Goal: Task Accomplishment & Management: Manage account settings

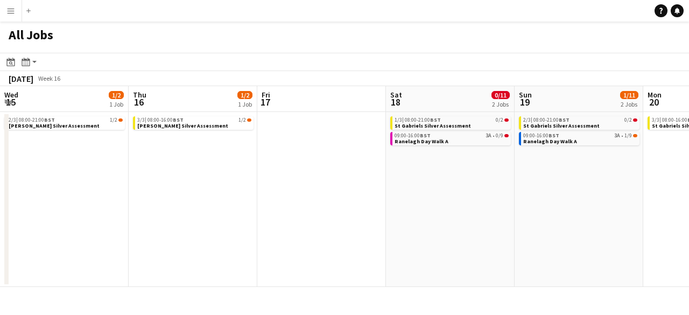
scroll to position [0, 311]
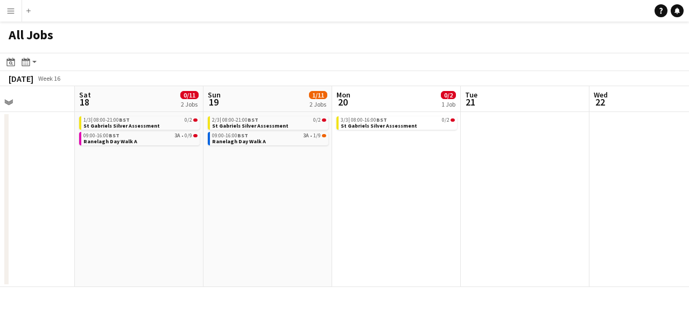
click at [17, 10] on button "Menu" at bounding box center [11, 11] width 22 height 22
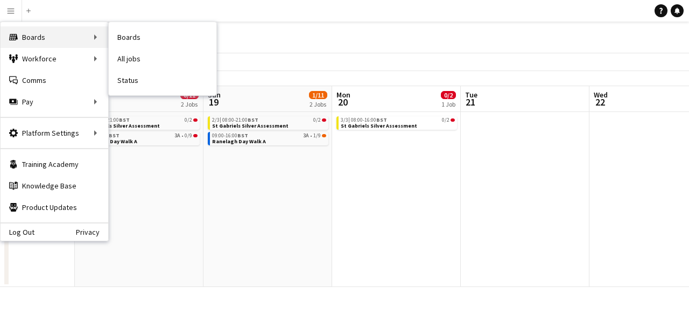
click at [42, 40] on div "Boards Boards" at bounding box center [55, 37] width 108 height 22
click at [128, 37] on link "Boards" at bounding box center [163, 37] width 108 height 22
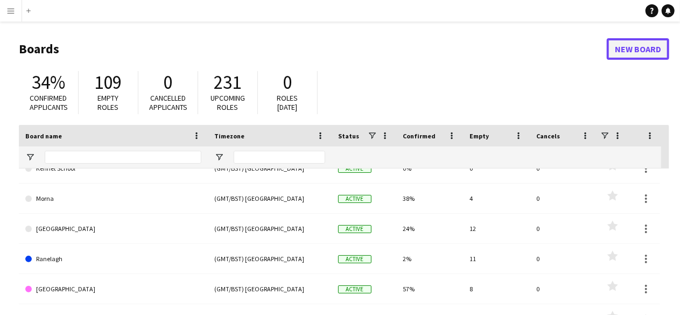
click at [638, 49] on link "New Board" at bounding box center [638, 49] width 62 height 22
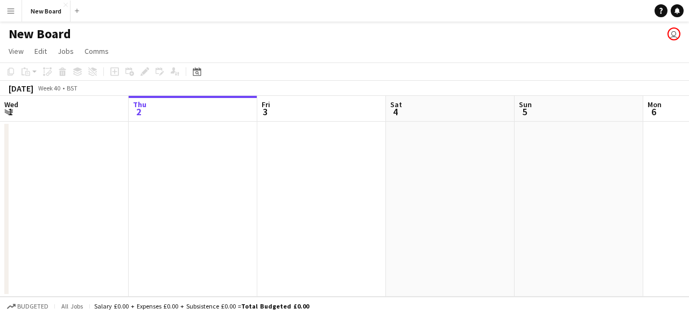
click at [43, 31] on h1 "New Board" at bounding box center [40, 34] width 62 height 16
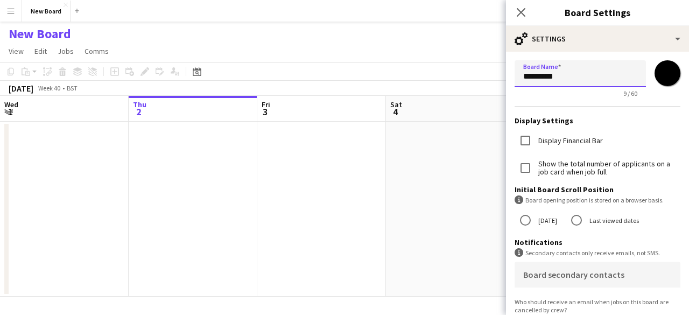
drag, startPoint x: 565, startPoint y: 79, endPoint x: 458, endPoint y: 75, distance: 107.8
click at [458, 75] on body "Menu Boards Boards Boards All jobs Status Workforce Workforce My Workforce Recr…" at bounding box center [344, 157] width 689 height 315
type input "**********"
click at [663, 79] on input "*******" at bounding box center [667, 73] width 39 height 39
type input "*******"
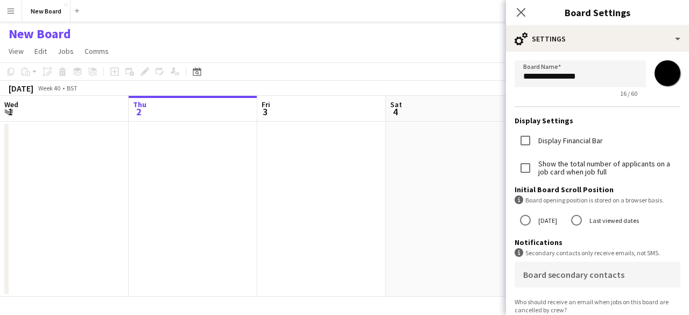
click at [643, 55] on form "**********" at bounding box center [597, 240] width 183 height 376
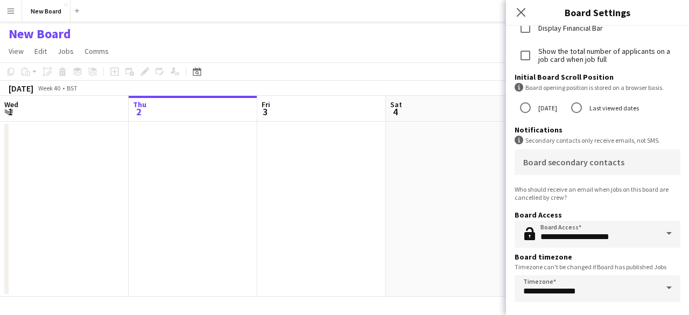
click at [424, 52] on app-page-menu "View Day view expanded Day view collapsed Month view Date picker Jump to [DATE]…" at bounding box center [344, 52] width 689 height 20
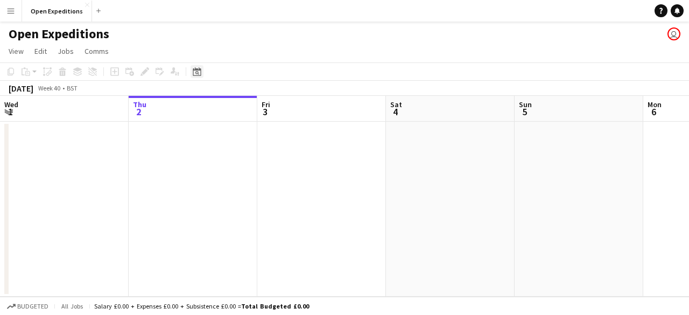
click at [200, 74] on icon "Date picker" at bounding box center [197, 71] width 9 height 9
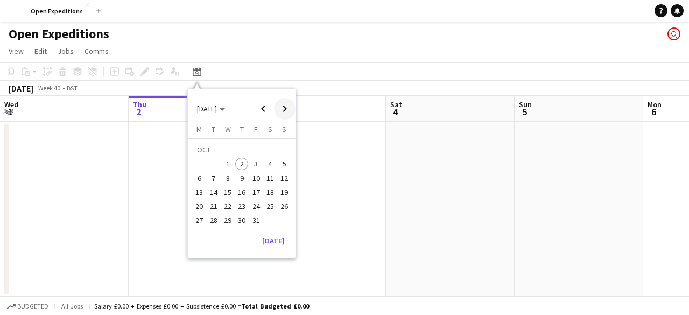
click at [283, 104] on span "Next month" at bounding box center [285, 109] width 22 height 22
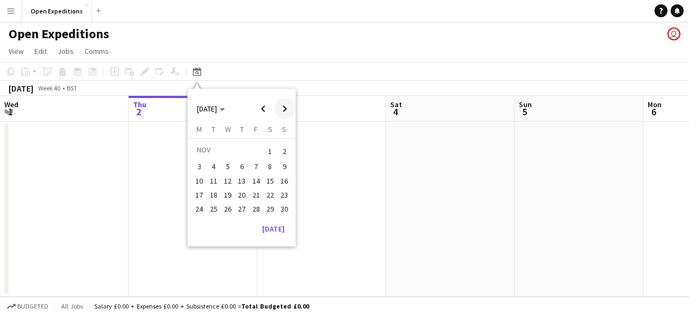
click at [283, 104] on span "Next month" at bounding box center [285, 109] width 22 height 22
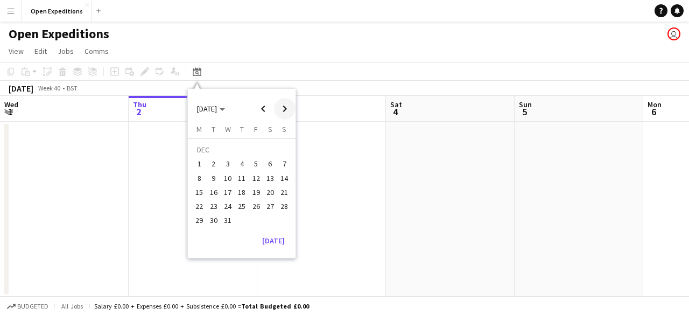
click at [283, 104] on span "Next month" at bounding box center [285, 109] width 22 height 22
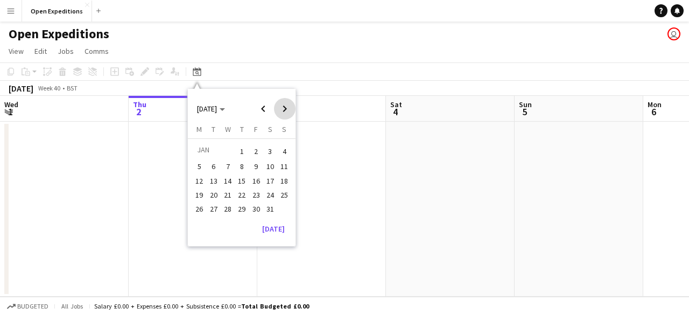
click at [283, 104] on span "Next month" at bounding box center [285, 109] width 22 height 22
click at [283, 103] on span "Next month" at bounding box center [285, 109] width 22 height 22
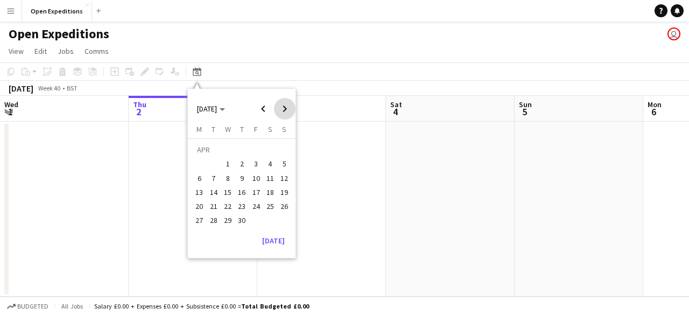
click at [283, 103] on span "Next month" at bounding box center [285, 109] width 22 height 22
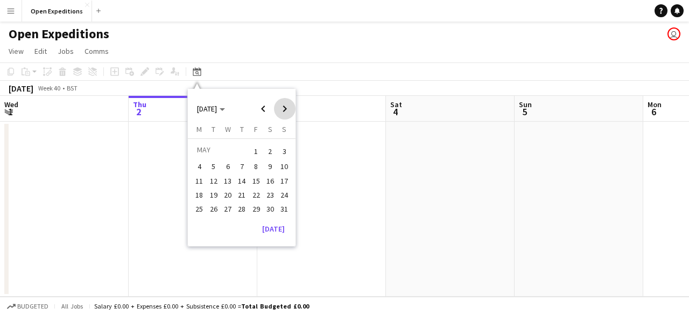
click at [283, 103] on span "Next month" at bounding box center [285, 109] width 22 height 22
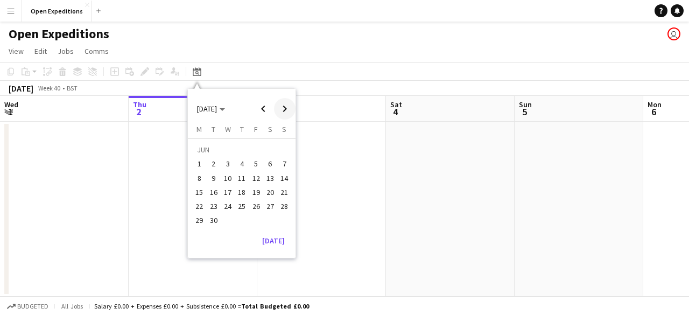
click at [281, 107] on span "Next month" at bounding box center [285, 109] width 22 height 22
drag, startPoint x: 524, startPoint y: 220, endPoint x: 321, endPoint y: 227, distance: 203.7
click at [403, 222] on app-calendar-viewport "Mon 29 Tue 30 Wed 1 Thu 2 Fri 3 Sat 4 Sun 5 Mon 6 Tue 7 Wed 8 Thu 9" at bounding box center [344, 196] width 689 height 201
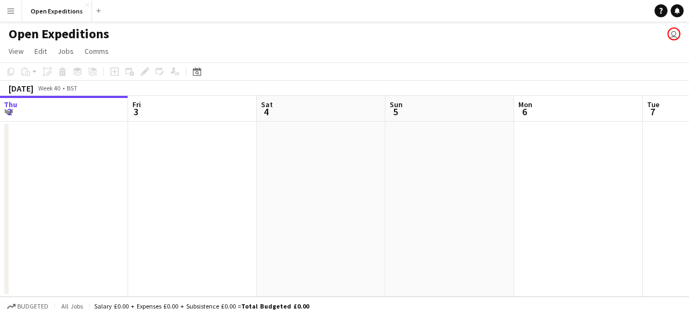
click at [243, 217] on app-calendar-viewport "Mon 29 Tue 30 Wed 1 Thu 2 Fri 3 Sat 4 Sun 5 Mon 6 Tue 7 Wed 8 Thu 9" at bounding box center [344, 196] width 689 height 201
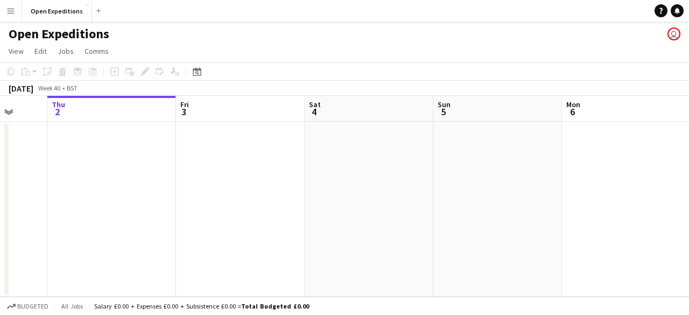
drag, startPoint x: 538, startPoint y: 184, endPoint x: 270, endPoint y: 182, distance: 268.2
click at [270, 182] on app-calendar-viewport "Mon 29 Tue 30 Wed 1 Thu 2 Fri 3 Sat 4 Sun 5 Mon 6 Tue 7 Wed 8 Thu 9" at bounding box center [344, 196] width 689 height 201
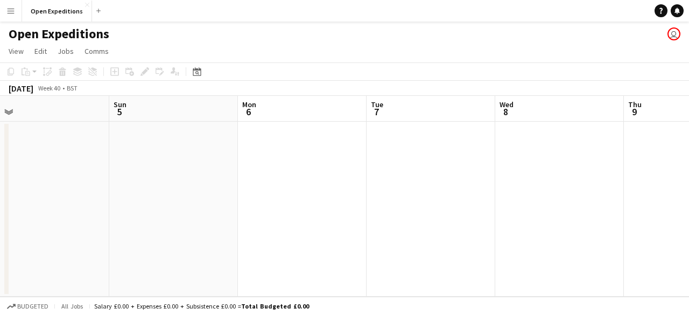
drag, startPoint x: 264, startPoint y: 182, endPoint x: 257, endPoint y: 182, distance: 7.0
click at [257, 182] on app-calendar-viewport "Wed 1 Thu 2 Fri 3 Sat 4 Sun 5 Mon 6 Tue 7 Wed 8 Thu 9 Fri 10 Sat 11" at bounding box center [344, 196] width 689 height 201
drag, startPoint x: 578, startPoint y: 173, endPoint x: 186, endPoint y: 181, distance: 392.1
click at [186, 181] on app-calendar-viewport "Sun 5 Mon 6 Tue 7 Wed 8 Thu 9 Fri 10 Sat 11 Sun 12 Mon 13 Tue 14 Wed 15" at bounding box center [344, 196] width 689 height 201
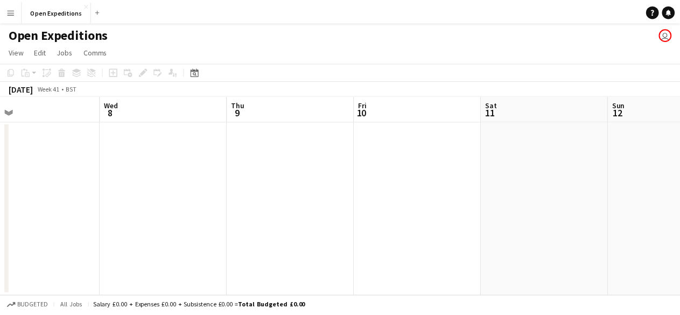
scroll to position [0, 286]
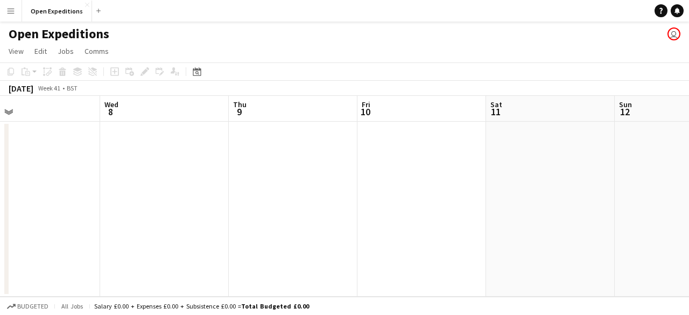
click at [261, 155] on app-date-cell at bounding box center [293, 209] width 129 height 175
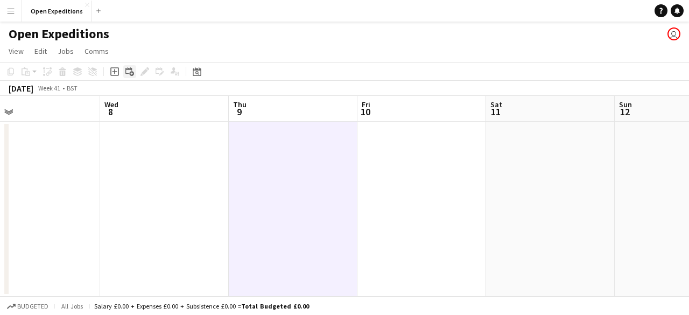
click at [126, 74] on icon at bounding box center [128, 70] width 6 height 6
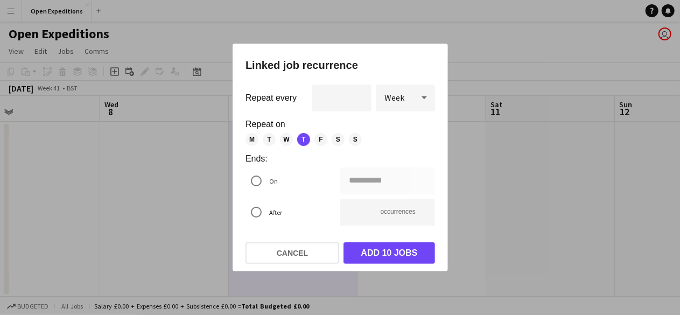
click at [416, 96] on div at bounding box center [425, 98] width 22 height 22
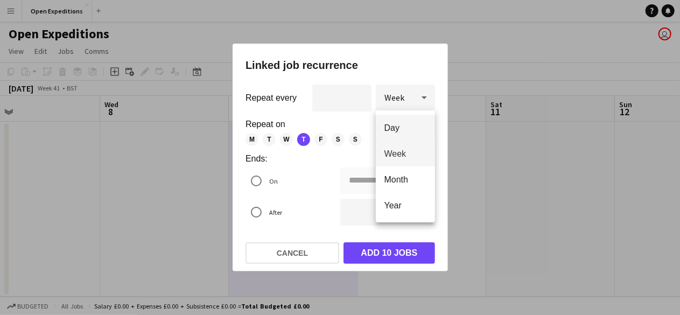
click at [409, 134] on mat-option "Day" at bounding box center [405, 128] width 59 height 26
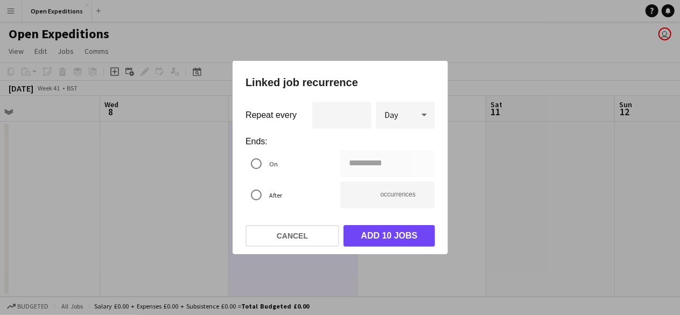
click at [354, 163] on div "**********" at bounding box center [387, 163] width 95 height 27
click at [271, 165] on label "On" at bounding box center [272, 164] width 11 height 17
click at [365, 165] on div "**********" at bounding box center [340, 157] width 680 height 315
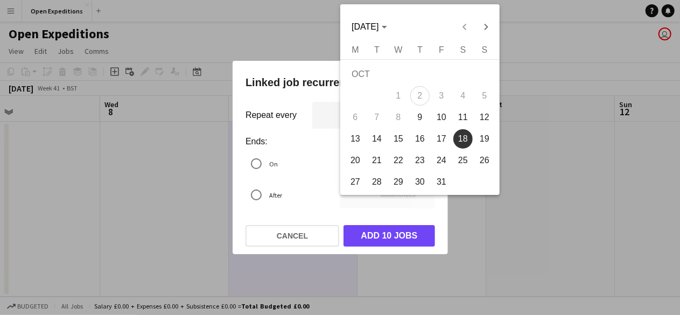
click at [298, 169] on div at bounding box center [340, 157] width 680 height 315
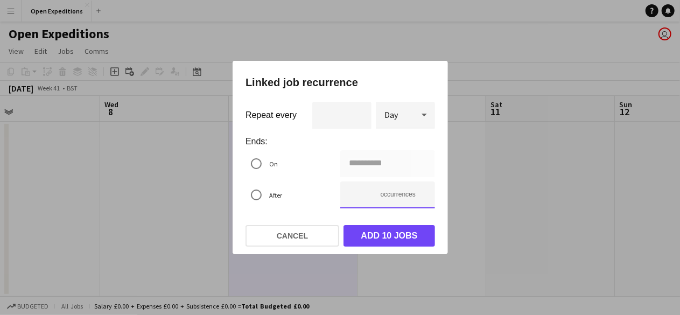
click at [360, 194] on input "**" at bounding box center [387, 194] width 95 height 27
click at [375, 165] on div "**********" at bounding box center [340, 157] width 680 height 315
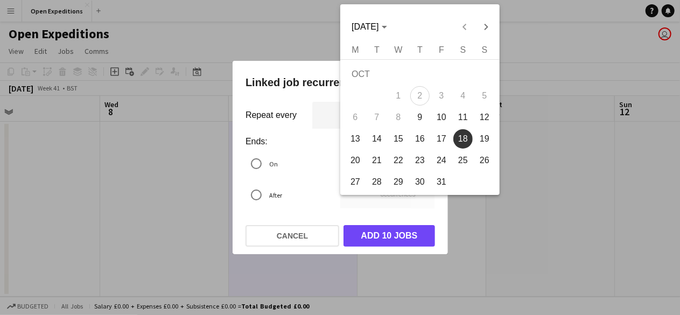
click at [462, 121] on span "11" at bounding box center [462, 117] width 19 height 19
type input "**********"
type input "*"
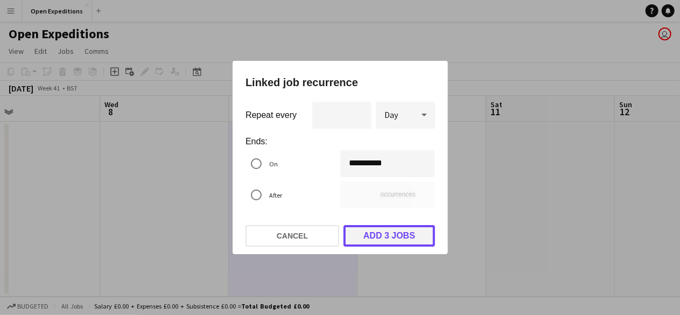
click at [379, 238] on button "Add 3 jobs" at bounding box center [390, 236] width 92 height 22
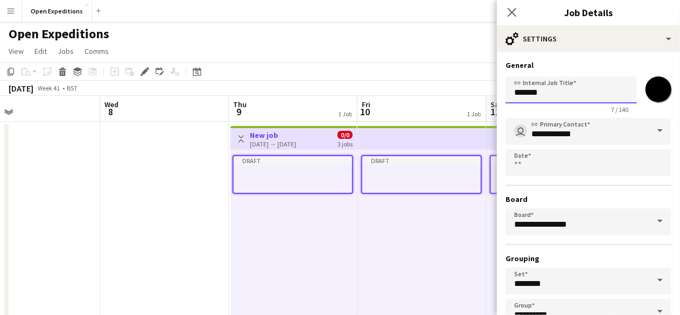
click at [555, 99] on input "*******" at bounding box center [571, 89] width 131 height 27
type input "*"
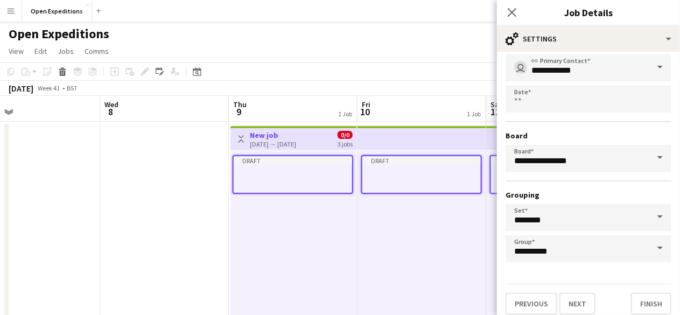
scroll to position [71, 0]
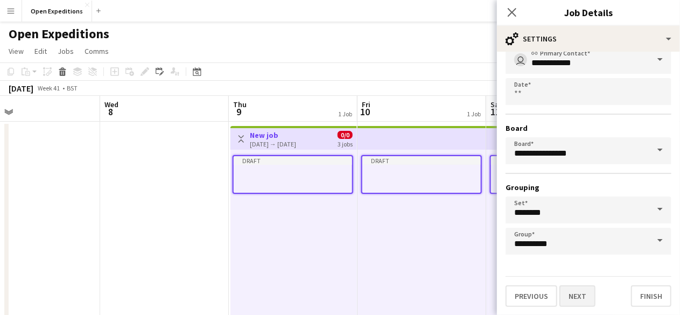
type input "**********"
click at [582, 295] on button "Next" at bounding box center [577, 296] width 36 height 22
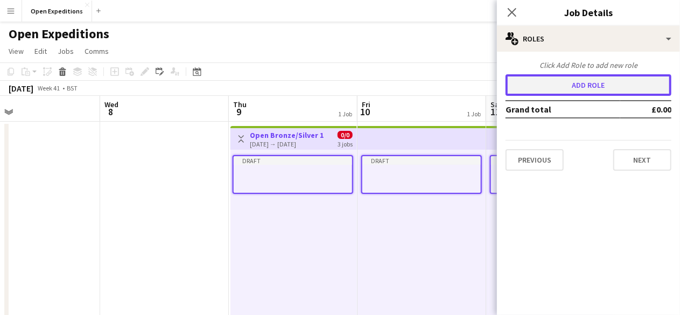
click at [597, 85] on button "Add role" at bounding box center [589, 85] width 166 height 22
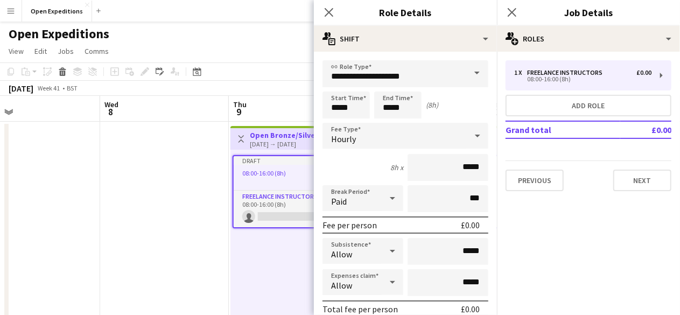
click at [470, 72] on span at bounding box center [477, 73] width 23 height 26
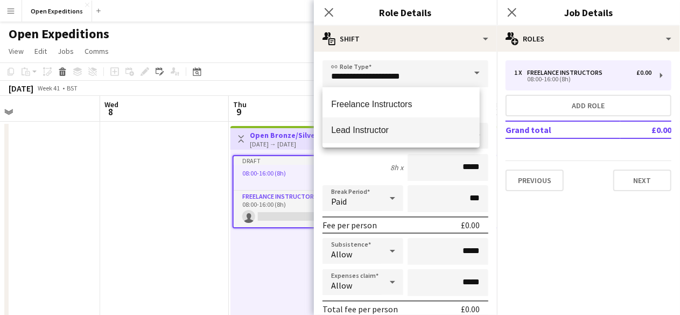
click at [377, 132] on span "Lead Instructor" at bounding box center [400, 130] width 139 height 10
type input "**********"
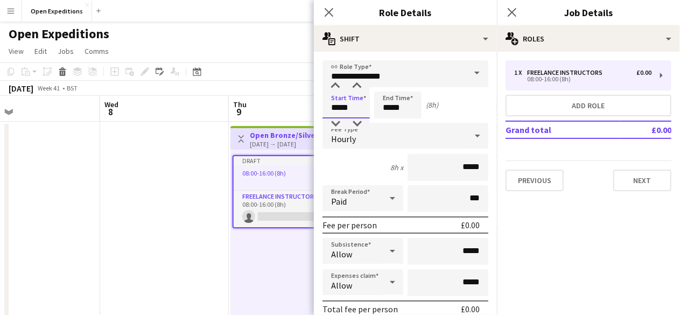
click at [346, 108] on input "*****" at bounding box center [346, 105] width 47 height 27
type input "*****"
click at [334, 87] on div at bounding box center [336, 86] width 22 height 11
click at [391, 109] on input "*****" at bounding box center [397, 105] width 47 height 27
type input "*****"
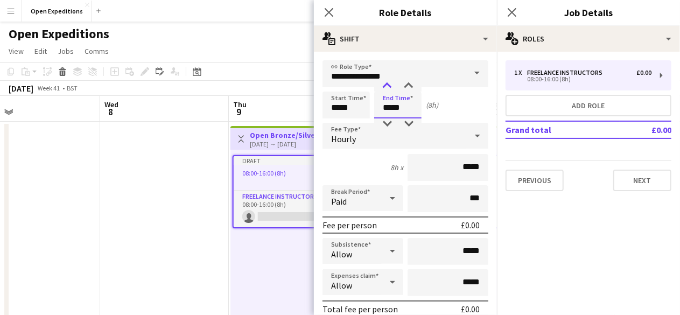
click at [387, 86] on div at bounding box center [387, 86] width 22 height 11
click at [456, 103] on div "Start Time ***** End Time ***** (8h)" at bounding box center [406, 105] width 166 height 27
click at [471, 137] on icon at bounding box center [477, 136] width 13 height 22
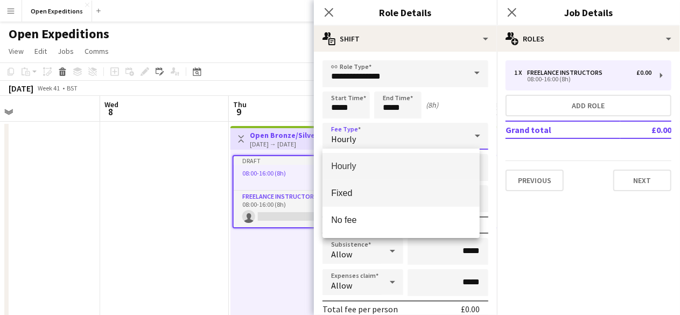
click at [387, 192] on span "Fixed" at bounding box center [400, 193] width 139 height 10
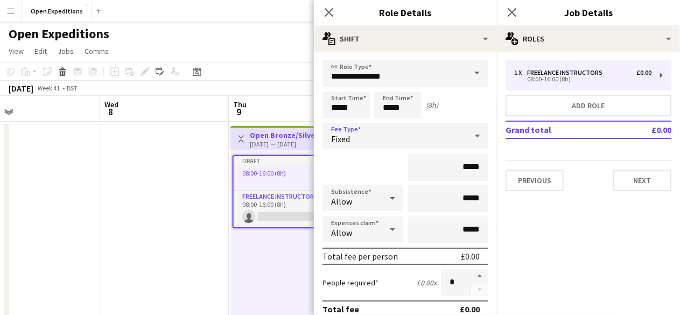
click at [382, 201] on div at bounding box center [393, 198] width 22 height 22
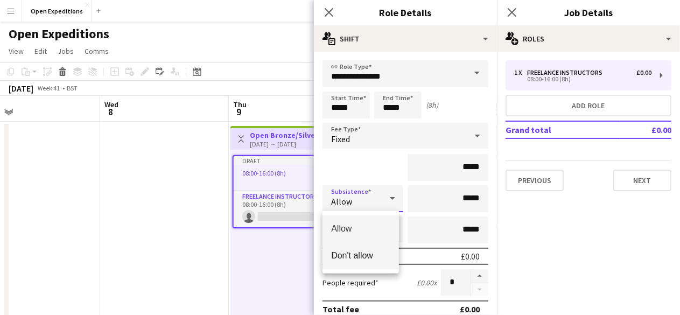
click at [351, 253] on span "Don't allow" at bounding box center [360, 255] width 59 height 10
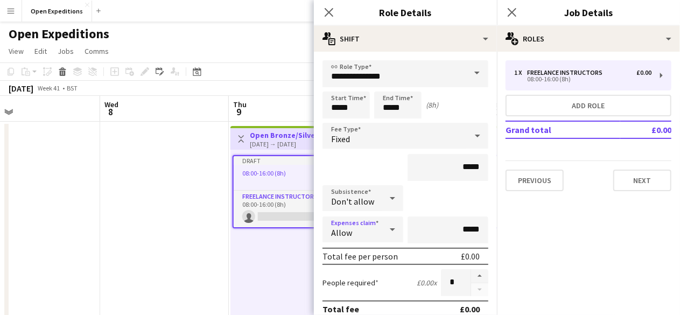
click at [382, 228] on div at bounding box center [393, 230] width 22 height 22
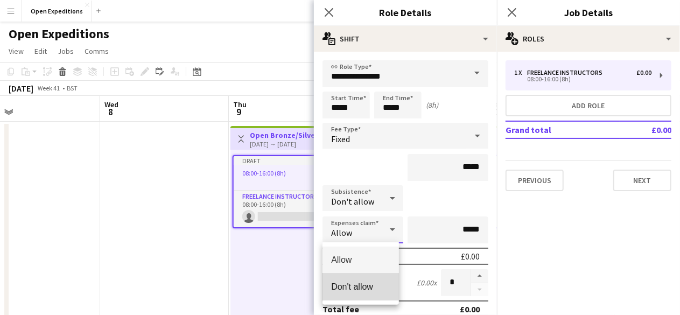
click at [354, 282] on span "Don't allow" at bounding box center [360, 287] width 59 height 10
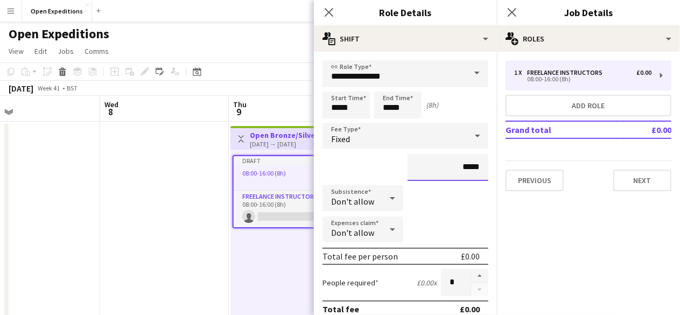
click at [468, 167] on input "*****" at bounding box center [448, 167] width 81 height 27
type input "**"
type input "****"
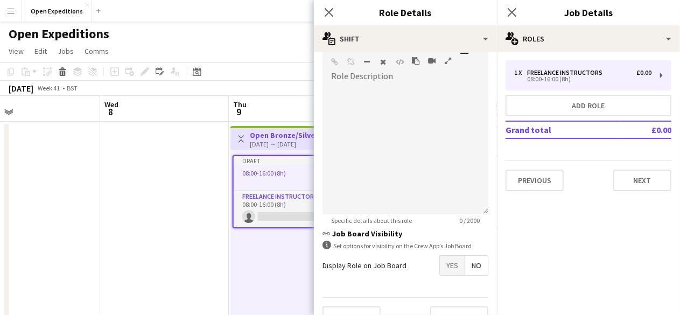
scroll to position [306, 0]
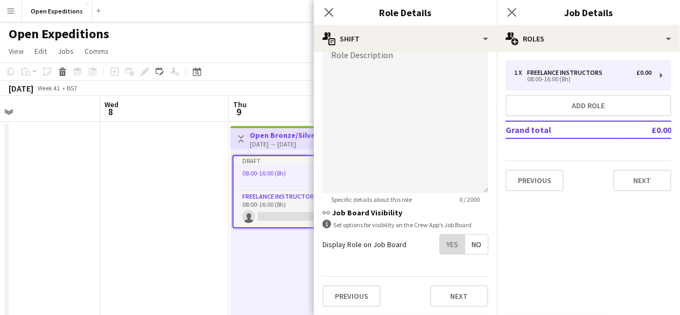
click at [448, 246] on span "Yes" at bounding box center [452, 244] width 25 height 19
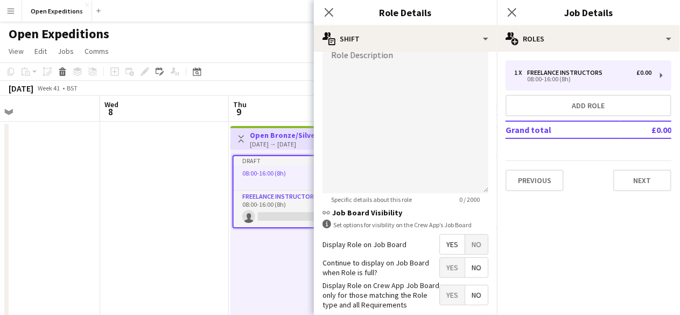
scroll to position [361, 0]
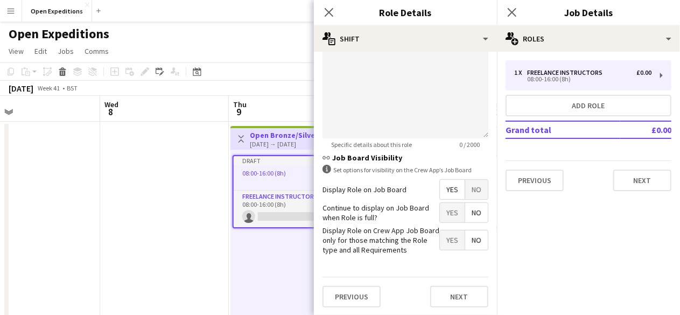
click at [444, 215] on span "Yes" at bounding box center [452, 212] width 25 height 19
click at [446, 237] on span "Yes" at bounding box center [452, 239] width 25 height 19
click at [454, 297] on button "Next" at bounding box center [459, 297] width 58 height 22
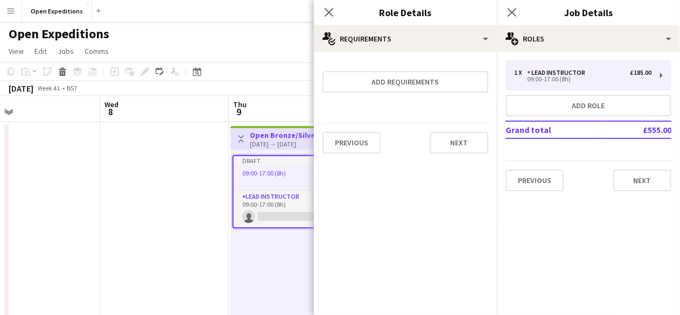
scroll to position [0, 0]
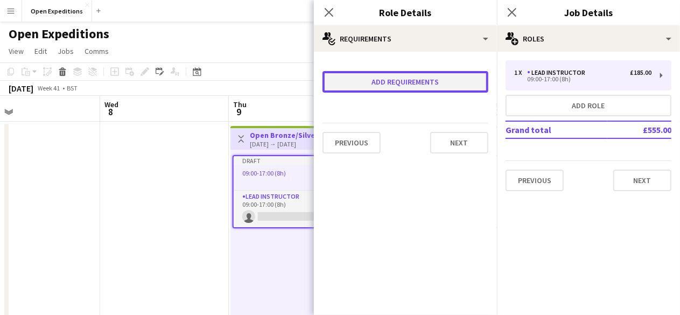
click at [429, 79] on button "Add requirements" at bounding box center [406, 82] width 166 height 22
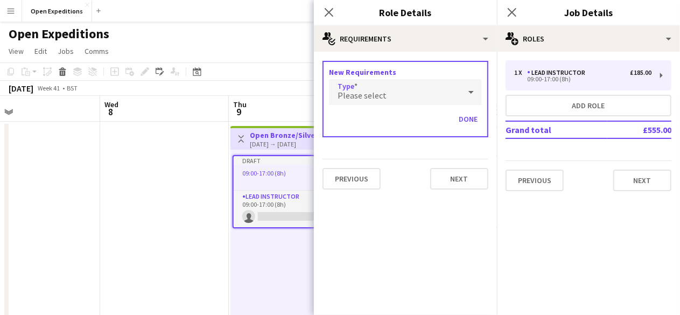
click at [456, 94] on div "Please select" at bounding box center [394, 92] width 131 height 26
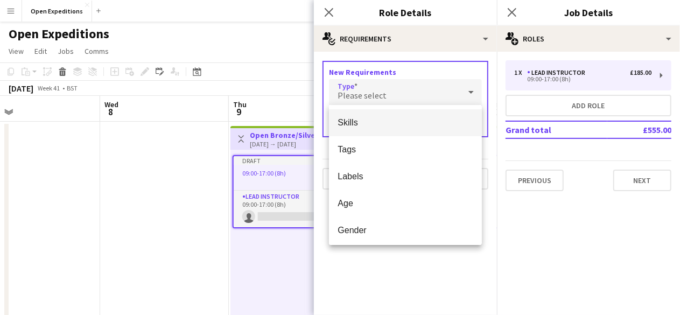
click at [417, 123] on span "Skills" at bounding box center [406, 122] width 136 height 10
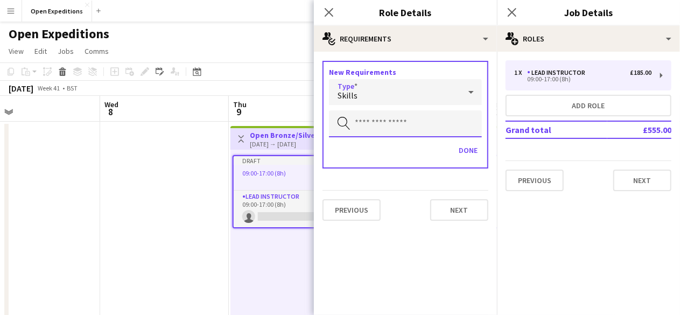
click at [386, 125] on input "text" at bounding box center [405, 123] width 153 height 27
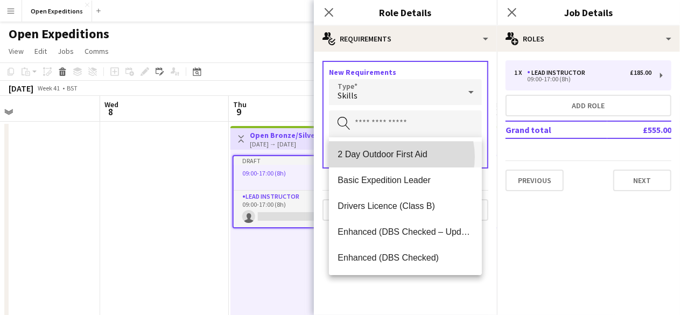
click at [396, 157] on span "2 Day Outdoor First Aid" at bounding box center [406, 154] width 136 height 10
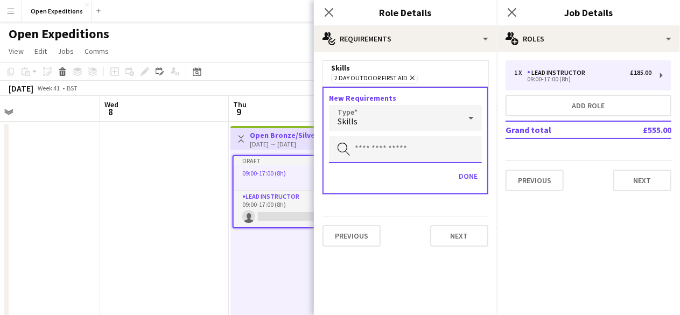
click at [380, 151] on input "text" at bounding box center [405, 149] width 153 height 27
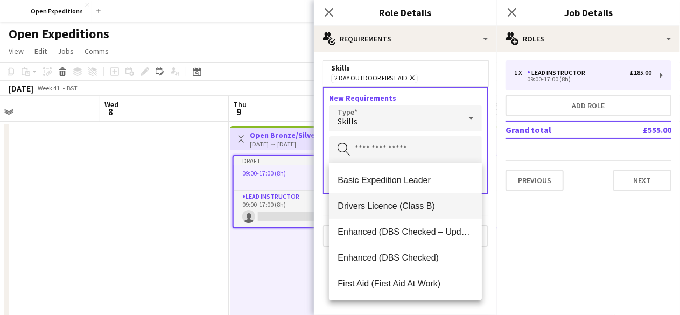
click at [384, 208] on span "Drivers Licence (Class B)" at bounding box center [406, 206] width 136 height 10
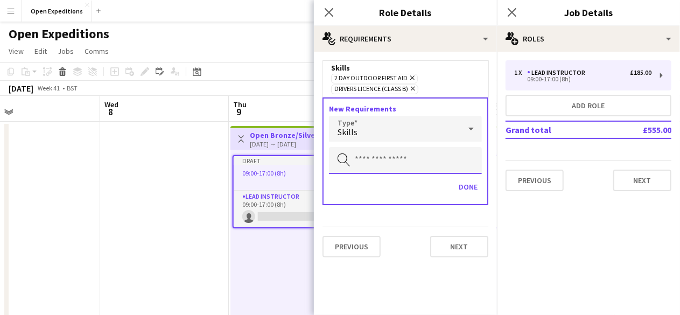
click at [380, 161] on input "text" at bounding box center [405, 160] width 153 height 27
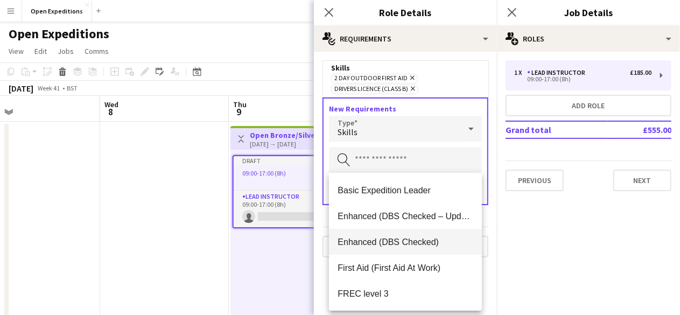
click at [396, 234] on mat-option "Enhanced (DBS Checked)" at bounding box center [405, 242] width 153 height 26
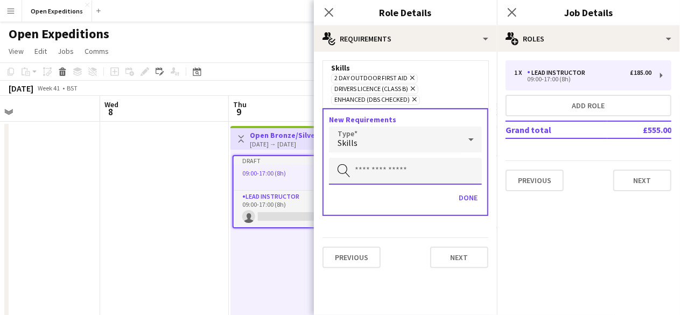
click at [383, 163] on input "text" at bounding box center [405, 171] width 153 height 27
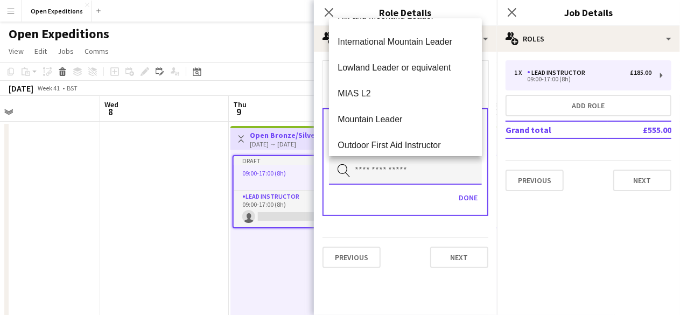
scroll to position [127, 0]
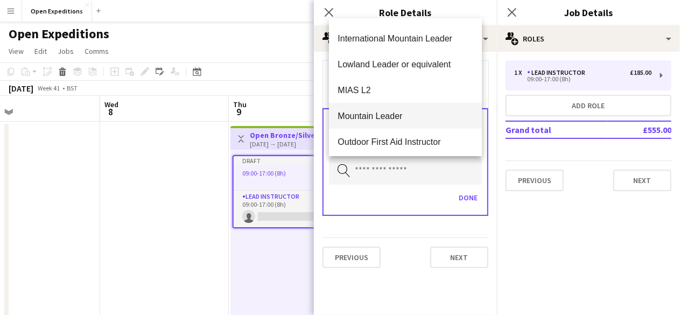
click at [385, 116] on span "Mountain Leader" at bounding box center [406, 116] width 136 height 10
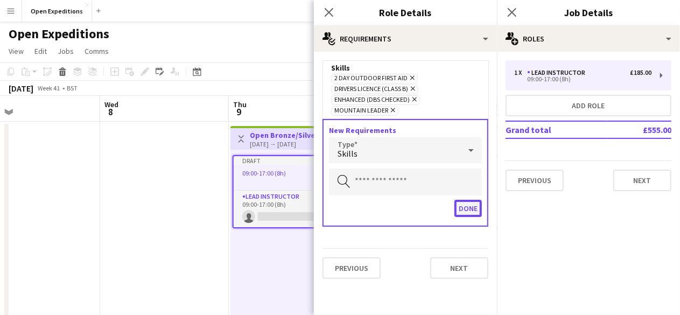
click at [470, 206] on button "Done" at bounding box center [467, 208] width 27 height 17
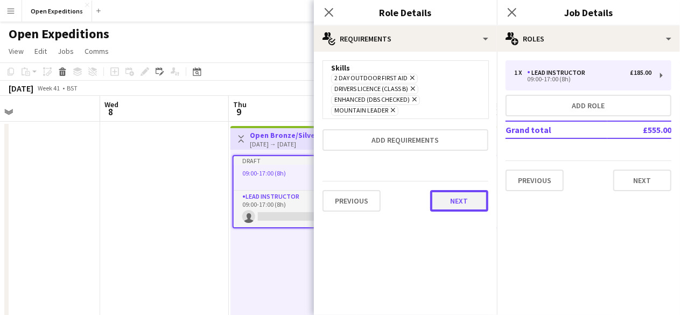
click at [453, 197] on button "Next" at bounding box center [459, 201] width 58 height 22
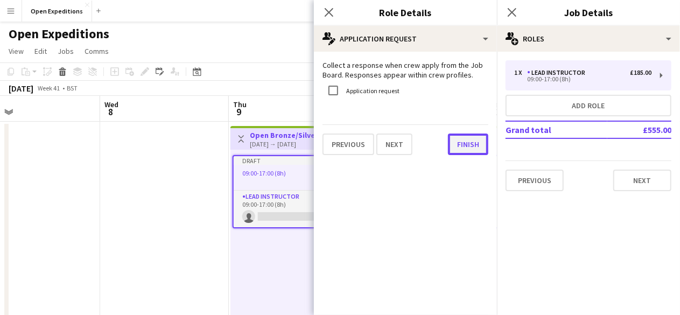
click at [463, 149] on button "Finish" at bounding box center [468, 145] width 40 height 22
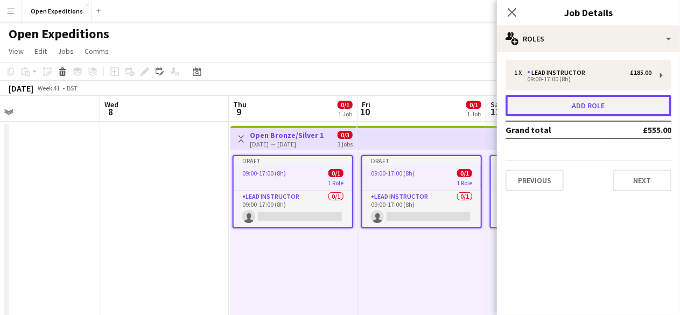
click at [576, 107] on button "Add role" at bounding box center [589, 106] width 166 height 22
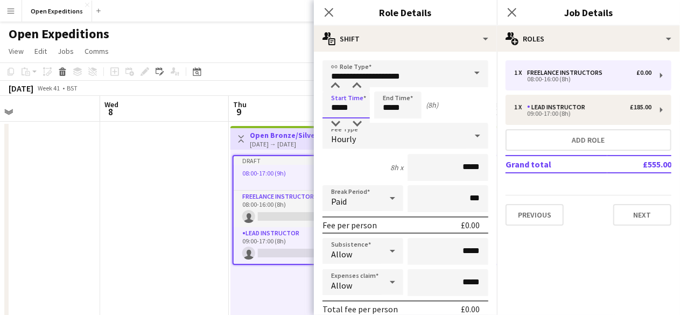
click at [335, 106] on input "*****" at bounding box center [346, 105] width 47 height 27
type input "*****"
click at [336, 85] on div at bounding box center [336, 86] width 22 height 11
click at [390, 109] on input "*****" at bounding box center [397, 105] width 47 height 27
type input "*****"
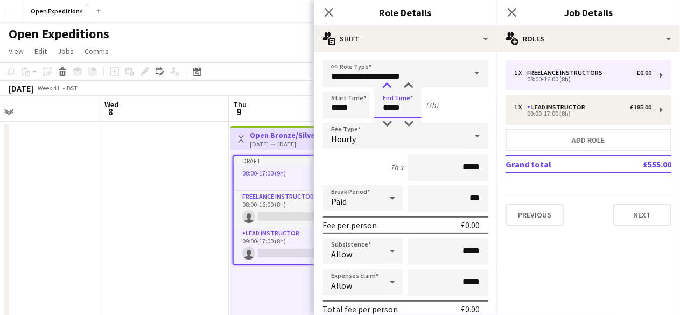
click at [387, 82] on div at bounding box center [387, 86] width 22 height 11
click at [471, 143] on icon at bounding box center [477, 136] width 13 height 22
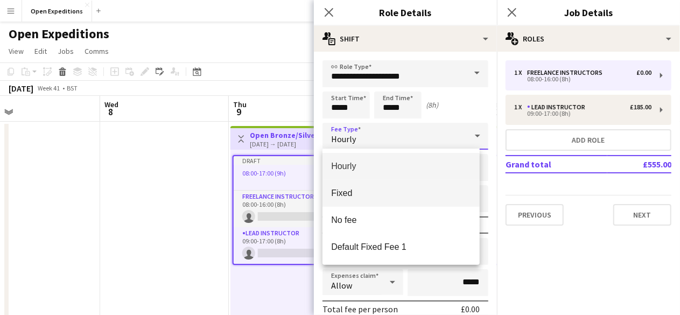
click at [416, 190] on span "Fixed" at bounding box center [400, 193] width 139 height 10
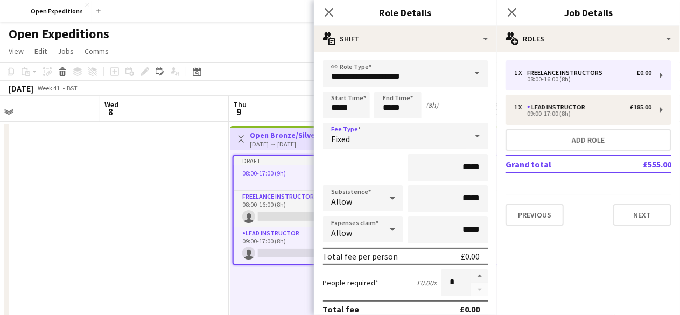
click at [388, 204] on icon at bounding box center [392, 198] width 13 height 22
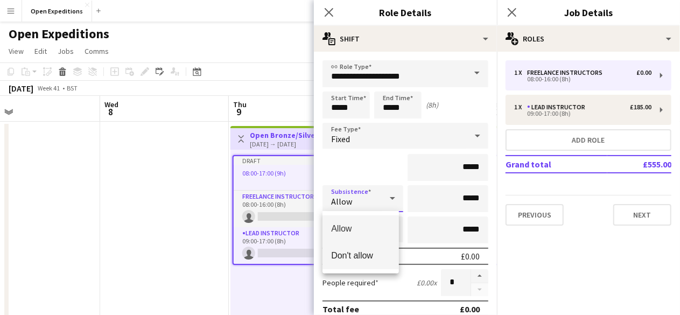
click at [362, 251] on span "Don't allow" at bounding box center [360, 255] width 59 height 10
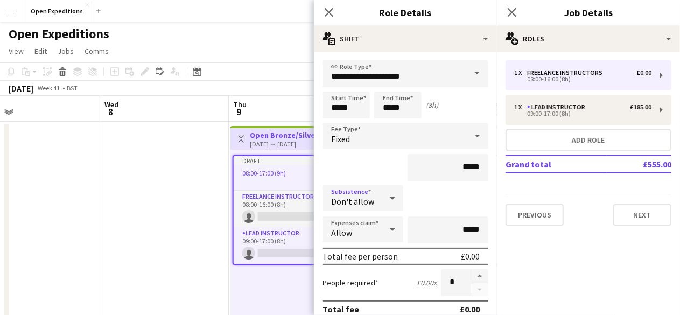
click at [387, 230] on icon at bounding box center [392, 230] width 13 height 22
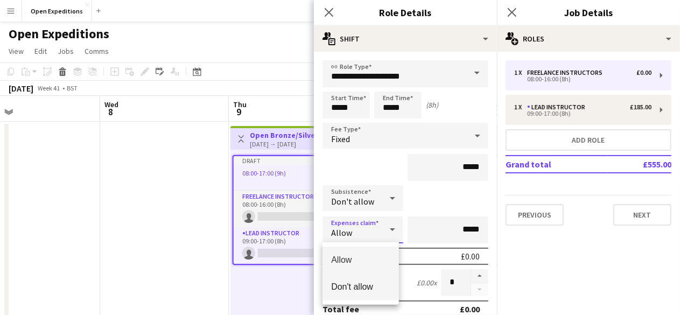
click at [352, 282] on span "Don't allow" at bounding box center [360, 287] width 59 height 10
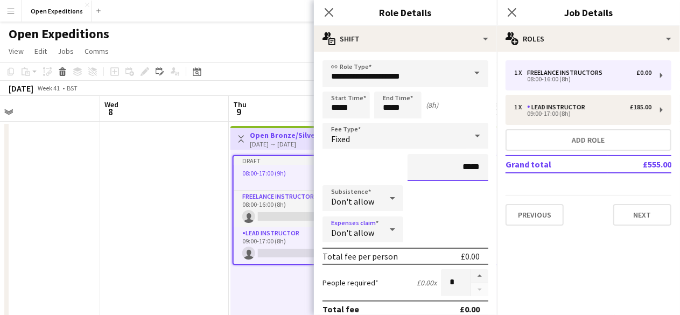
click at [473, 166] on input "*****" at bounding box center [448, 167] width 81 height 27
type input "**"
type input "****"
click at [456, 199] on div "Subsistence Don't allow" at bounding box center [406, 198] width 166 height 27
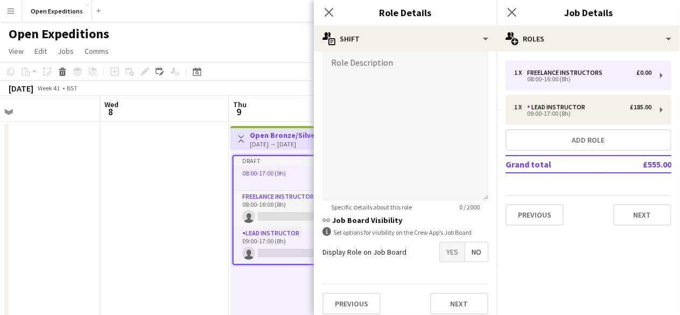
scroll to position [306, 0]
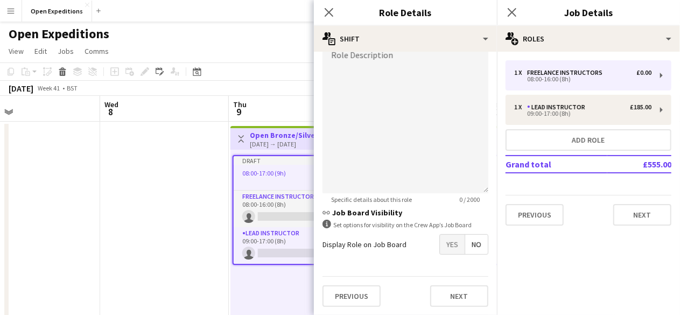
click at [452, 250] on span "Yes" at bounding box center [452, 244] width 25 height 19
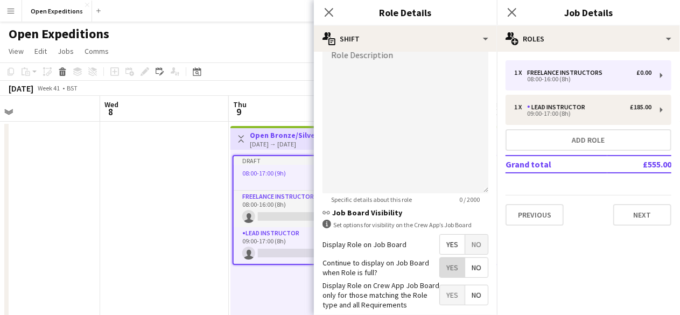
click at [443, 271] on span "Yes" at bounding box center [452, 267] width 25 height 19
click at [443, 291] on span "Yes" at bounding box center [452, 294] width 25 height 19
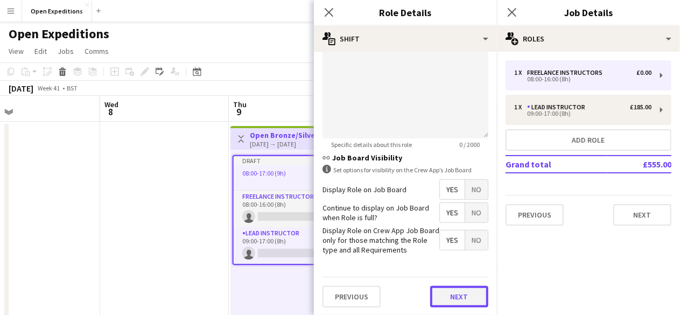
click at [450, 294] on button "Next" at bounding box center [459, 297] width 58 height 22
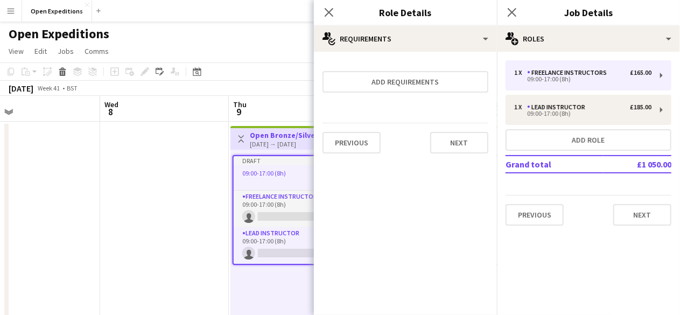
scroll to position [0, 0]
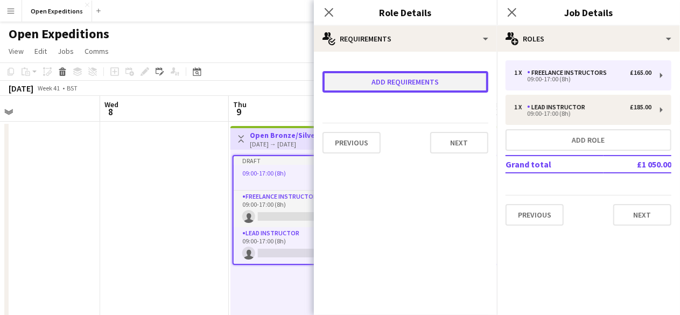
click at [414, 79] on button "Add requirements" at bounding box center [406, 82] width 166 height 22
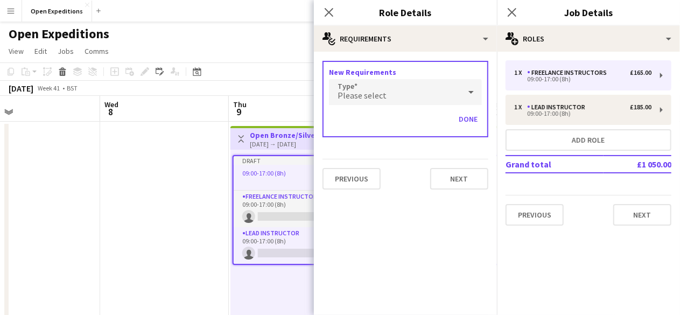
click at [407, 93] on div "Please select" at bounding box center [394, 92] width 131 height 26
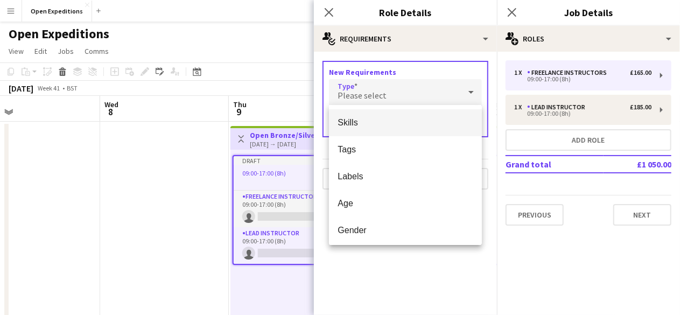
click at [390, 126] on span "Skills" at bounding box center [406, 122] width 136 height 10
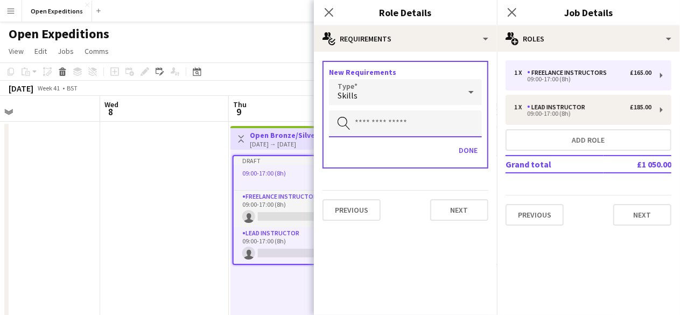
click at [382, 124] on input "text" at bounding box center [405, 123] width 153 height 27
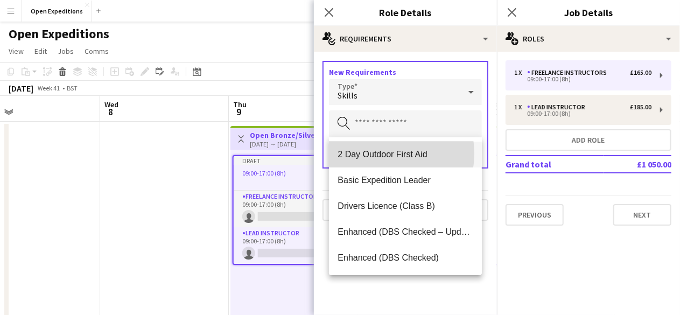
click at [379, 153] on span "2 Day Outdoor First Aid" at bounding box center [406, 154] width 136 height 10
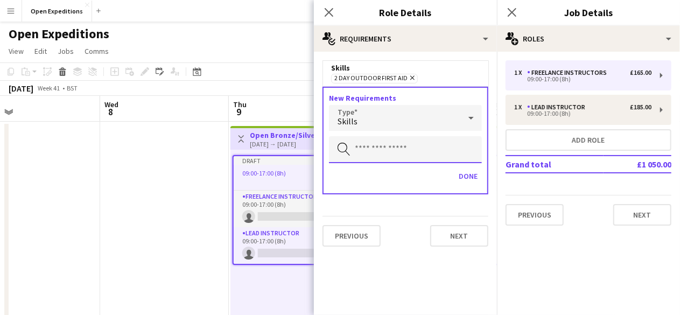
click at [374, 155] on input "text" at bounding box center [405, 149] width 153 height 27
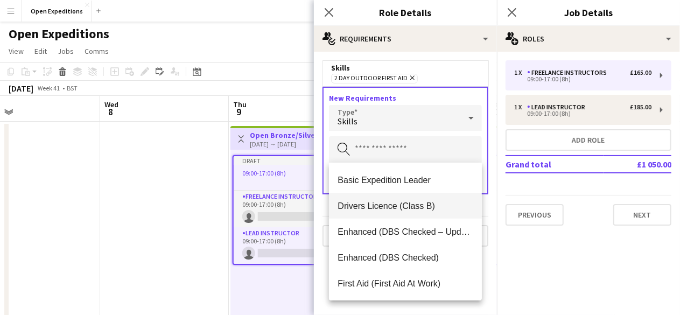
click at [401, 206] on span "Drivers Licence (Class B)" at bounding box center [406, 206] width 136 height 10
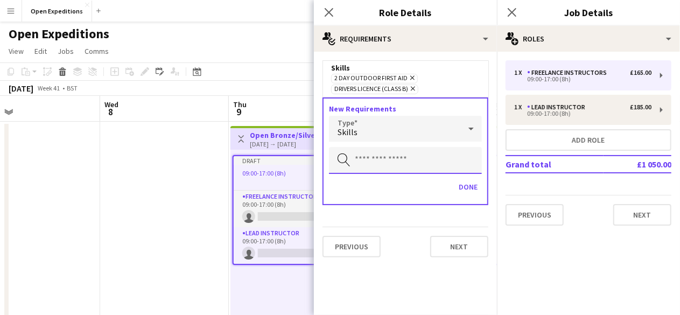
click at [383, 159] on input "text" at bounding box center [405, 160] width 153 height 27
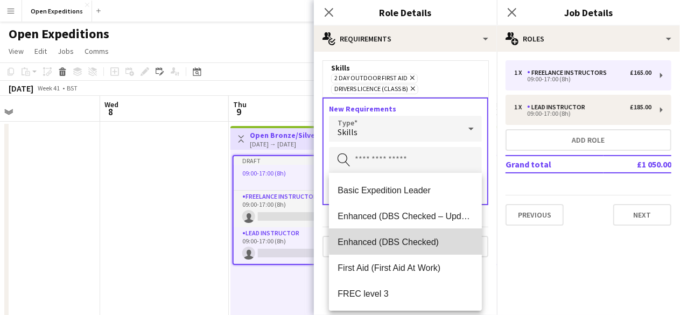
click at [427, 239] on span "Enhanced (DBS Checked)" at bounding box center [406, 242] width 136 height 10
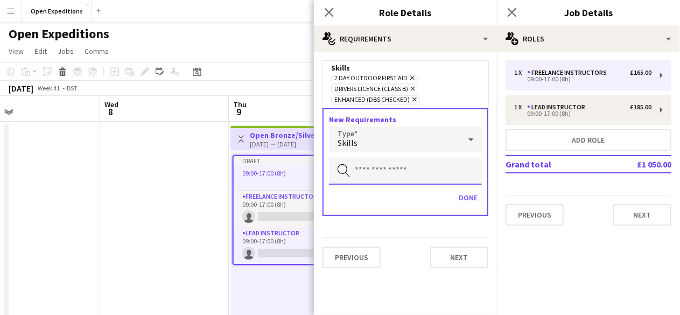
click at [393, 167] on input "text" at bounding box center [405, 171] width 153 height 27
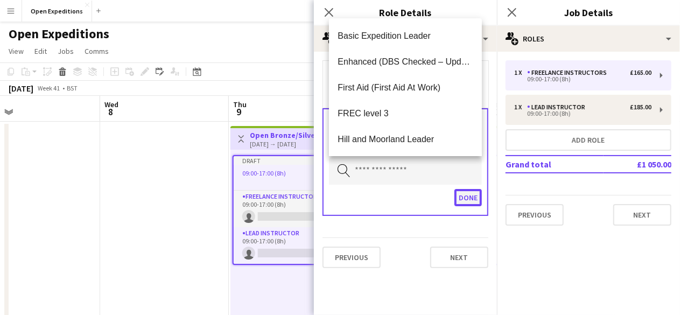
click at [467, 199] on button "Done" at bounding box center [467, 197] width 27 height 17
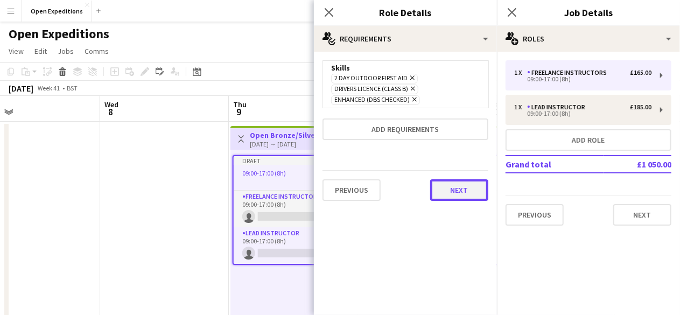
click at [461, 189] on button "Next" at bounding box center [459, 190] width 58 height 22
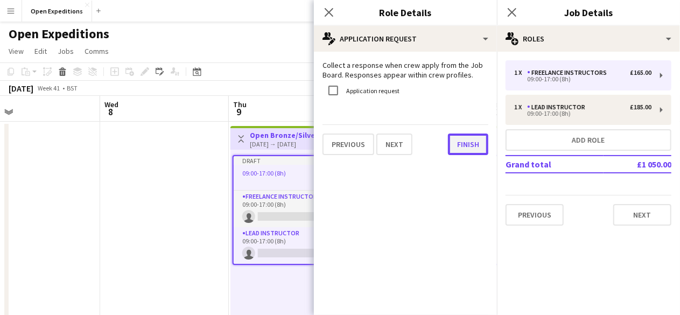
click at [472, 146] on button "Finish" at bounding box center [468, 145] width 40 height 22
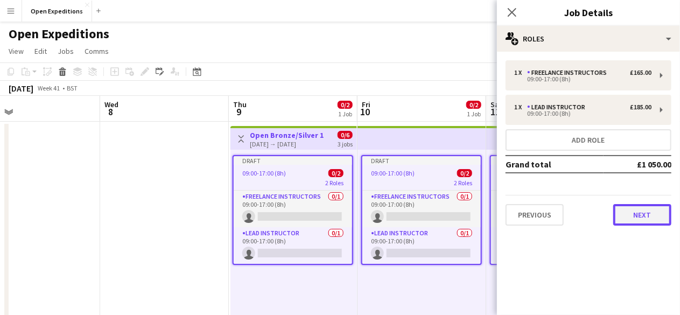
click at [645, 215] on button "Next" at bounding box center [642, 215] width 58 height 22
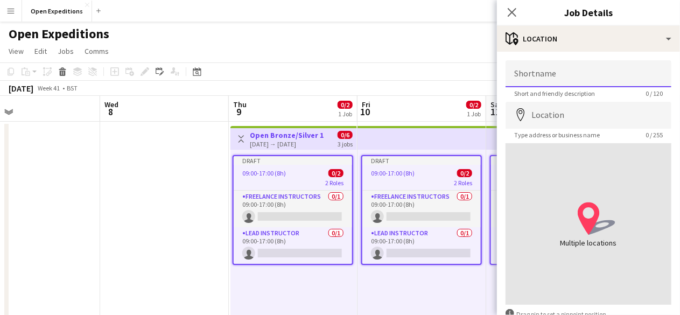
click at [562, 78] on input "Shortname" at bounding box center [589, 73] width 166 height 27
type input "**********"
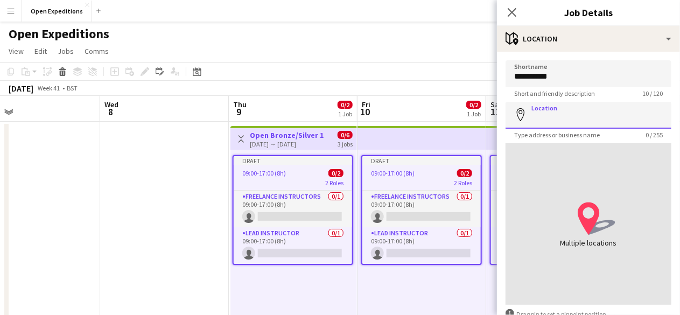
click at [559, 121] on input "Location" at bounding box center [589, 115] width 166 height 27
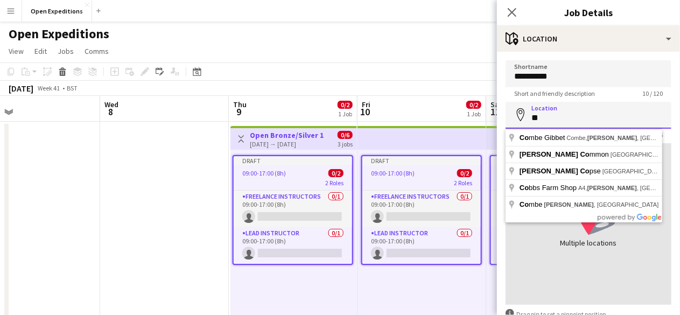
type input "*"
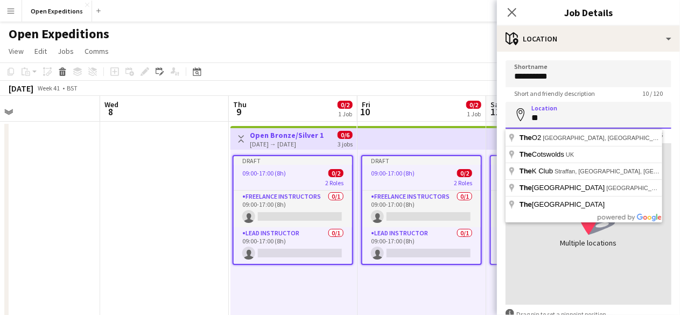
type input "*"
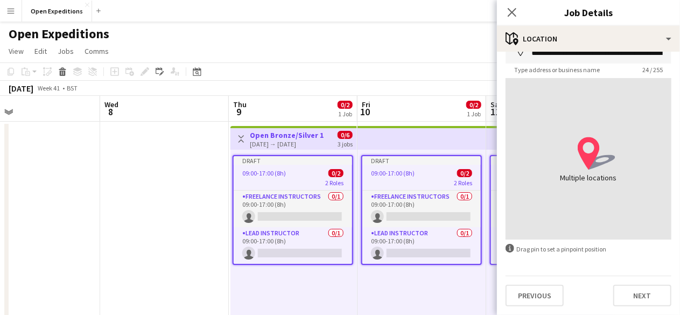
scroll to position [45, 0]
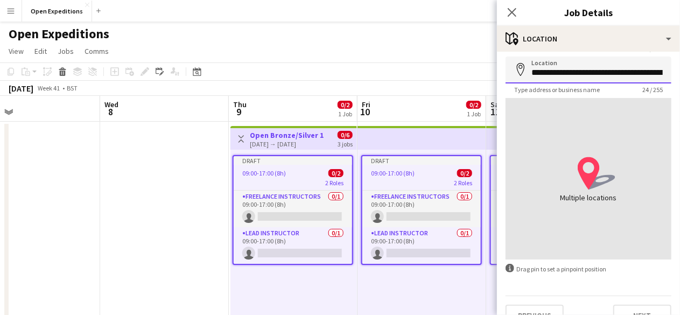
click at [605, 71] on input "**********" at bounding box center [589, 70] width 166 height 27
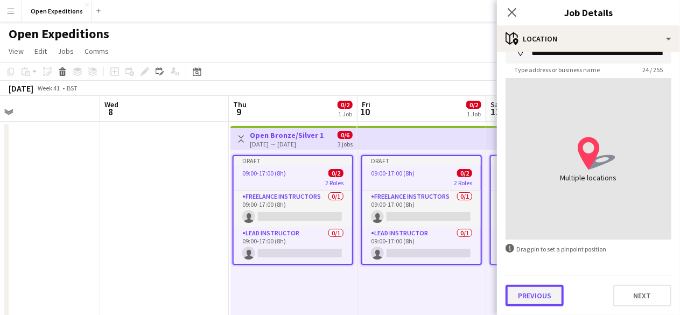
click at [550, 292] on button "Previous" at bounding box center [535, 296] width 58 height 22
type input "**********"
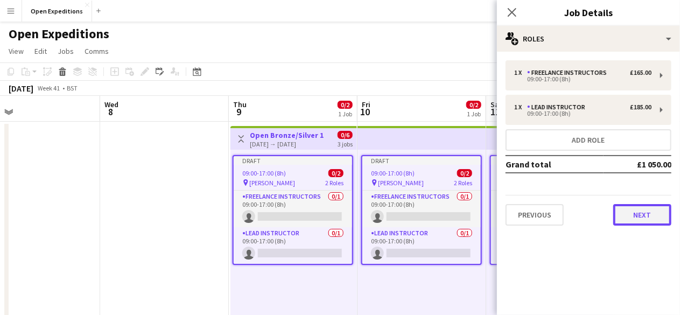
click at [646, 216] on button "Next" at bounding box center [642, 215] width 58 height 22
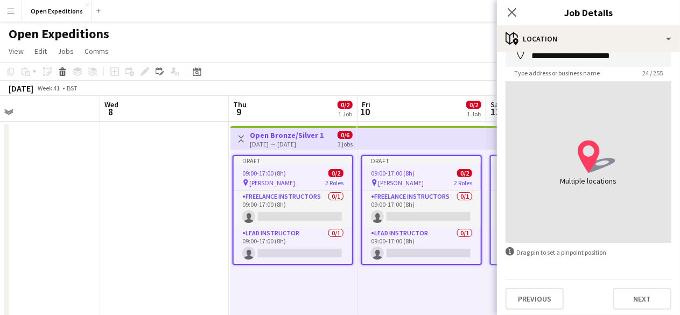
scroll to position [65, 0]
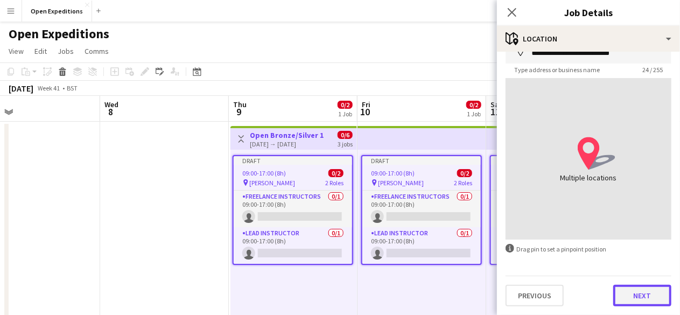
click at [631, 298] on button "Next" at bounding box center [642, 296] width 58 height 22
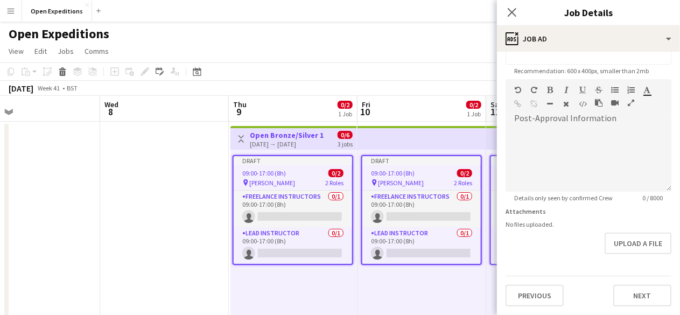
scroll to position [260, 0]
click at [641, 253] on form "**********" at bounding box center [588, 75] width 183 height 464
click at [633, 296] on button "Next" at bounding box center [642, 296] width 58 height 22
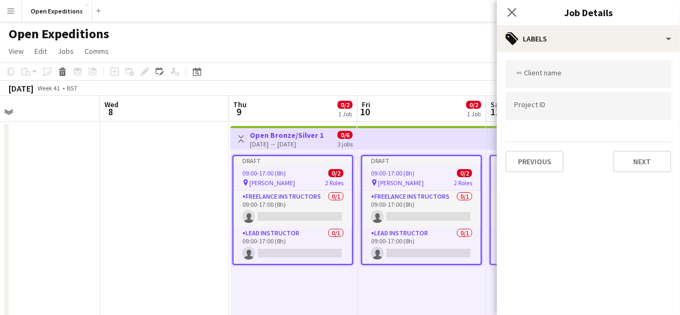
scroll to position [0, 0]
click at [569, 81] on div at bounding box center [589, 73] width 166 height 27
click at [634, 162] on button "Next" at bounding box center [642, 162] width 58 height 22
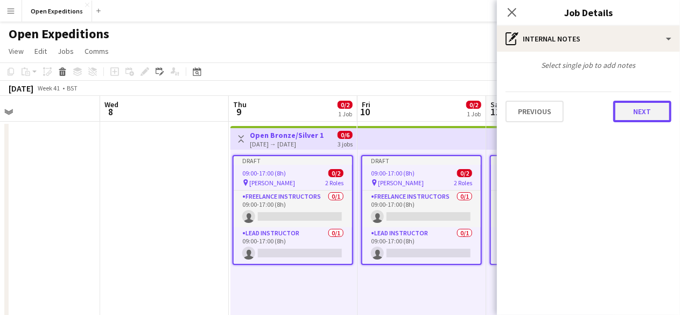
click at [642, 110] on button "Next" at bounding box center [642, 112] width 58 height 22
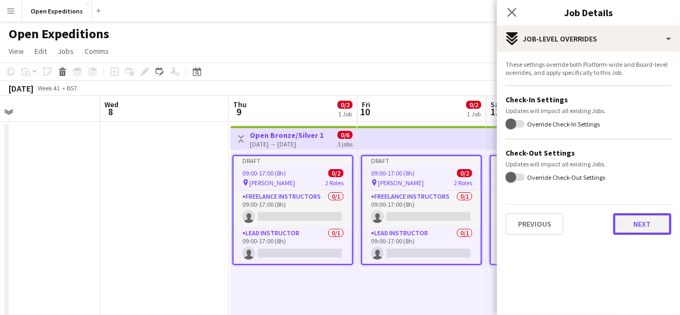
click at [638, 227] on button "Next" at bounding box center [642, 224] width 58 height 22
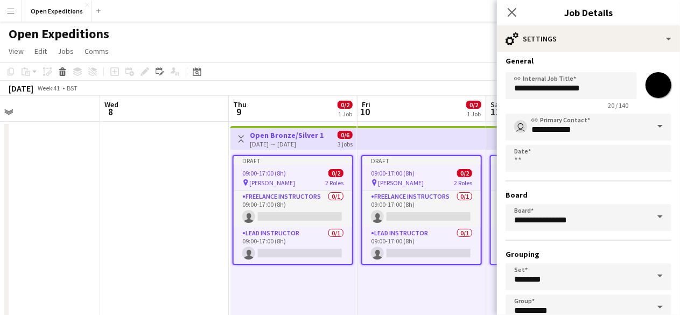
scroll to position [71, 0]
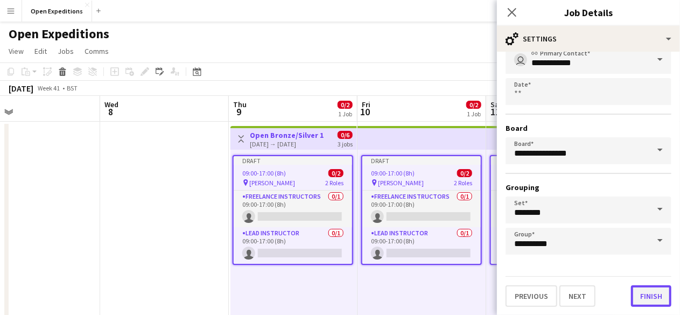
click at [635, 297] on button "Finish" at bounding box center [651, 296] width 40 height 22
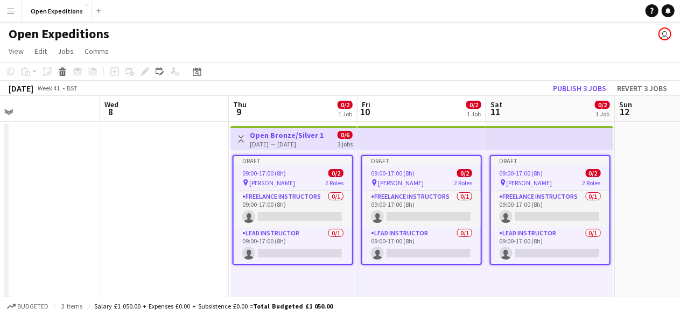
click at [639, 174] on app-date-cell at bounding box center [679, 221] width 129 height 199
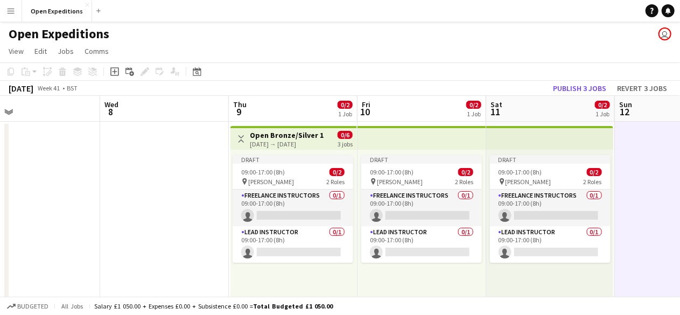
click at [302, 144] on div "[DATE] → [DATE]" at bounding box center [287, 144] width 74 height 8
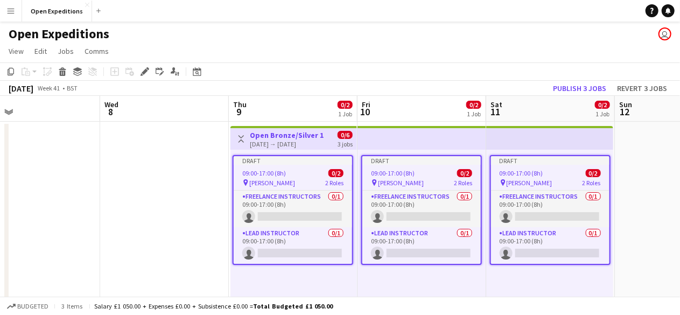
drag, startPoint x: 302, startPoint y: 144, endPoint x: 178, endPoint y: 139, distance: 124.5
click at [178, 139] on app-date-cell at bounding box center [164, 221] width 129 height 199
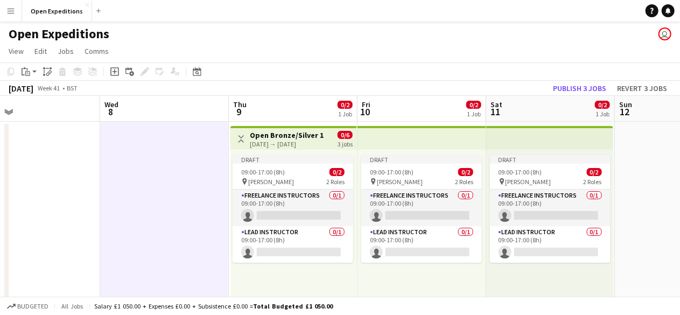
click at [282, 138] on h3 "Open Bronze/Silver 1" at bounding box center [287, 135] width 74 height 10
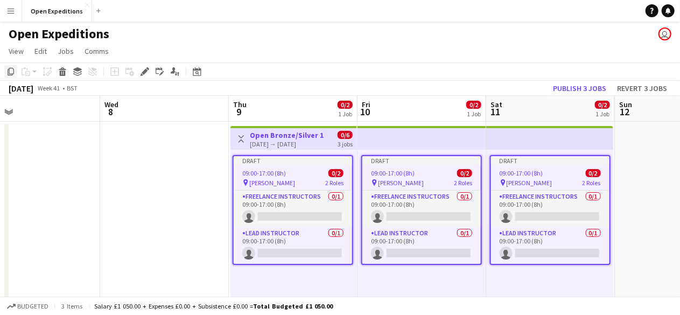
click at [9, 68] on icon "Copy" at bounding box center [10, 71] width 9 height 9
click at [664, 154] on app-date-cell at bounding box center [679, 221] width 129 height 199
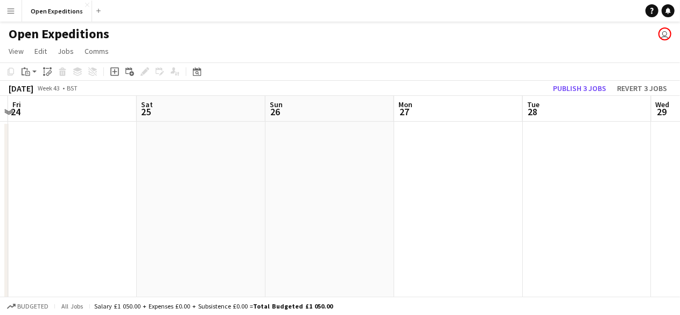
scroll to position [0, 381]
click at [168, 158] on app-date-cell at bounding box center [198, 221] width 129 height 199
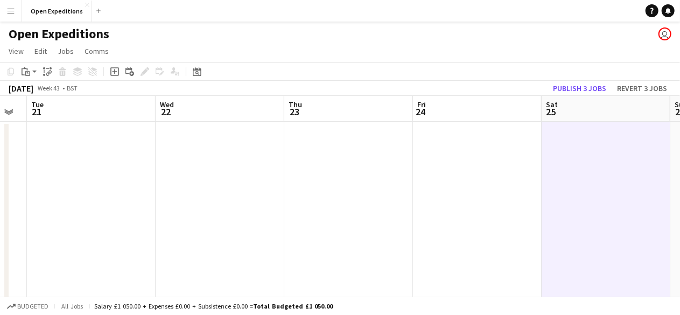
drag, startPoint x: 72, startPoint y: 166, endPoint x: 479, endPoint y: 167, distance: 407.6
click at [479, 167] on app-calendar-viewport "Sun 19 Mon 20 Tue 21 Wed 22 Thu 23 Fri 24 Sat 25 Sun 26 Mon 27 Tue 28 Wed 29" at bounding box center [340, 208] width 680 height 225
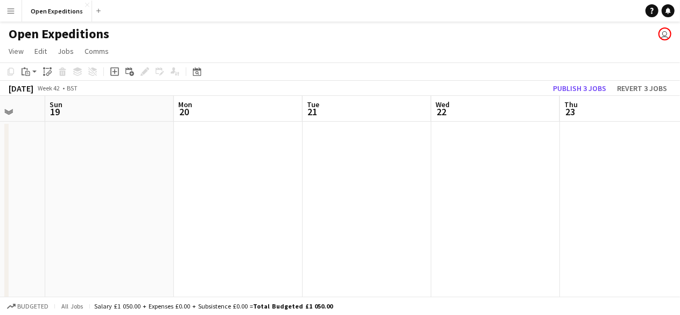
drag, startPoint x: 466, startPoint y: 187, endPoint x: 546, endPoint y: 187, distance: 79.7
click at [546, 187] on app-calendar-viewport "Thu 16 Fri 17 Sat 18 Sun 19 Mon 20 Tue 21 Wed 22 Thu 23 Fri 24 Sat 25 Sun 26" at bounding box center [340, 208] width 680 height 225
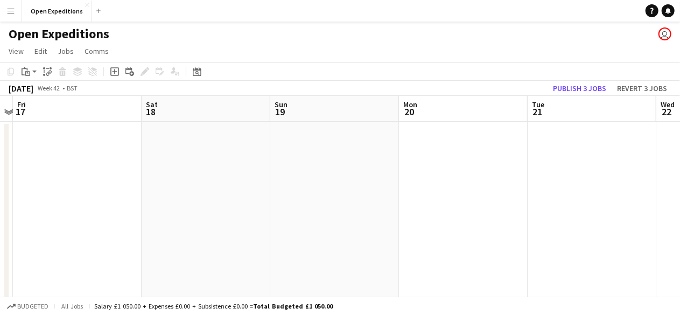
drag, startPoint x: 419, startPoint y: 201, endPoint x: 544, endPoint y: 198, distance: 125.0
click at [544, 198] on app-calendar-viewport "Wed 15 Thu 16 Fri 17 Sat 18 Sun 19 Mon 20 Tue 21 Wed 22 Thu 23 Fri 24 Sat 25" at bounding box center [340, 208] width 680 height 225
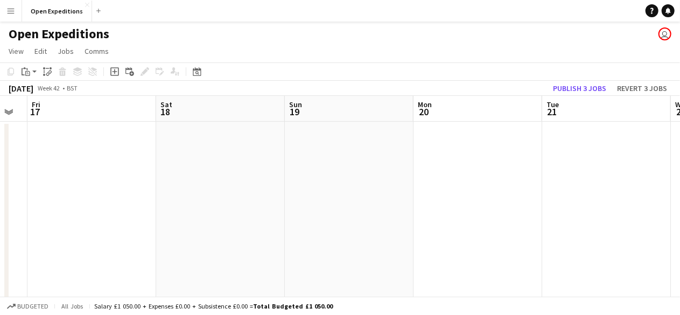
click at [542, 198] on app-date-cell at bounding box center [478, 221] width 129 height 199
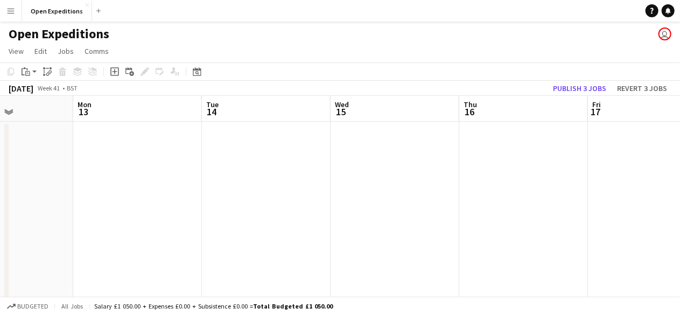
drag, startPoint x: 250, startPoint y: 188, endPoint x: 615, endPoint y: 202, distance: 364.8
click at [615, 202] on app-calendar-viewport "Fri 10 0/2 1 Job Sat 11 0/2 1 Job Sun 12 Mon 13 Tue 14 Wed 15 Thu 16 Fri 17 Sat…" at bounding box center [340, 208] width 680 height 225
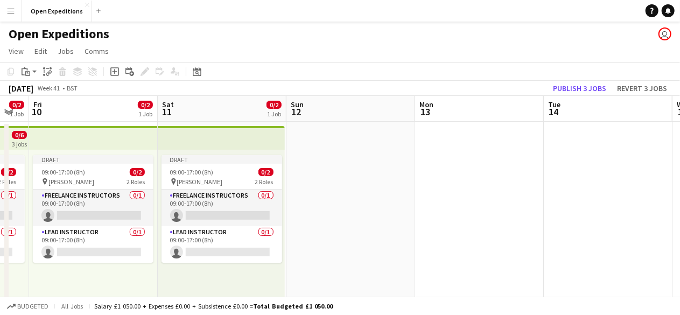
drag, startPoint x: 444, startPoint y: 174, endPoint x: 519, endPoint y: 168, distance: 75.1
click at [519, 168] on app-calendar-viewport "Wed 8 Thu 9 0/2 1 Job Fri 10 0/2 1 Job Sat 11 0/2 1 Job Sun 12 Mon 13 Tue 14 We…" at bounding box center [340, 208] width 680 height 225
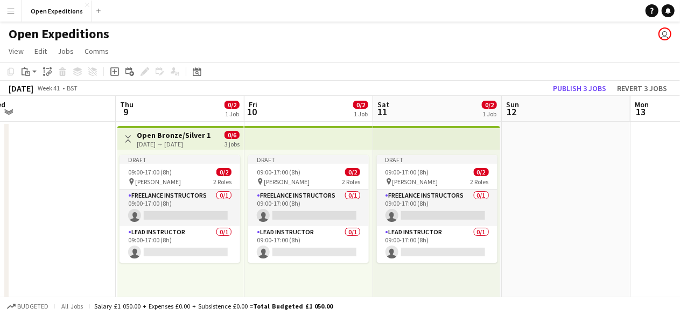
scroll to position [0, 240]
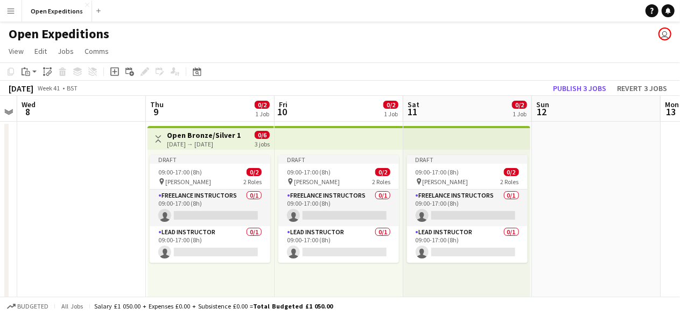
drag, startPoint x: 124, startPoint y: 170, endPoint x: 366, endPoint y: 164, distance: 241.8
click at [366, 164] on app-calendar-viewport "Mon 6 Tue 7 Wed 8 Thu 9 0/2 1 Job Fri 10 0/2 1 Job Sat 11 0/2 1 Job Sun 12 Mon …" at bounding box center [340, 208] width 680 height 225
click at [211, 140] on div "[DATE] → [DATE]" at bounding box center [204, 144] width 74 height 8
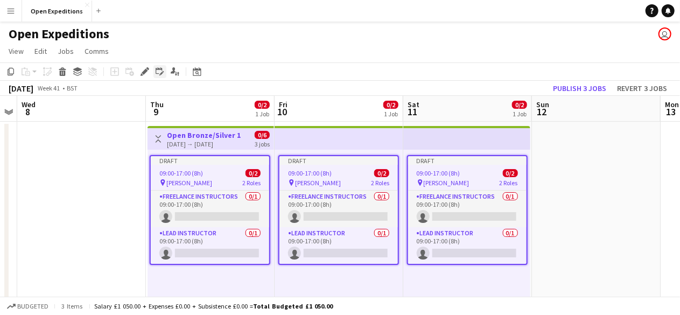
click at [160, 73] on icon "Edit linked Job" at bounding box center [160, 71] width 9 height 9
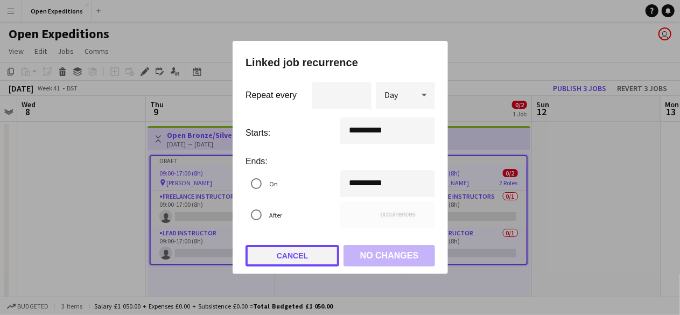
click at [302, 250] on button "Cancel" at bounding box center [293, 256] width 94 height 22
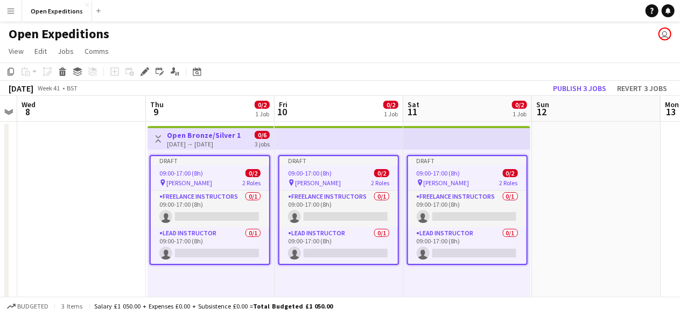
click at [202, 140] on div "[DATE] → [DATE]" at bounding box center [204, 144] width 74 height 8
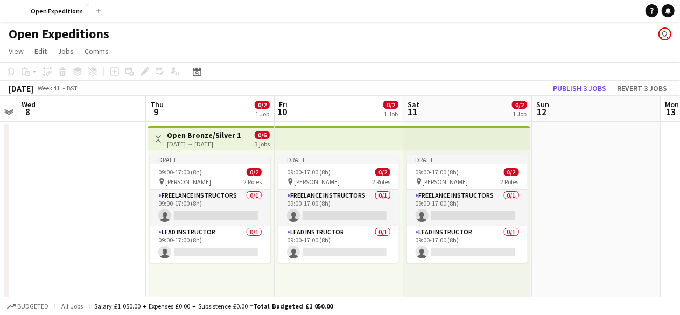
click at [202, 140] on div "[DATE] → [DATE]" at bounding box center [204, 144] width 74 height 8
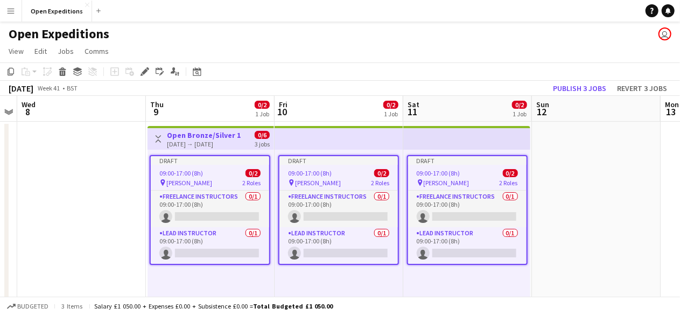
click at [202, 140] on div "[DATE] → [DATE]" at bounding box center [204, 144] width 74 height 8
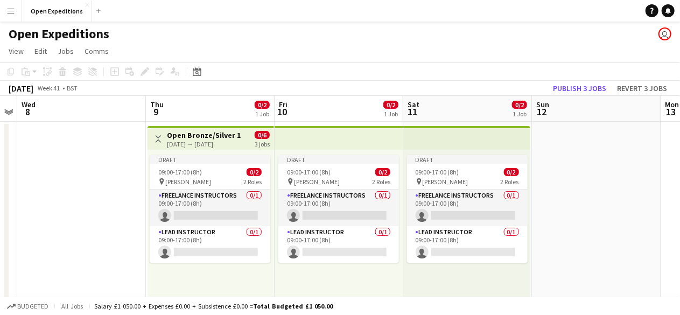
click at [202, 140] on div "[DATE] → [DATE]" at bounding box center [204, 144] width 74 height 8
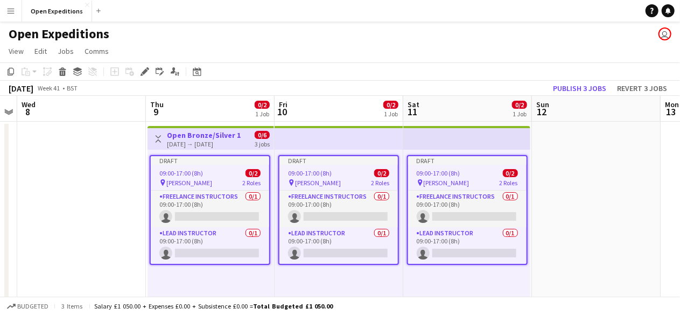
click at [202, 140] on div "[DATE] → [DATE]" at bounding box center [204, 144] width 74 height 8
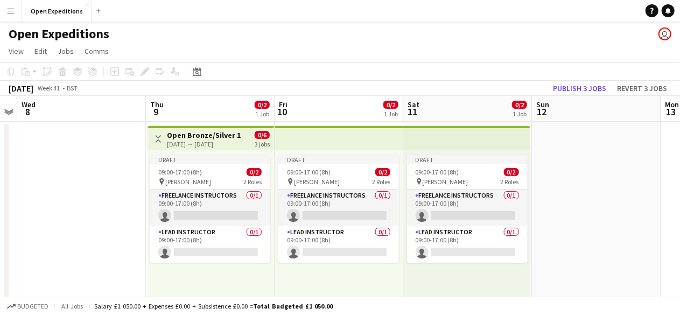
click at [202, 140] on div "[DATE] → [DATE]" at bounding box center [204, 144] width 74 height 8
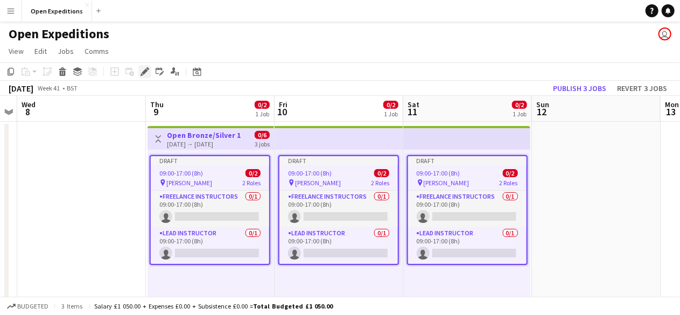
click at [145, 70] on icon at bounding box center [145, 72] width 6 height 6
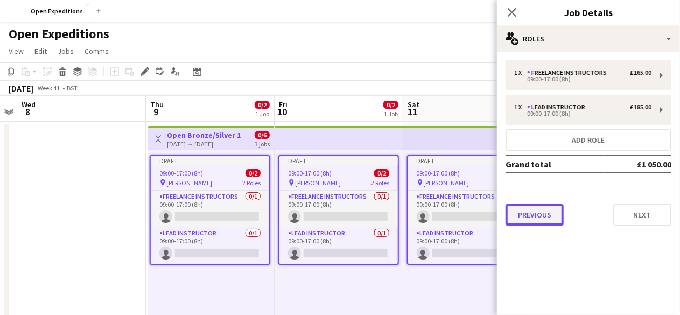
click at [537, 214] on button "Previous" at bounding box center [535, 215] width 58 height 22
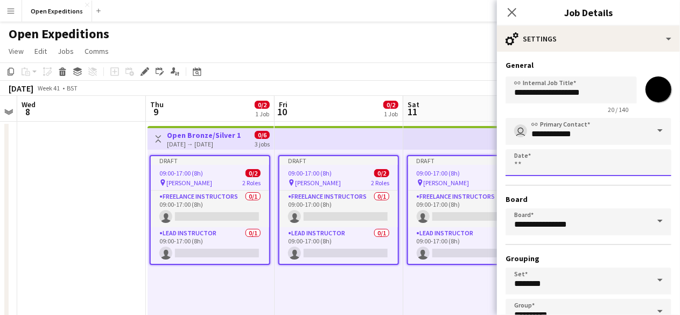
click at [562, 161] on body "Menu Boards Boards Boards All jobs Status Workforce Workforce My Workforce Recr…" at bounding box center [340, 169] width 680 height 339
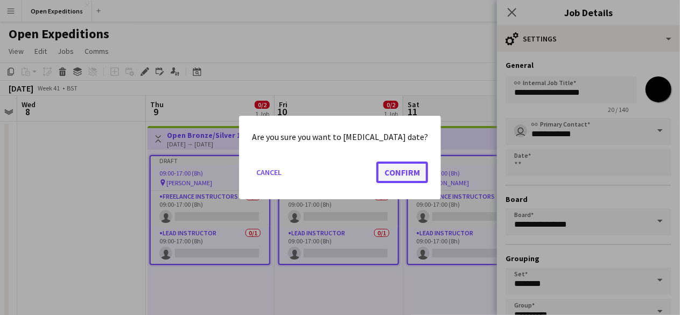
click at [392, 172] on button "Confirm" at bounding box center [402, 173] width 52 height 22
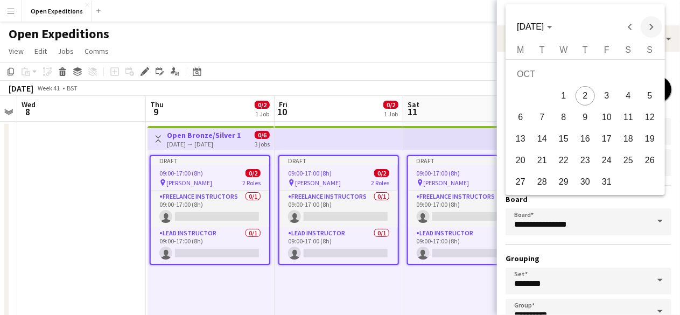
click at [643, 29] on span "Next month" at bounding box center [652, 27] width 22 height 22
click at [649, 27] on span "Next month" at bounding box center [652, 27] width 22 height 22
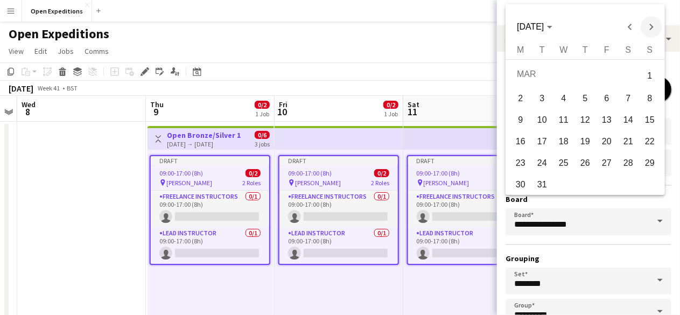
click at [649, 27] on span "Next month" at bounding box center [652, 27] width 22 height 22
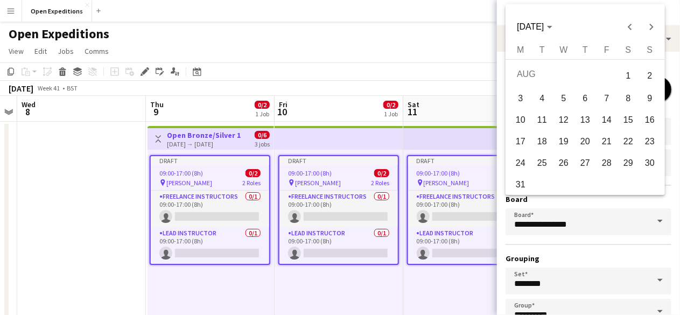
click at [645, 96] on span "9" at bounding box center [649, 98] width 19 height 19
type input "**********"
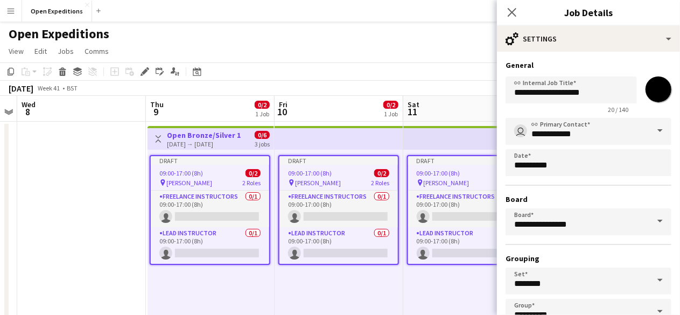
scroll to position [71, 0]
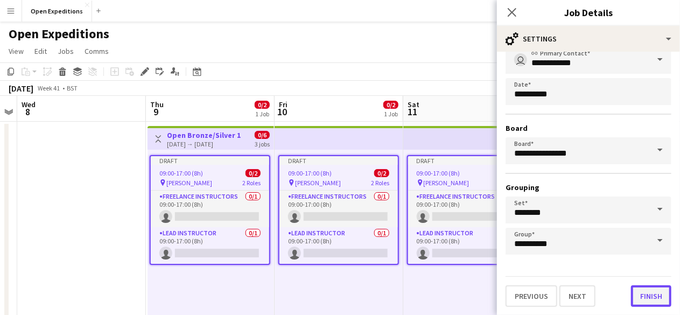
click at [647, 294] on button "Finish" at bounding box center [651, 296] width 40 height 22
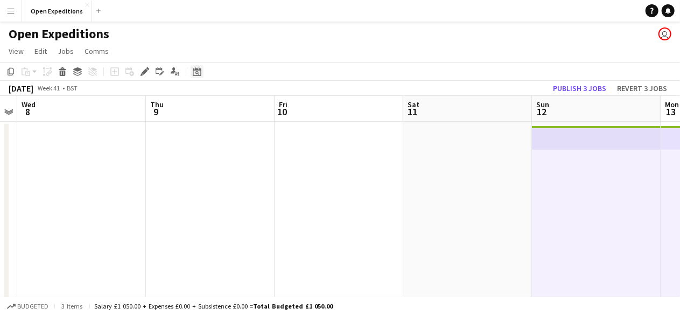
click at [201, 69] on icon at bounding box center [197, 71] width 8 height 9
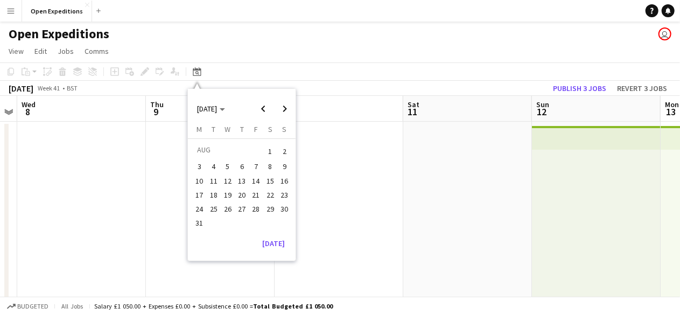
click at [272, 149] on span "1" at bounding box center [270, 151] width 13 height 15
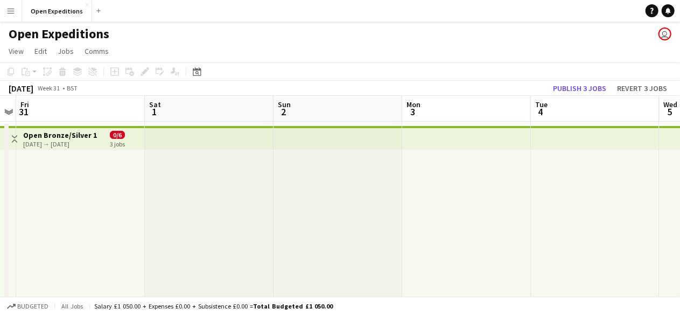
click at [160, 226] on div at bounding box center [209, 233] width 129 height 167
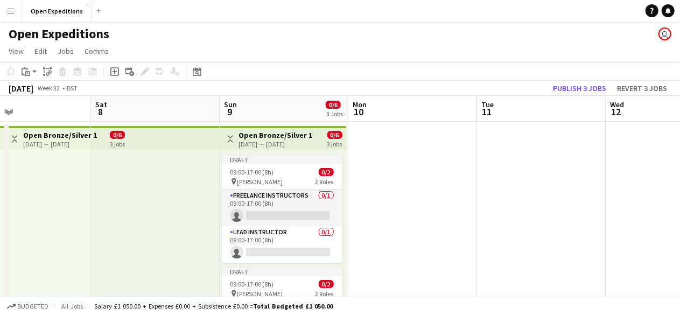
scroll to position [0, 332]
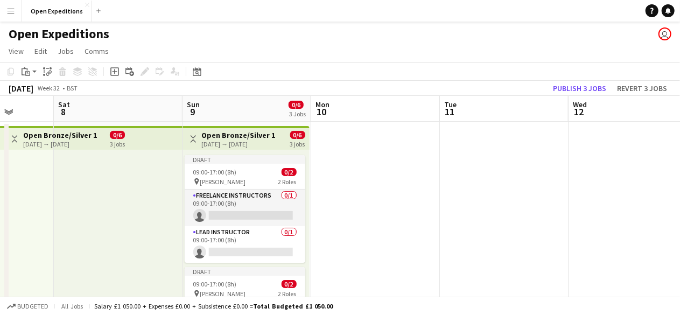
click at [155, 137] on app-top-bar at bounding box center [118, 138] width 129 height 24
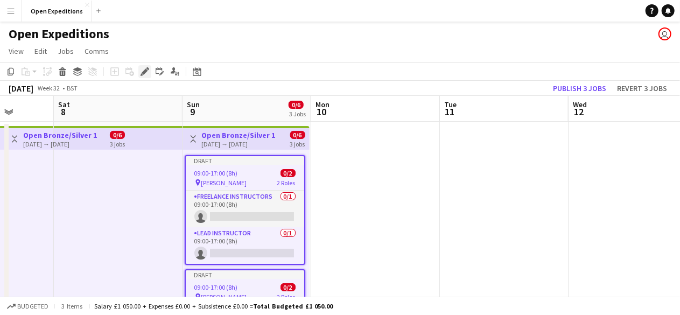
click at [145, 73] on icon at bounding box center [145, 72] width 6 height 6
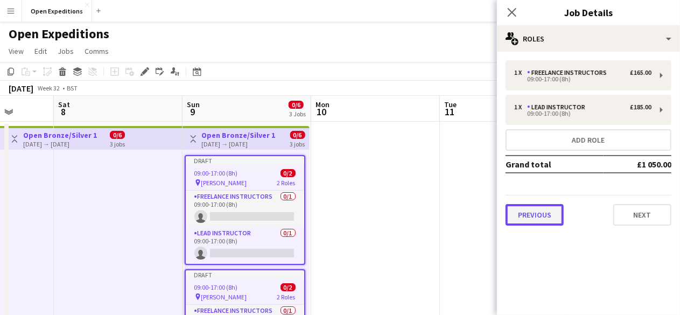
click at [528, 219] on button "Previous" at bounding box center [535, 215] width 58 height 22
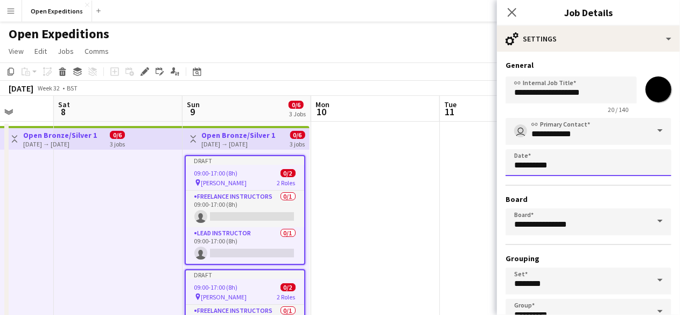
click at [574, 165] on body "Menu Boards Boards Boards All jobs Status Workforce Workforce My Workforce Recr…" at bounding box center [340, 169] width 680 height 339
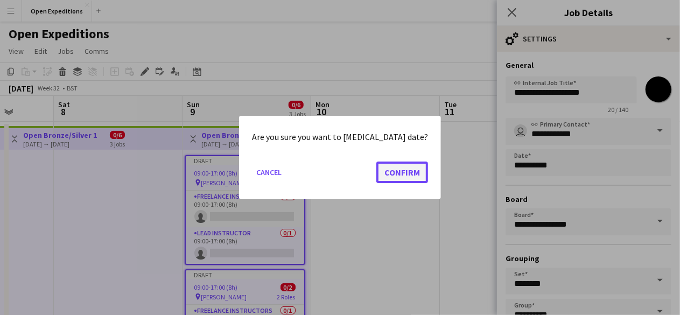
click at [408, 173] on button "Confirm" at bounding box center [402, 173] width 52 height 22
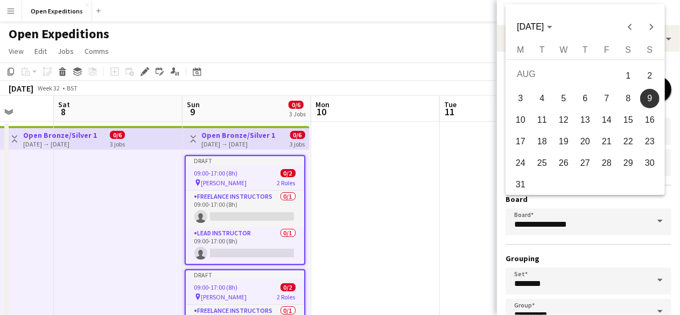
click at [544, 122] on span "11" at bounding box center [542, 119] width 19 height 19
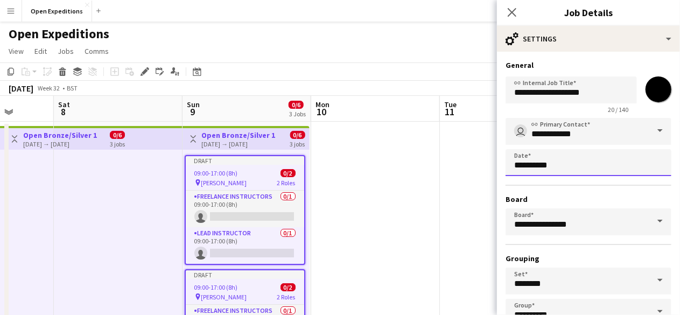
click at [513, 169] on body "Menu Boards Boards Boards All jobs Status Workforce Workforce My Workforce Recr…" at bounding box center [340, 169] width 680 height 339
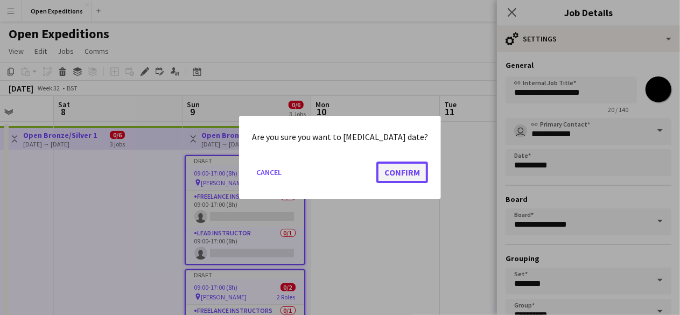
click at [384, 169] on button "Confirm" at bounding box center [402, 173] width 52 height 22
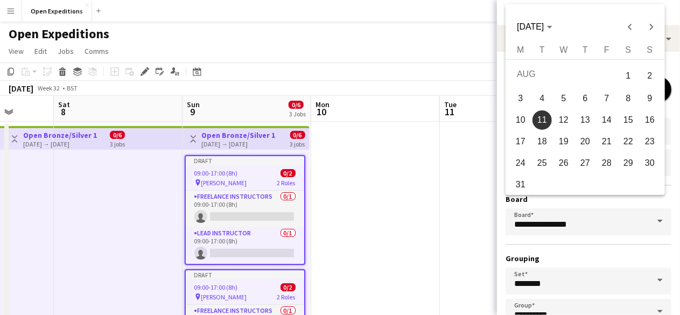
click at [649, 101] on span "9" at bounding box center [649, 98] width 19 height 19
type input "**********"
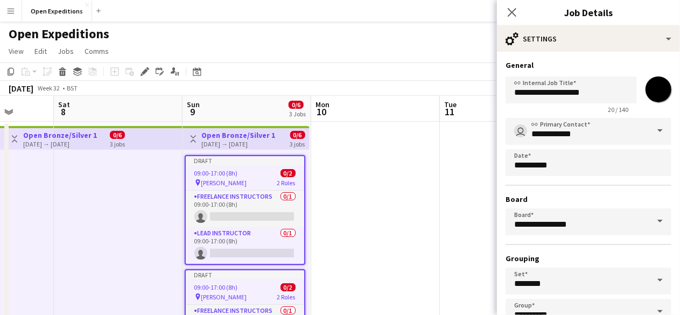
click at [438, 177] on app-date-cell at bounding box center [375, 221] width 129 height 199
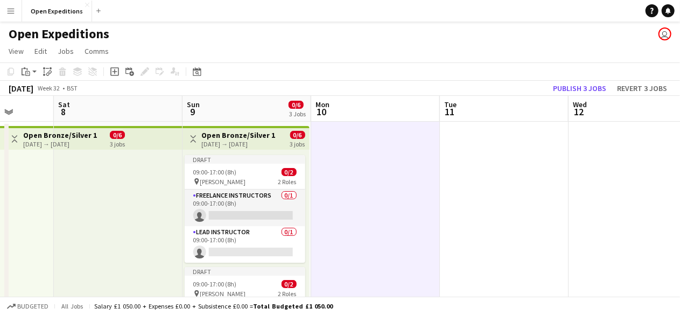
click at [241, 135] on h3 "Open Bronze/Silver 1" at bounding box center [239, 135] width 74 height 10
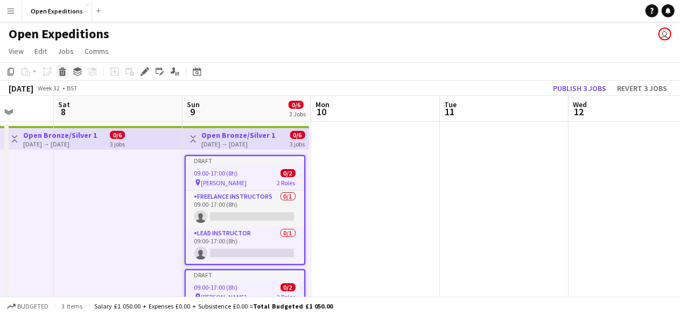
click at [61, 71] on icon "Delete" at bounding box center [62, 71] width 9 height 9
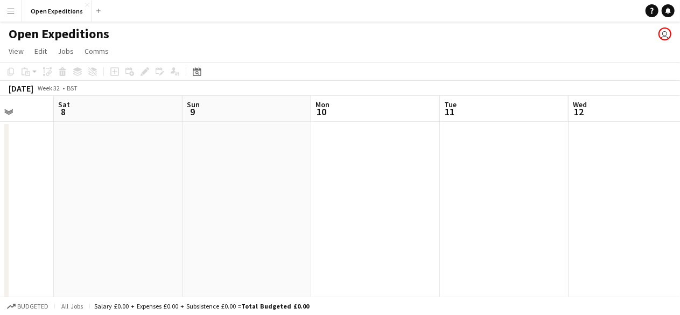
click at [223, 141] on app-date-cell at bounding box center [247, 221] width 129 height 199
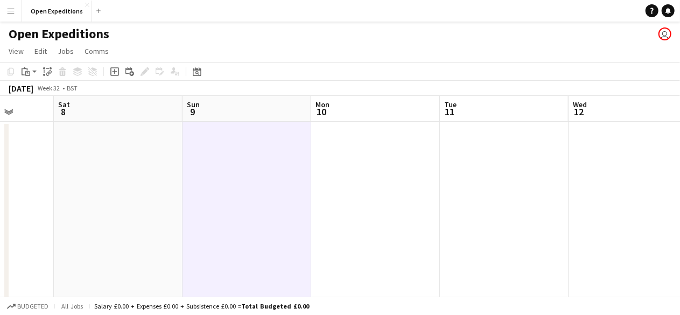
drag, startPoint x: 223, startPoint y: 141, endPoint x: 234, endPoint y: 138, distance: 11.5
click at [234, 138] on app-date-cell at bounding box center [247, 221] width 129 height 199
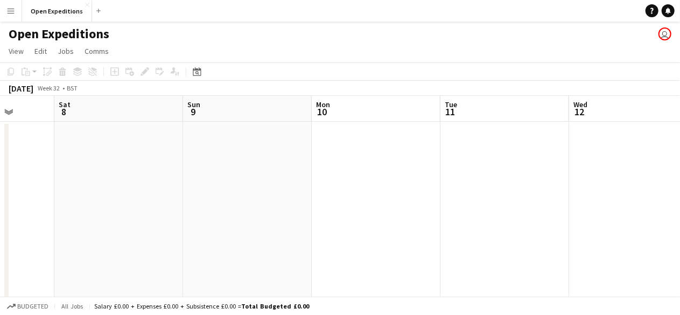
click at [233, 160] on app-date-cell at bounding box center [247, 221] width 129 height 199
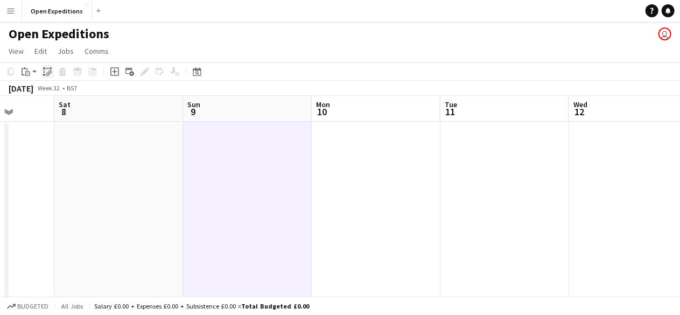
click at [46, 74] on icon at bounding box center [48, 74] width 4 height 4
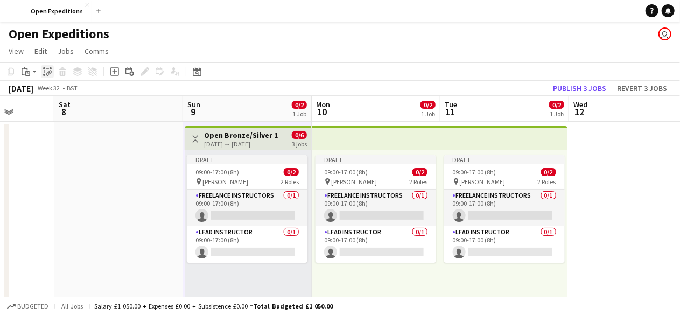
click at [46, 74] on icon at bounding box center [48, 74] width 4 height 4
click at [599, 151] on app-date-cell at bounding box center [633, 319] width 129 height 394
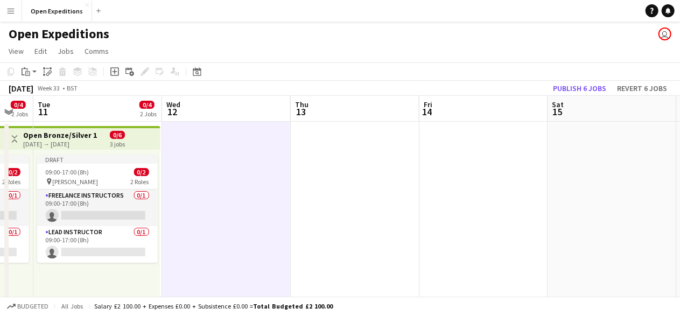
drag, startPoint x: 599, startPoint y: 151, endPoint x: 192, endPoint y: 169, distance: 407.5
click at [192, 169] on app-calendar-viewport "Fri 7 Sat 8 Sun 9 0/4 2 Jobs Mon 10 0/4 2 Jobs Tue 11 0/4 2 Jobs Wed 12 Thu 13 …" at bounding box center [340, 306] width 680 height 420
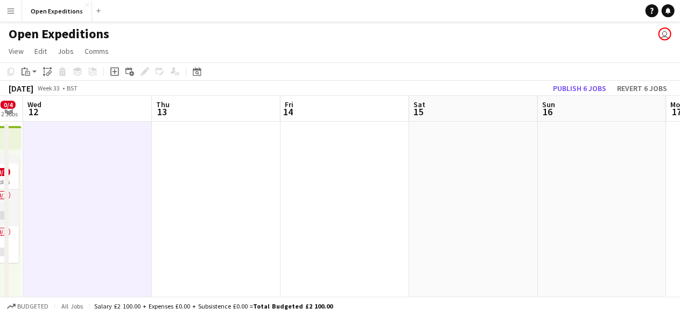
scroll to position [0, 395]
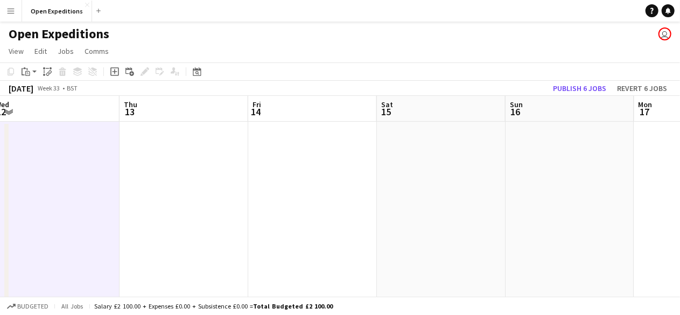
drag, startPoint x: 347, startPoint y: 179, endPoint x: 230, endPoint y: 183, distance: 116.9
click at [230, 183] on app-calendar-viewport "Sun 9 0/4 2 Jobs Mon 10 0/4 2 Jobs Tue 11 0/4 2 Jobs Wed 12 Thu 13 Fri 14 Sat 1…" at bounding box center [340, 306] width 680 height 420
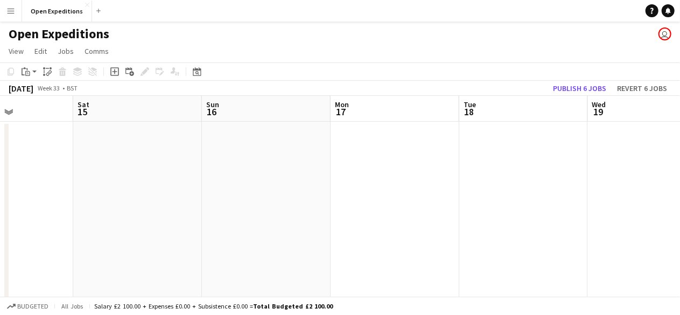
drag, startPoint x: 626, startPoint y: 197, endPoint x: 297, endPoint y: 194, distance: 328.5
click at [297, 194] on app-calendar-viewport "Tue 11 0/4 2 Jobs Wed 12 Thu 13 Fri 14 Sat 15 Sun 16 Mon 17 Tue 18 Wed 19 Thu 2…" at bounding box center [340, 306] width 680 height 420
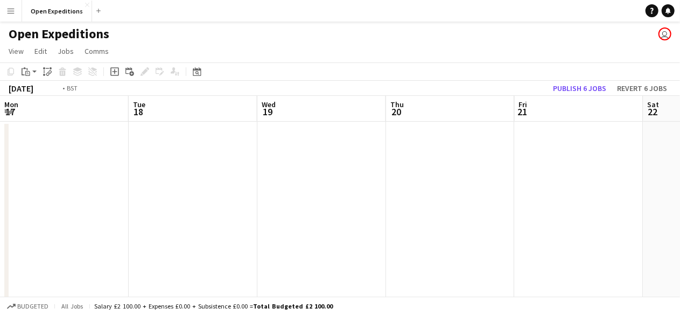
drag, startPoint x: 400, startPoint y: 166, endPoint x: 312, endPoint y: 173, distance: 87.5
click at [312, 173] on app-calendar-viewport "Thu 13 Fri 14 Sat 15 Sun 16 Mon 17 Tue 18 Wed 19 Thu 20 Fri 21 Sat 22 Sun 23" at bounding box center [340, 306] width 680 height 420
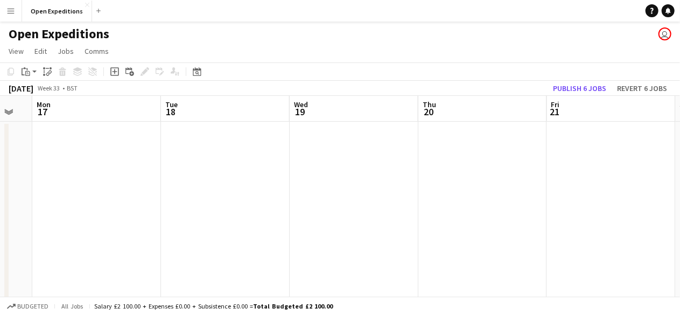
drag, startPoint x: 312, startPoint y: 173, endPoint x: 346, endPoint y: 158, distance: 37.1
click at [346, 158] on app-calendar-viewport "Thu 13 Fri 14 Sat 15 Sun 16 Mon 17 Tue 18 Wed 19 Thu 20 Fri 21 Sat 22 Sun 23" at bounding box center [340, 306] width 680 height 420
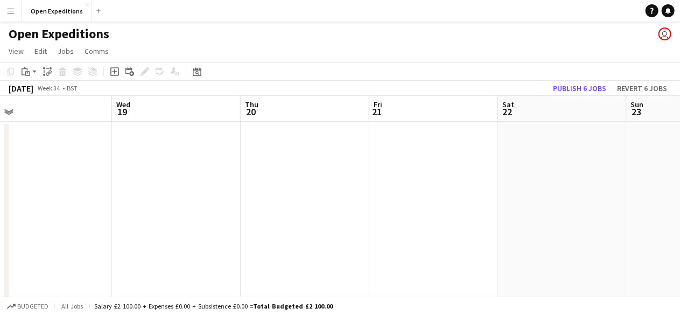
drag, startPoint x: 435, startPoint y: 166, endPoint x: 320, endPoint y: 172, distance: 115.4
click at [320, 172] on app-calendar-viewport "Sat 15 Sun 16 Mon 17 Tue 18 Wed 19 Thu 20 Fri 21 Sat 22 Sun 23 Mon 24 Tue 25" at bounding box center [340, 306] width 680 height 420
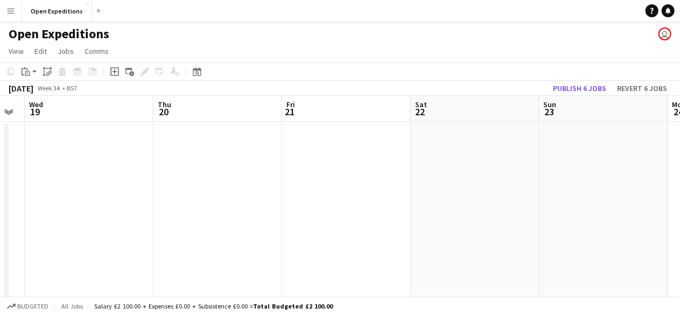
drag, startPoint x: 320, startPoint y: 172, endPoint x: 304, endPoint y: 175, distance: 16.5
click at [304, 175] on app-calendar-viewport "Sat 15 Sun 16 Mon 17 Tue 18 Wed 19 Thu 20 Fri 21 Sat 22 Sun 23 Mon 24 Tue 25" at bounding box center [340, 306] width 680 height 420
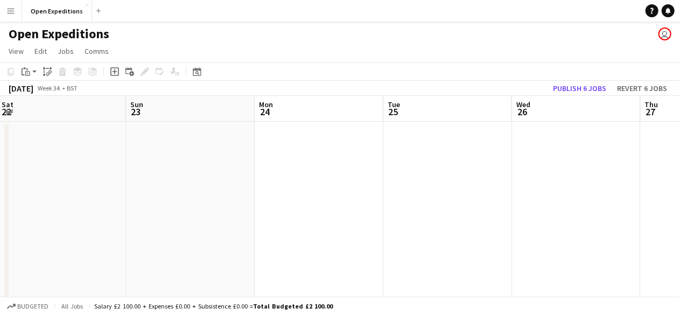
scroll to position [0, 391]
drag, startPoint x: 591, startPoint y: 203, endPoint x: 176, endPoint y: 228, distance: 415.9
click at [176, 228] on app-calendar-viewport "Wed 19 Thu 20 Fri 21 Sat 22 Sun 23 Mon 24 Tue 25 Wed 26 Thu 27 Fri 28 Sat 29" at bounding box center [340, 306] width 680 height 420
click at [430, 145] on app-date-cell at bounding box center [445, 319] width 129 height 394
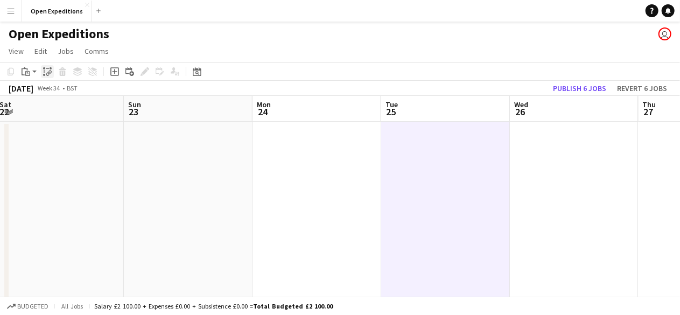
click at [46, 69] on icon "Paste linked Job" at bounding box center [47, 71] width 9 height 9
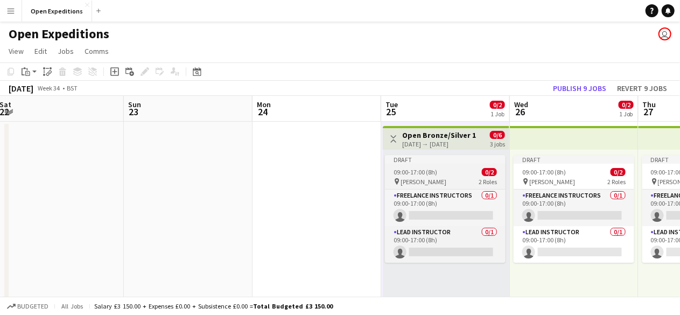
click at [425, 171] on span "09:00-17:00 (8h)" at bounding box center [416, 172] width 44 height 8
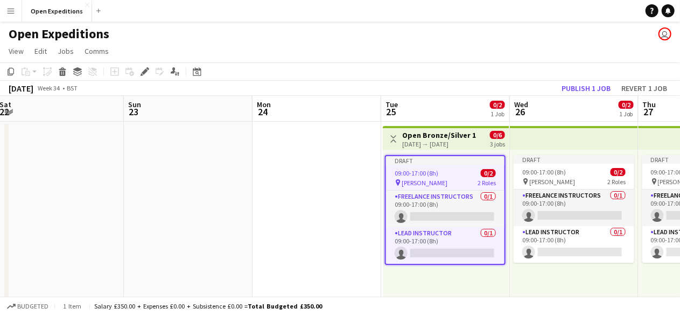
click at [424, 138] on h3 "Open Bronze/Silver 1" at bounding box center [439, 135] width 74 height 10
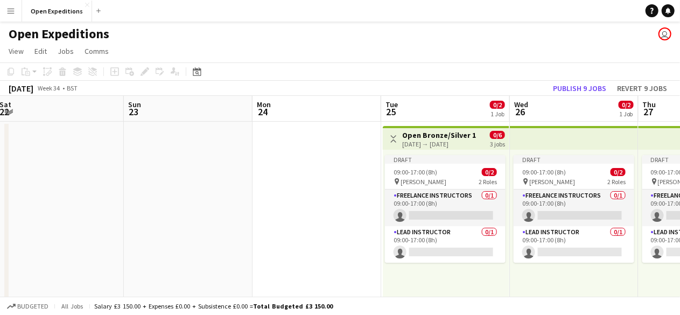
click at [459, 135] on h3 "Open Bronze/Silver 1" at bounding box center [439, 135] width 74 height 10
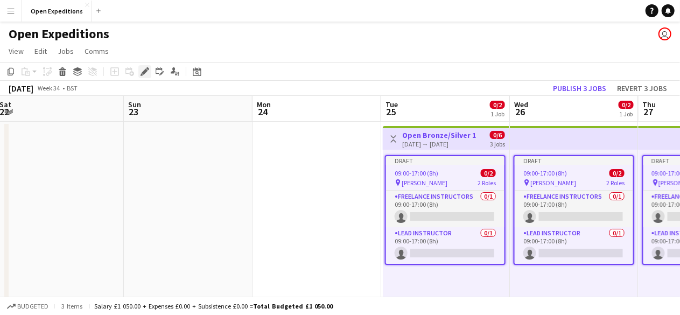
click at [144, 74] on icon at bounding box center [145, 72] width 6 height 6
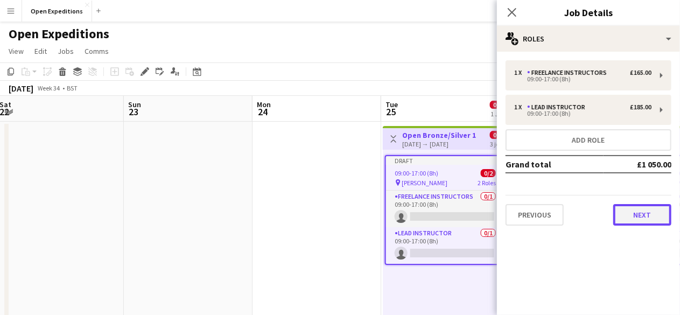
click at [630, 204] on button "Next" at bounding box center [642, 215] width 58 height 22
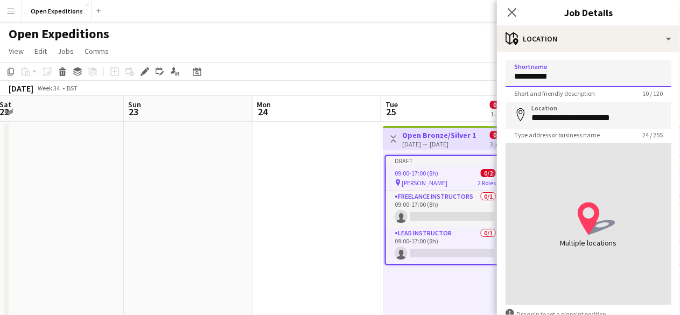
drag, startPoint x: 570, startPoint y: 76, endPoint x: 431, endPoint y: 75, distance: 138.4
click at [431, 75] on body "Menu Boards Boards Boards All jobs Status Workforce Workforce My Workforce Recr…" at bounding box center [340, 267] width 680 height 534
type input "**********"
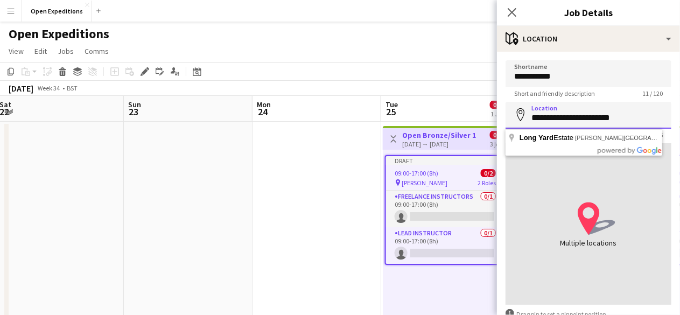
drag, startPoint x: 613, startPoint y: 117, endPoint x: 487, endPoint y: 110, distance: 126.2
click at [487, 110] on body "Menu Boards Boards Boards All jobs Status Workforce Workforce My Workforce Recr…" at bounding box center [340, 267] width 680 height 534
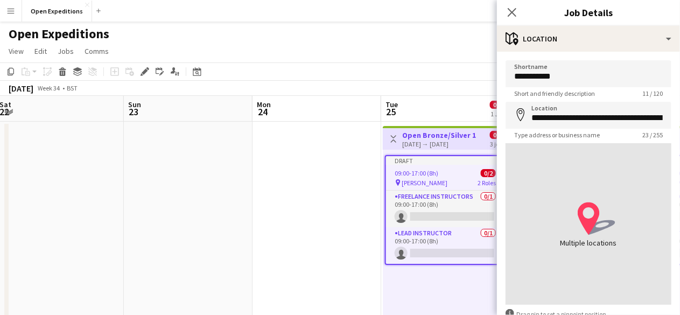
type input "**********"
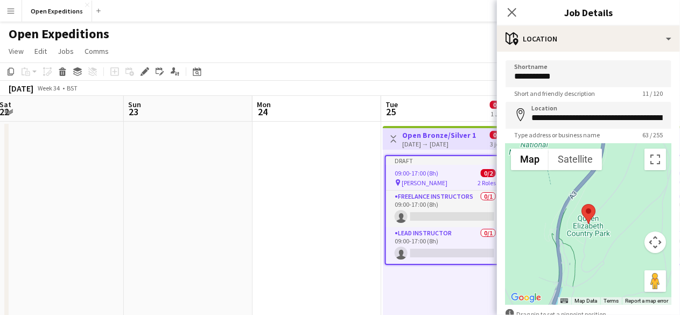
scroll to position [65, 0]
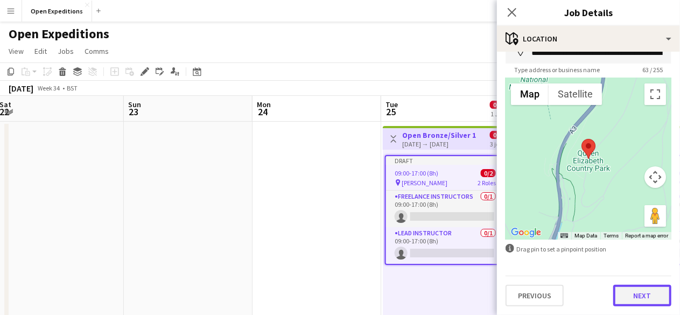
click at [631, 297] on button "Next" at bounding box center [642, 296] width 58 height 22
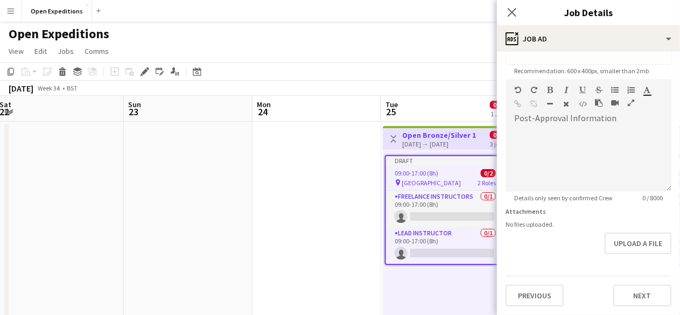
scroll to position [260, 0]
click at [644, 255] on form "**********" at bounding box center [588, 75] width 183 height 464
click at [630, 288] on button "Next" at bounding box center [642, 296] width 58 height 22
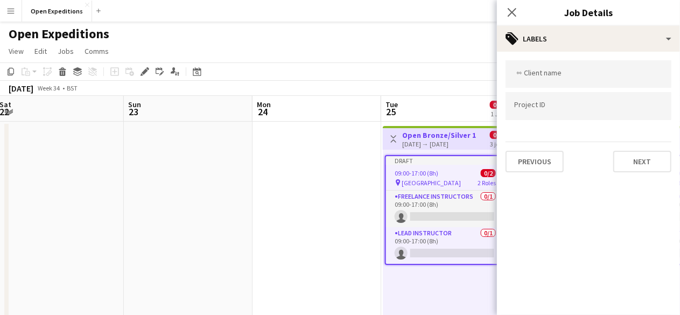
scroll to position [0, 0]
click at [640, 169] on button "Next" at bounding box center [642, 162] width 58 height 22
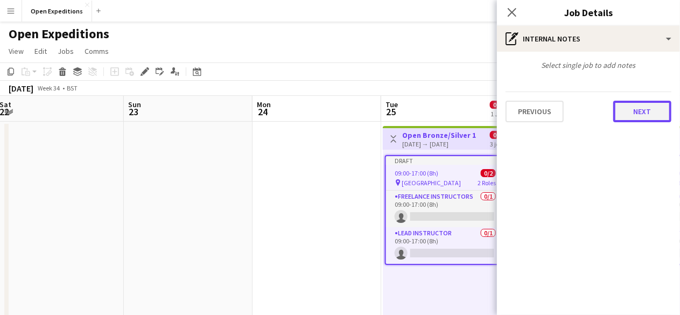
click at [636, 114] on button "Next" at bounding box center [642, 112] width 58 height 22
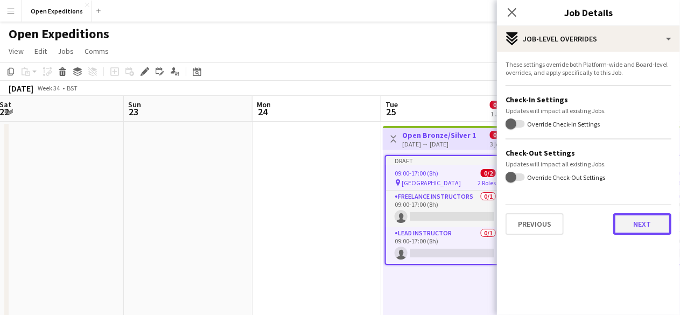
click at [641, 226] on button "Next" at bounding box center [642, 224] width 58 height 22
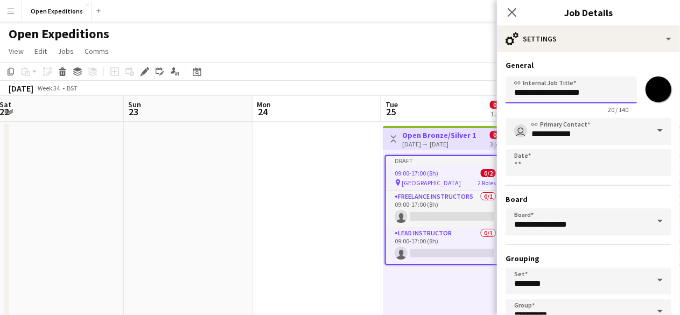
click at [595, 94] on input "**********" at bounding box center [571, 89] width 131 height 27
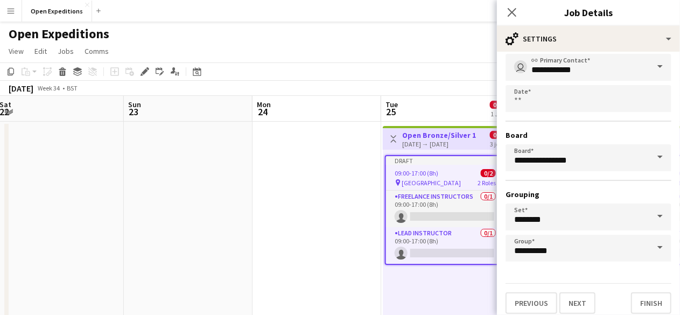
scroll to position [71, 0]
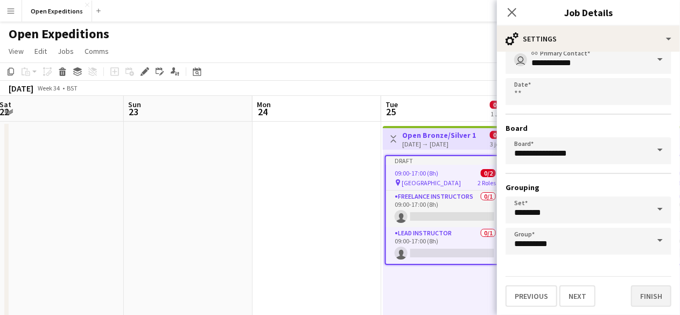
type input "**********"
click at [650, 301] on button "Finish" at bounding box center [651, 296] width 40 height 22
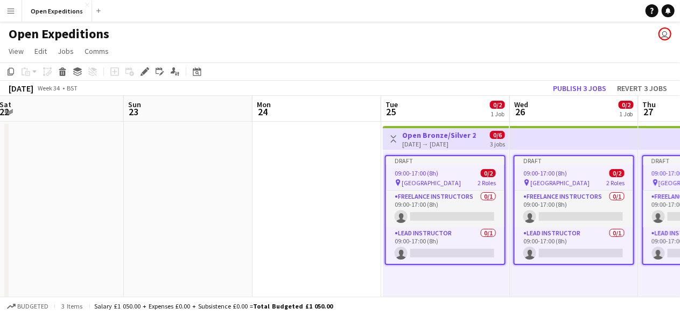
click at [332, 169] on app-date-cell at bounding box center [317, 319] width 129 height 394
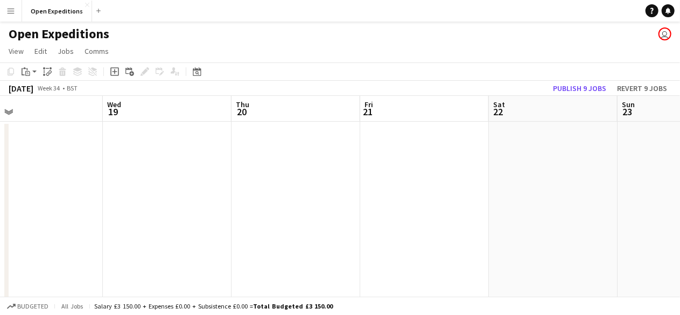
scroll to position [0, 327]
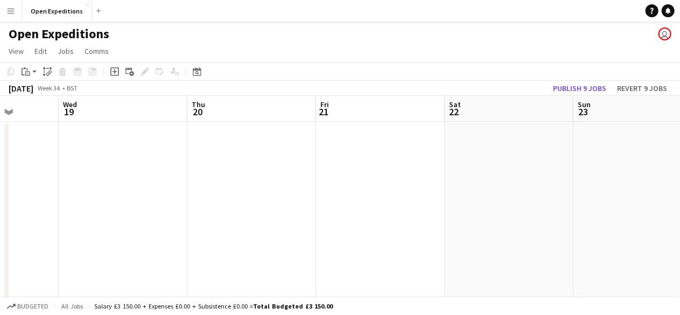
drag, startPoint x: 141, startPoint y: 146, endPoint x: 591, endPoint y: 141, distance: 450.2
click at [591, 141] on app-calendar-viewport "Sun 16 Mon 17 Tue 18 Wed 19 Thu 20 Fri 21 Sat 22 Sun 23 Mon 24 Tue 25 0/2 1 Job…" at bounding box center [340, 306] width 680 height 420
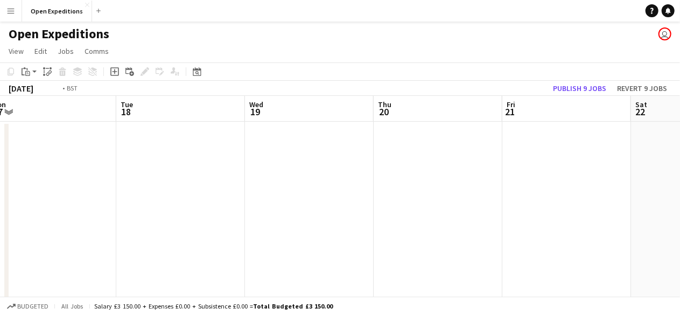
scroll to position [0, 302]
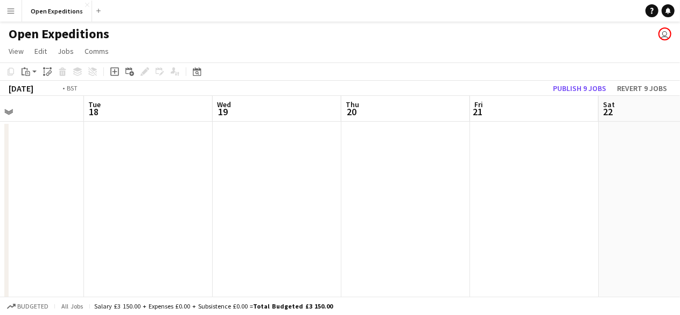
drag, startPoint x: 256, startPoint y: 163, endPoint x: 689, endPoint y: 175, distance: 432.6
click at [680, 175] on html "Menu Boards Boards Boards All jobs Status Workforce Workforce My Workforce Recr…" at bounding box center [340, 267] width 680 height 534
drag, startPoint x: 241, startPoint y: 180, endPoint x: 689, endPoint y: 201, distance: 448.0
click at [680, 201] on html "Menu Boards Boards Boards All jobs Status Workforce Workforce My Workforce Recr…" at bounding box center [340, 267] width 680 height 534
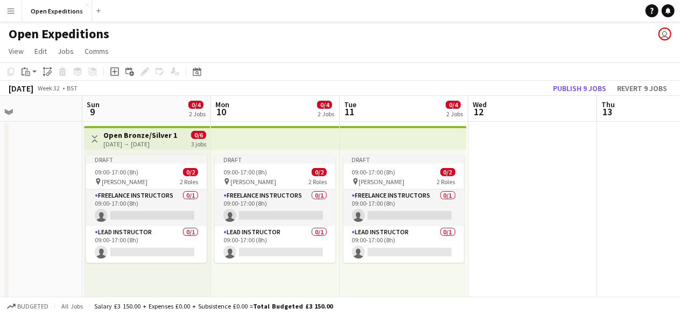
drag, startPoint x: 116, startPoint y: 204, endPoint x: 582, endPoint y: 254, distance: 468.4
click at [582, 254] on app-calendar-viewport "Thu 6 Fri 7 Sat 8 Sun 9 0/4 2 Jobs Mon 10 0/4 2 Jobs Tue 11 0/4 2 Jobs Wed 12 T…" at bounding box center [340, 306] width 680 height 420
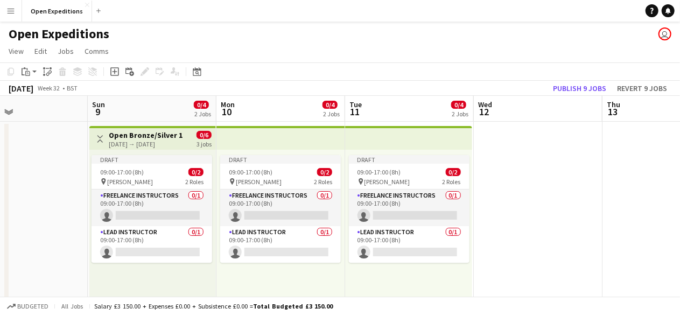
click at [150, 136] on h3 "Open Bronze/Silver 1" at bounding box center [146, 135] width 74 height 10
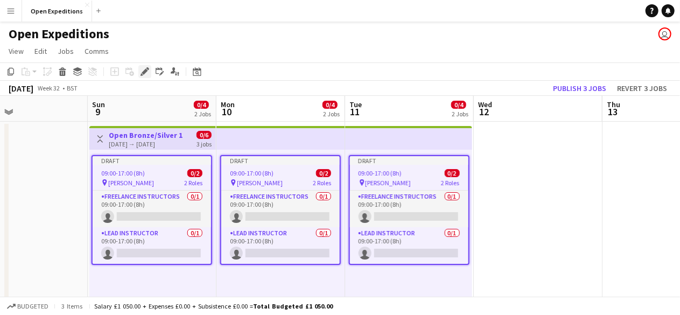
click at [144, 71] on icon at bounding box center [145, 72] width 6 height 6
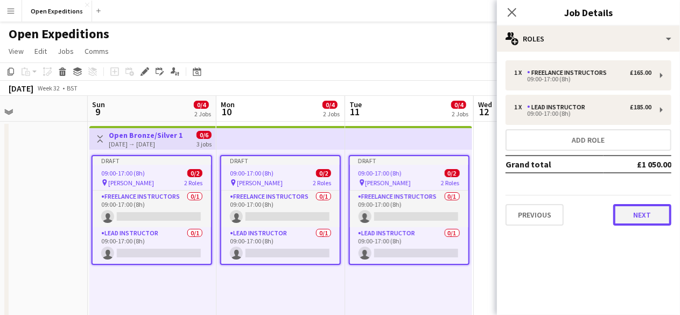
click at [631, 210] on button "Next" at bounding box center [642, 215] width 58 height 22
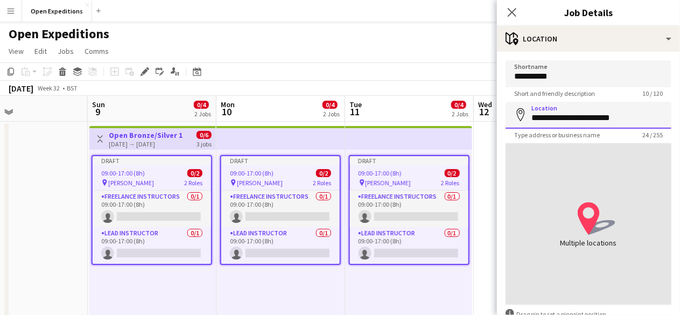
click at [624, 113] on input "**********" at bounding box center [589, 115] width 166 height 27
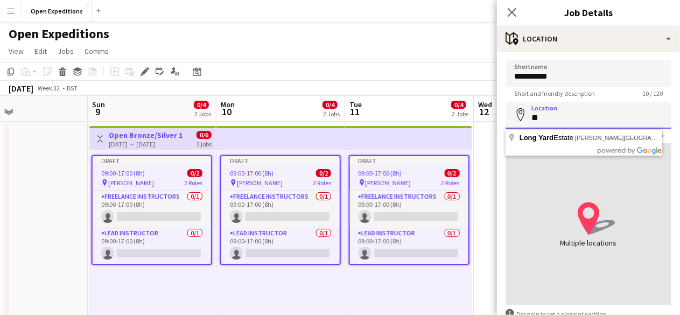
type input "*"
type input "**********"
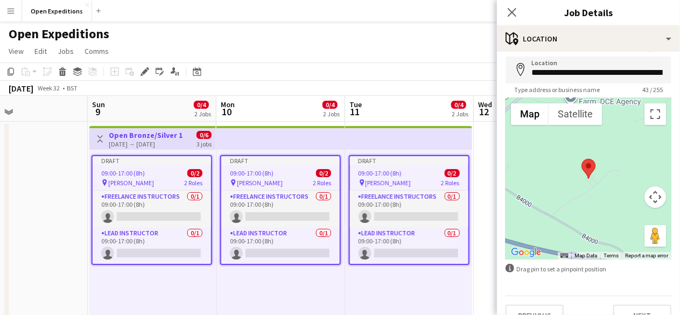
scroll to position [65, 0]
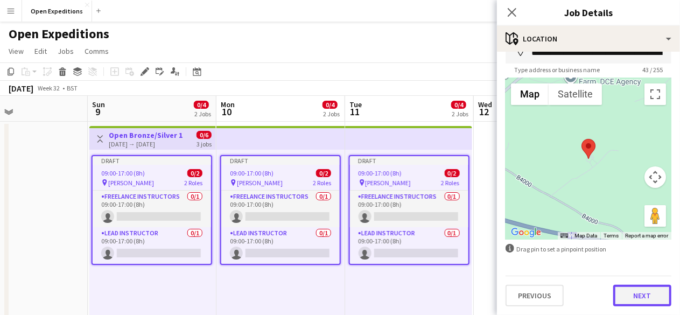
click at [633, 290] on button "Next" at bounding box center [642, 296] width 58 height 22
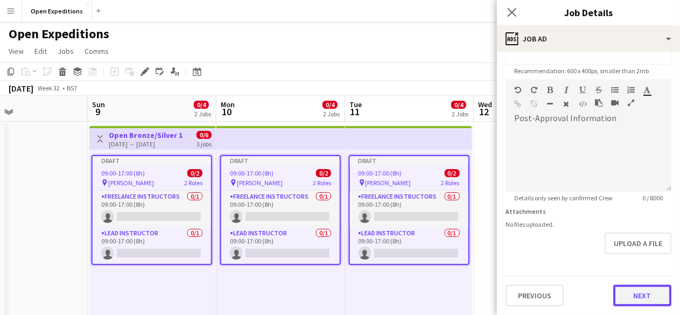
scroll to position [218, 0]
click at [642, 255] on form "**********" at bounding box center [588, 75] width 183 height 464
click at [636, 302] on button "Next" at bounding box center [642, 296] width 58 height 22
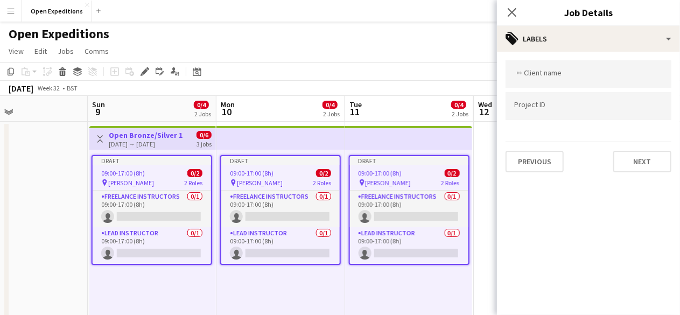
scroll to position [0, 0]
click at [641, 162] on button "Next" at bounding box center [642, 162] width 58 height 22
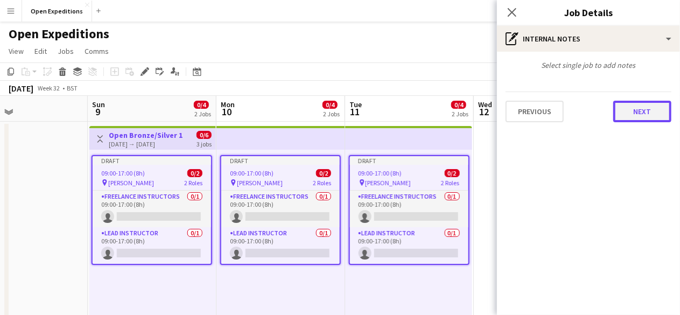
click at [642, 111] on button "Next" at bounding box center [642, 112] width 58 height 22
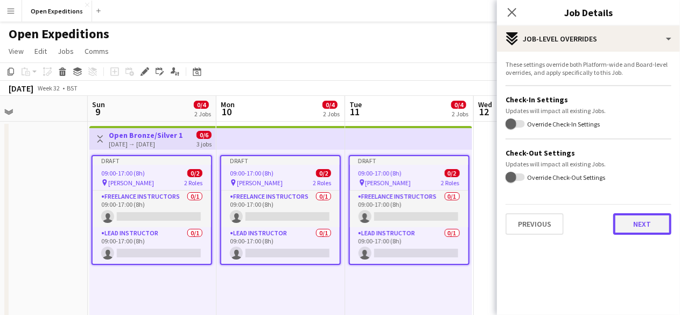
click at [642, 223] on button "Next" at bounding box center [642, 224] width 58 height 22
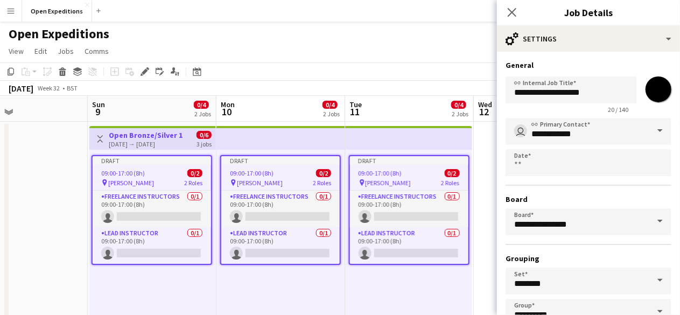
scroll to position [71, 0]
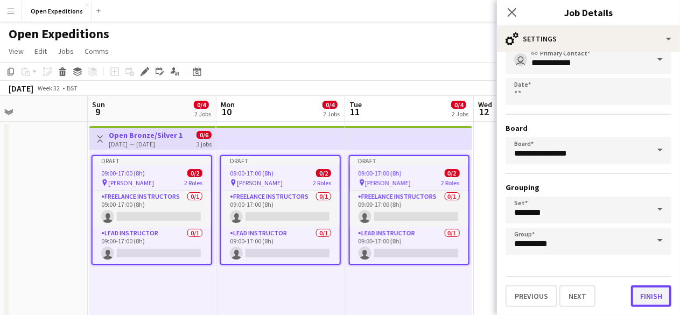
click at [633, 296] on button "Finish" at bounding box center [651, 296] width 40 height 22
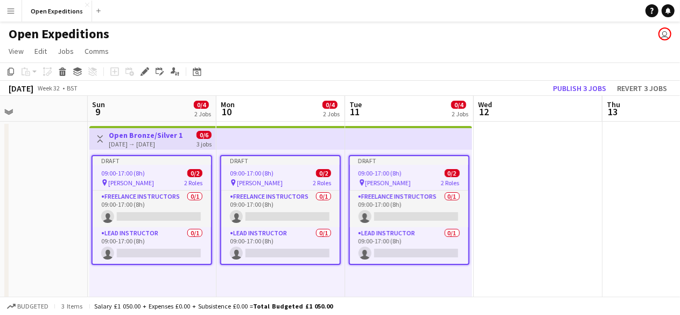
click at [51, 150] on app-date-cell at bounding box center [23, 319] width 129 height 394
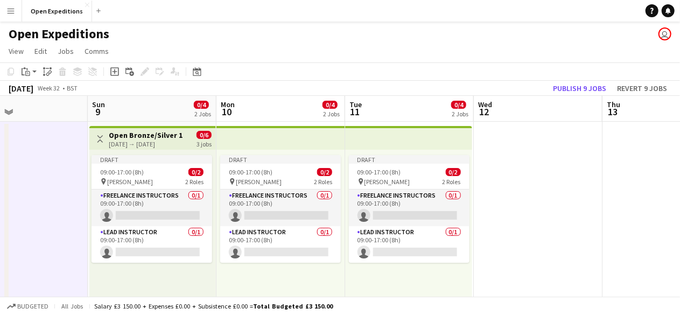
click at [204, 68] on div "Date picker [DATE] [DATE] [DATE] M [DATE] T [DATE] W [DATE] T [DATE] F [DATE] S…" at bounding box center [193, 71] width 24 height 13
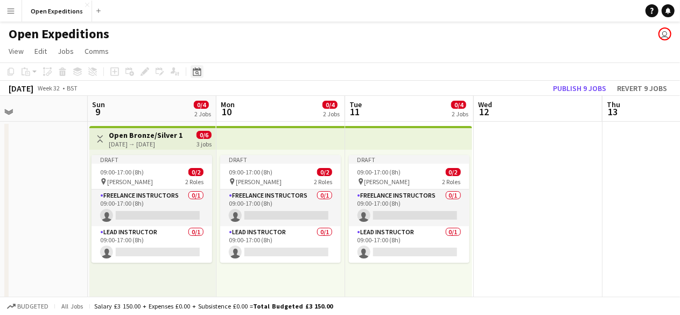
click at [197, 73] on icon "Date picker" at bounding box center [197, 71] width 9 height 9
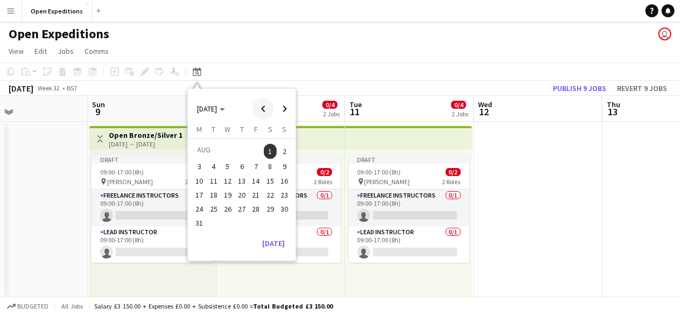
click at [257, 105] on span "Previous month" at bounding box center [264, 109] width 22 height 22
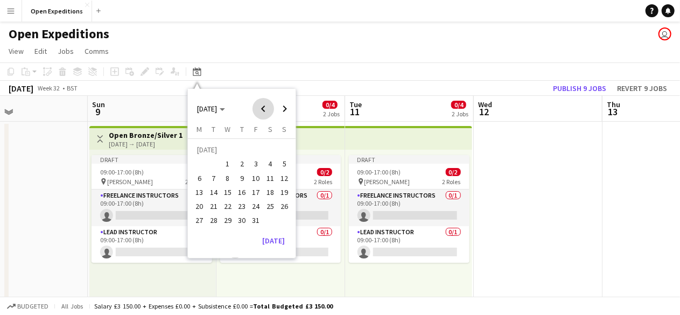
click at [257, 105] on span "Previous month" at bounding box center [264, 109] width 22 height 22
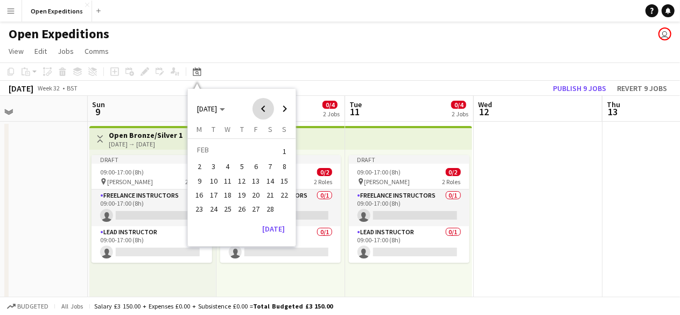
click at [257, 105] on span "Previous month" at bounding box center [264, 109] width 22 height 22
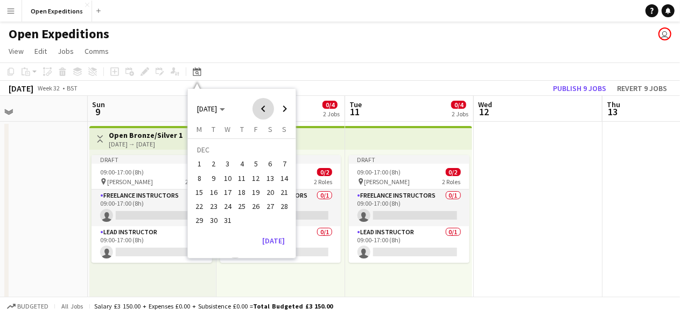
click at [257, 105] on span "Previous month" at bounding box center [264, 109] width 22 height 22
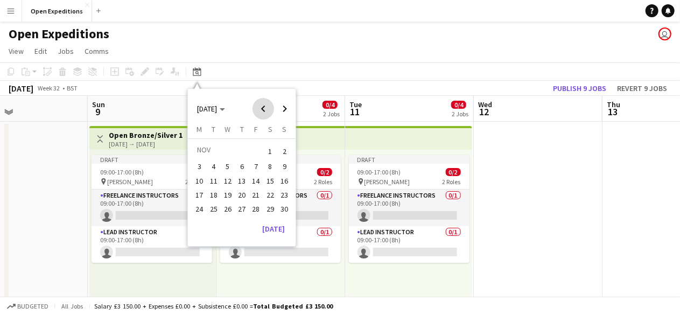
click at [257, 105] on span "Previous month" at bounding box center [264, 109] width 22 height 22
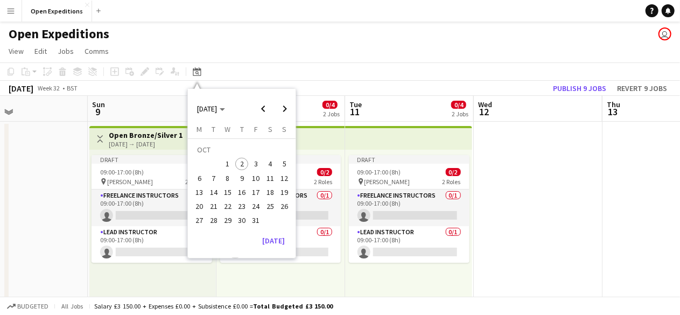
click at [244, 177] on span "9" at bounding box center [241, 178] width 13 height 13
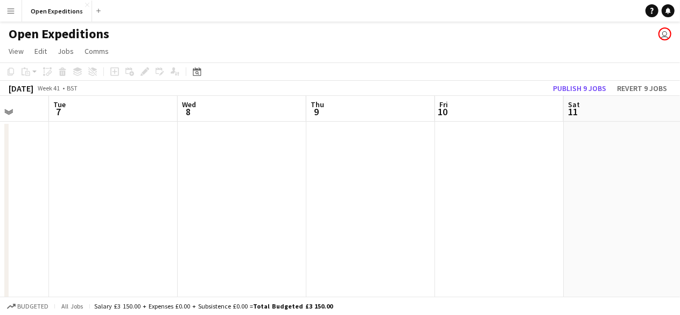
scroll to position [0, 293]
drag, startPoint x: 205, startPoint y: 185, endPoint x: 410, endPoint y: 181, distance: 205.7
click at [410, 181] on app-calendar-viewport "Sat 4 Sun 5 Mon 6 Tue 7 Wed 8 Thu 9 Fri 10 Sat 11 Sun 12 Mon 13 Tue 14" at bounding box center [340, 306] width 680 height 420
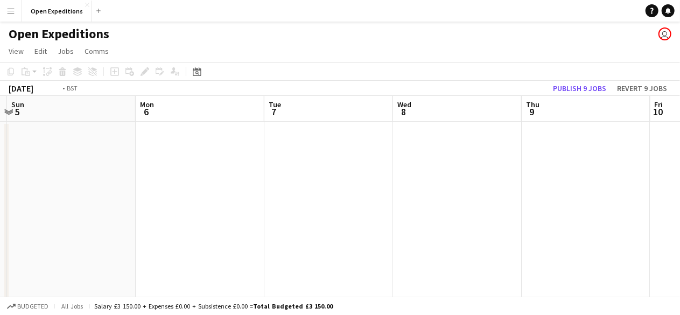
drag, startPoint x: 290, startPoint y: 180, endPoint x: 118, endPoint y: 173, distance: 171.4
click at [118, 173] on app-calendar-viewport "Thu 2 Fri 3 Sat 4 Sun 5 Mon 6 Tue 7 Wed 8 Thu 9 Fri 10 Sat 11 Sun 12" at bounding box center [340, 306] width 680 height 420
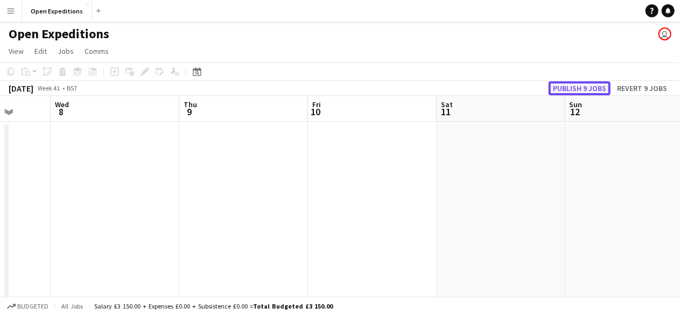
click at [576, 87] on button "Publish 9 jobs" at bounding box center [580, 88] width 62 height 14
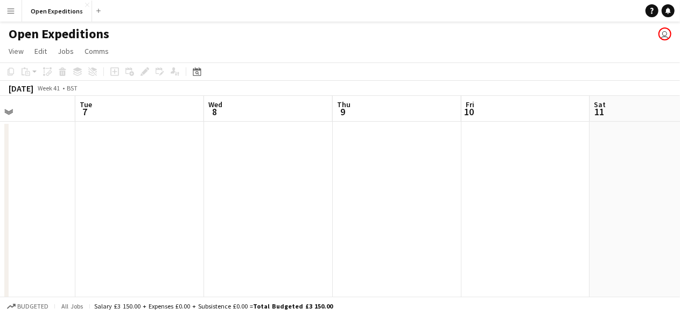
drag, startPoint x: 283, startPoint y: 184, endPoint x: 129, endPoint y: 197, distance: 154.0
click at [129, 197] on app-calendar-viewport "Fri 3 Sat 4 Sun 5 Mon 6 Tue 7 Wed 8 Thu 9 Fri 10 Sat 11 Sun 12 Mon 13" at bounding box center [340, 306] width 680 height 420
click at [85, 5] on app-icon "Close" at bounding box center [87, 5] width 4 height 4
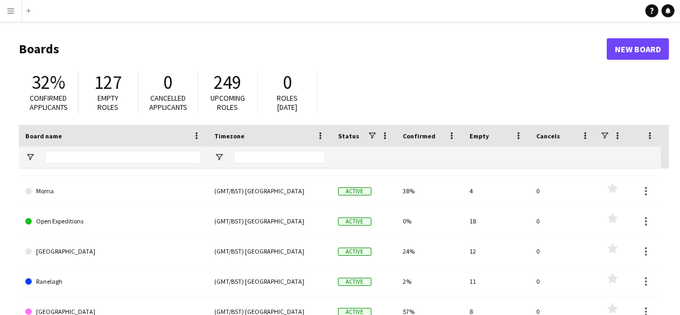
scroll to position [218, 0]
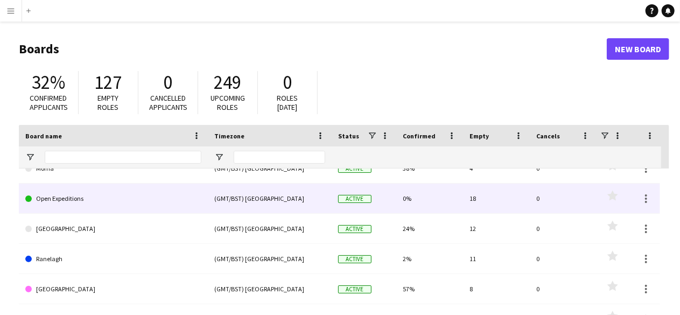
click at [143, 194] on link "Open Expeditions" at bounding box center [113, 199] width 176 height 30
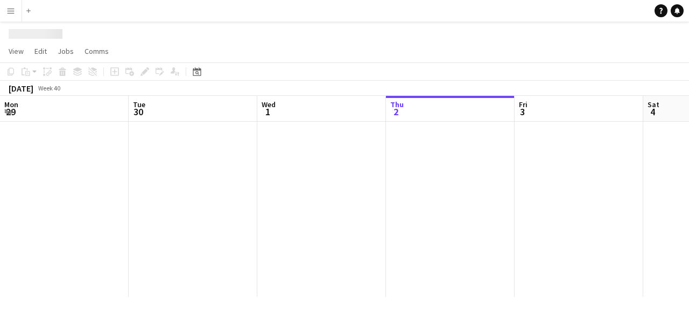
scroll to position [0, 257]
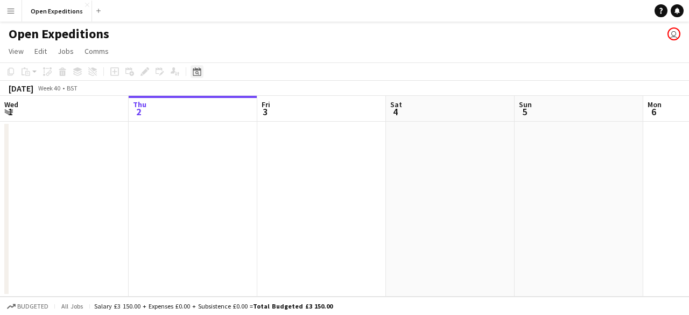
click at [198, 74] on icon at bounding box center [197, 73] width 4 height 4
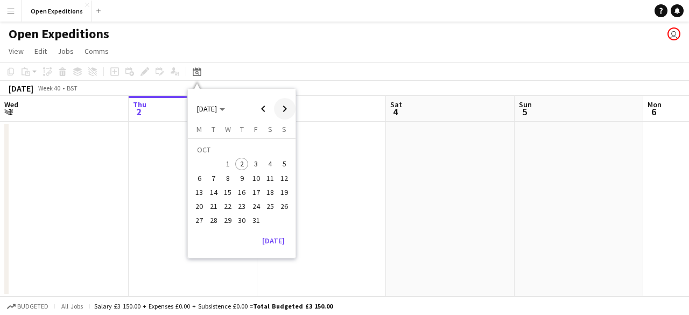
click at [282, 107] on span "Next month" at bounding box center [285, 109] width 22 height 22
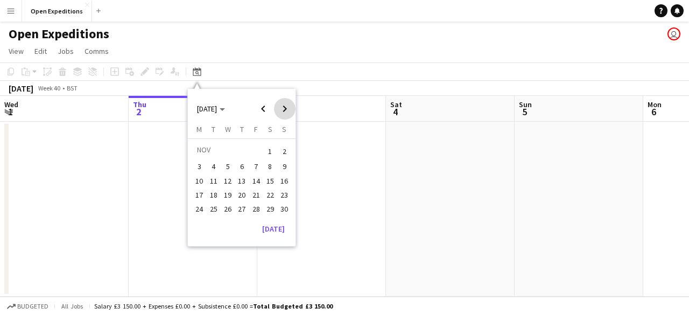
click at [282, 107] on span "Next month" at bounding box center [285, 109] width 22 height 22
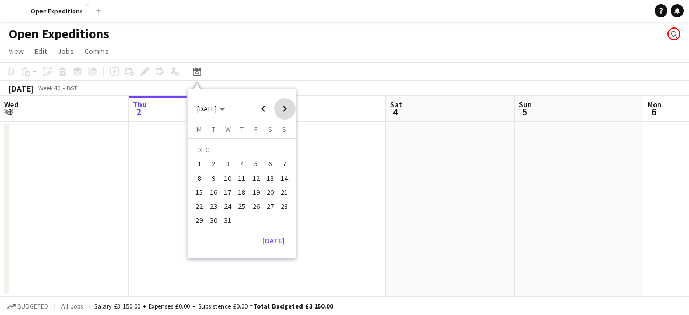
click at [282, 107] on span "Next month" at bounding box center [285, 109] width 22 height 22
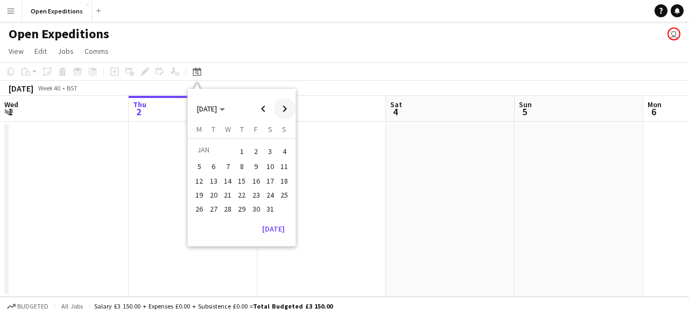
click at [282, 107] on span "Next month" at bounding box center [285, 109] width 22 height 22
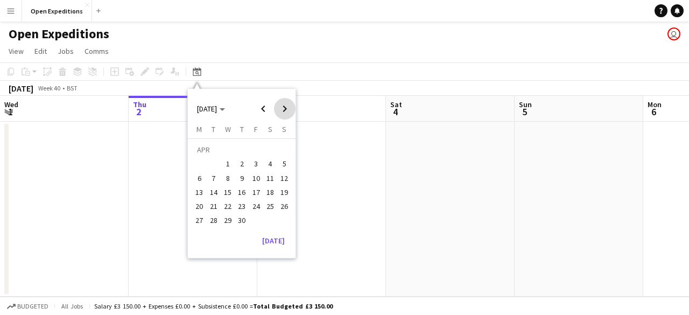
click at [282, 107] on span "Next month" at bounding box center [285, 109] width 22 height 22
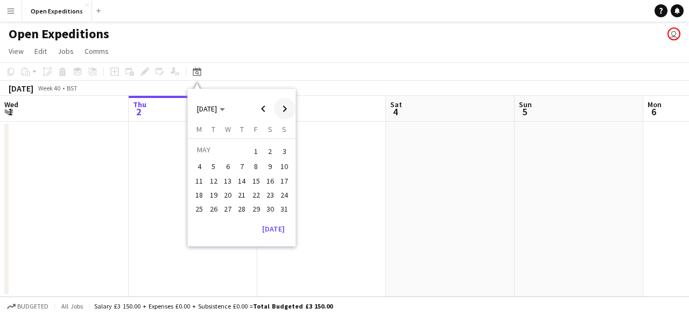
click at [282, 107] on span "Next month" at bounding box center [285, 109] width 22 height 22
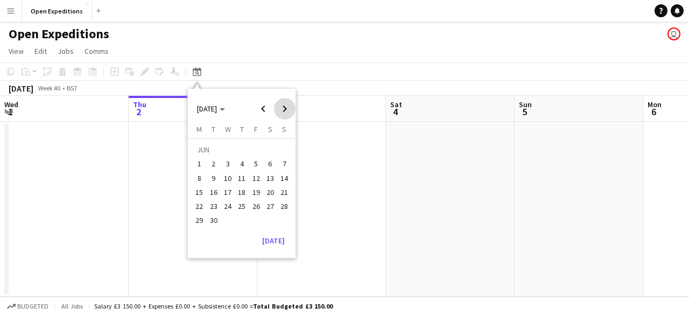
click at [282, 107] on span "Next month" at bounding box center [285, 109] width 22 height 22
click at [280, 166] on span "9" at bounding box center [284, 166] width 13 height 13
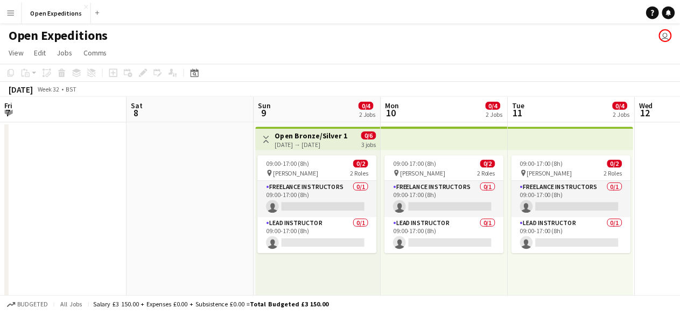
scroll to position [0, 370]
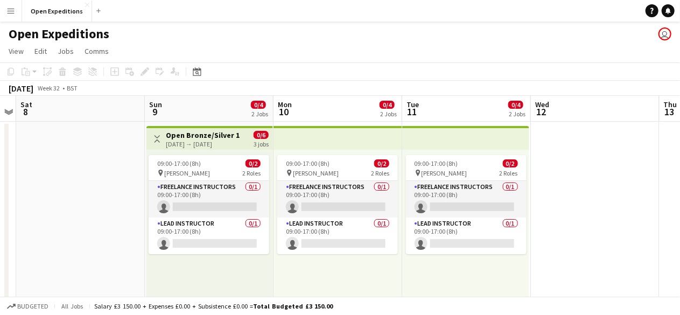
click at [199, 142] on div "[DATE] → [DATE]" at bounding box center [203, 144] width 74 height 8
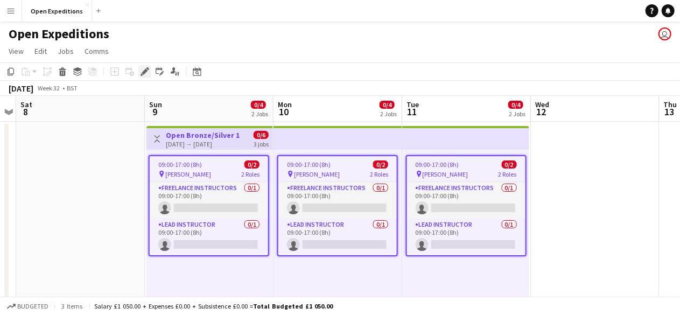
click at [145, 71] on icon at bounding box center [145, 72] width 6 height 6
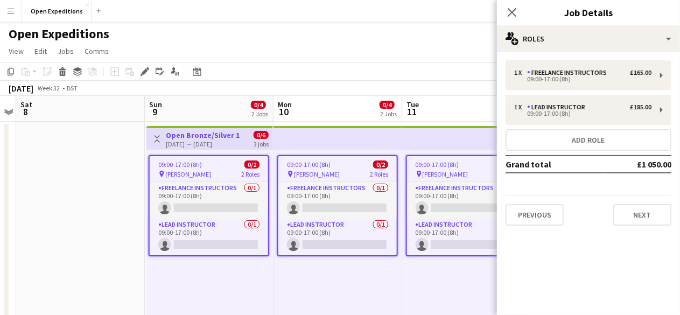
click at [64, 183] on app-date-cell at bounding box center [80, 319] width 129 height 394
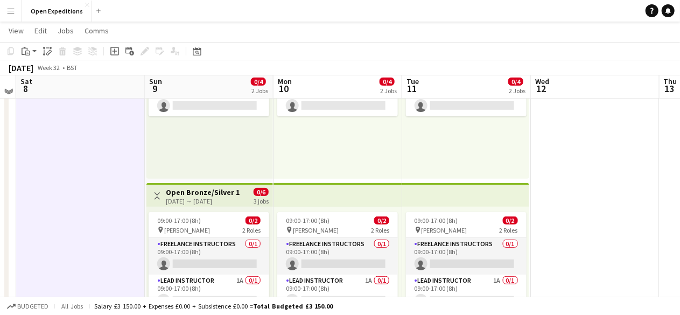
scroll to position [134, 0]
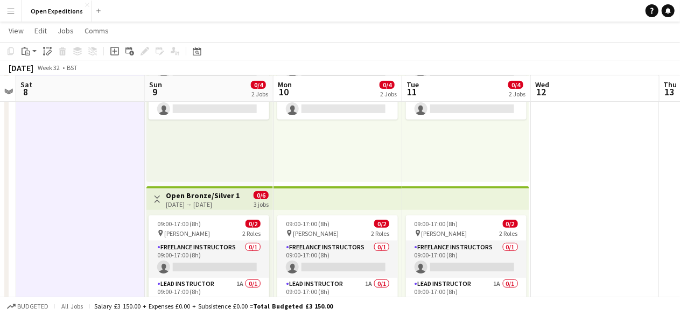
click at [197, 197] on h3 "Open Bronze/Silver 1" at bounding box center [203, 196] width 74 height 10
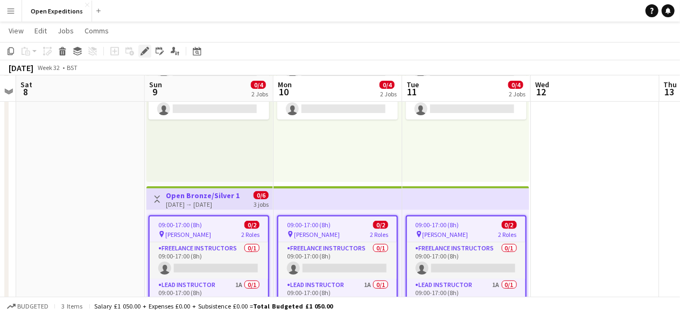
click at [147, 49] on icon "Edit" at bounding box center [145, 51] width 9 height 9
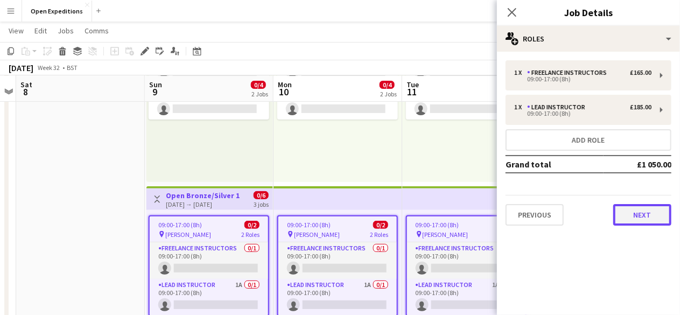
click at [640, 219] on button "Next" at bounding box center [642, 215] width 58 height 22
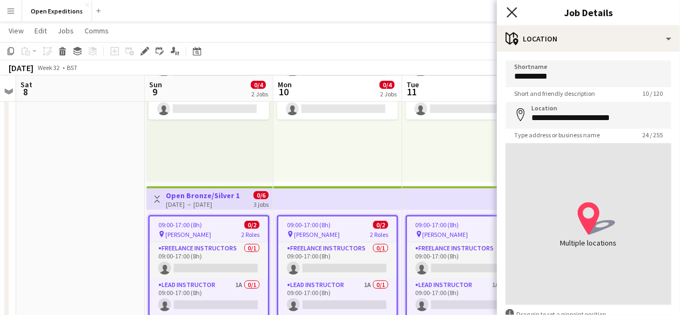
click at [510, 10] on icon at bounding box center [512, 12] width 10 height 10
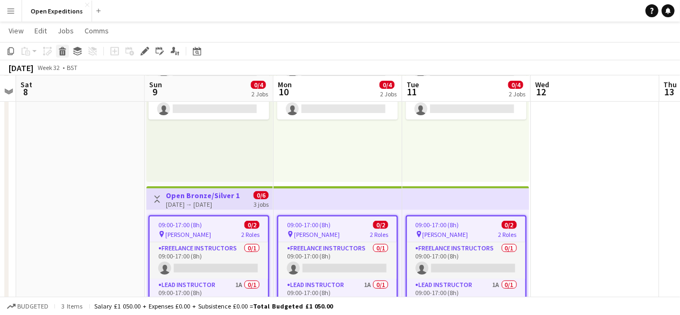
click at [64, 50] on icon at bounding box center [63, 52] width 6 height 5
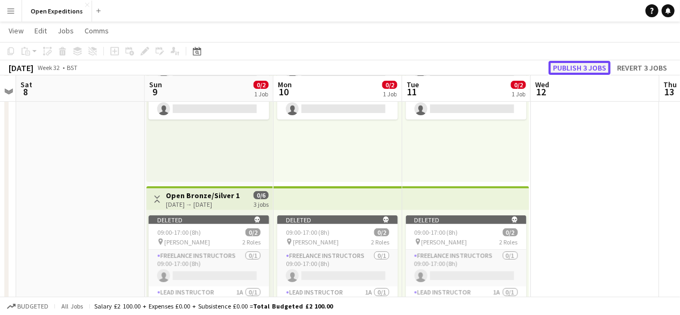
click at [570, 67] on button "Publish 3 jobs" at bounding box center [580, 68] width 62 height 14
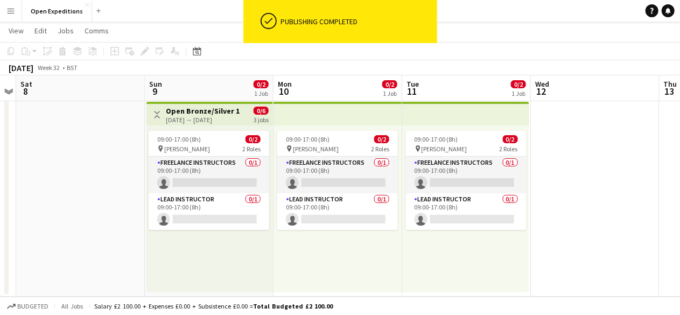
scroll to position [23, 0]
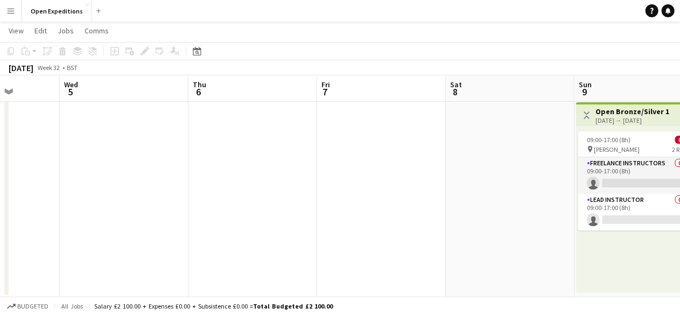
drag, startPoint x: 104, startPoint y: 174, endPoint x: 534, endPoint y: 159, distance: 430.5
click at [534, 159] on app-calendar-viewport "Sun 2 Mon 3 Tue 4 Wed 5 Thu 6 Fri 7 Sat 8 Sun 9 0/2 1 Job Mon 10 0/2 1 Job Tue …" at bounding box center [340, 158] width 680 height 278
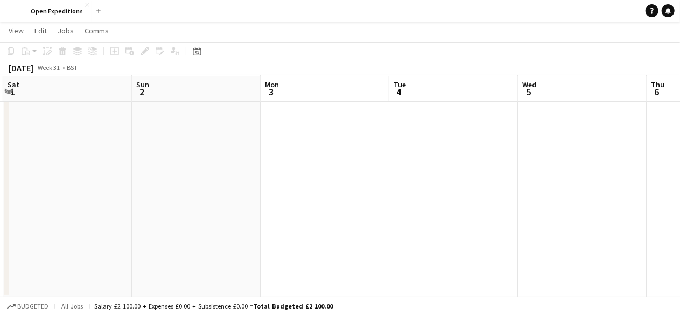
drag, startPoint x: 141, startPoint y: 184, endPoint x: 369, endPoint y: 180, distance: 227.8
click at [598, 196] on app-calendar-viewport "Thu 30 Fri 31 Sat 1 Sun 2 Mon 3 Tue 4 Wed 5 Thu 6 Fri 7 Sat 8 Sun 9 0/2 1 Job T…" at bounding box center [340, 158] width 680 height 278
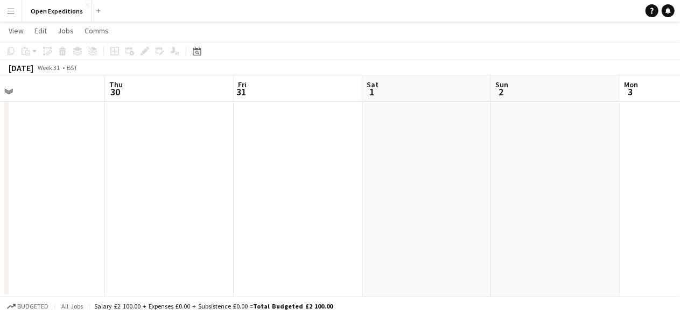
drag, startPoint x: 102, startPoint y: 176, endPoint x: 590, endPoint y: 169, distance: 487.9
click at [590, 169] on app-calendar-viewport "Mon 27 Tue 28 Wed 29 Thu 30 Fri 31 Sat 1 Sun 2 Mon 3 Tue 4 Wed 5 Thu 6" at bounding box center [340, 158] width 680 height 278
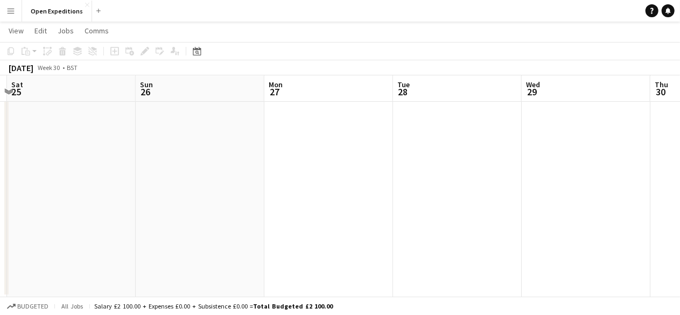
drag, startPoint x: 144, startPoint y: 155, endPoint x: 209, endPoint y: 163, distance: 65.7
click at [560, 152] on app-calendar-viewport "Thu 23 Fri 24 Sat 25 Sun 26 Mon 27 Tue 28 Wed 29 Thu 30 Fri 31 Sat 1 Sun 2" at bounding box center [340, 158] width 680 height 278
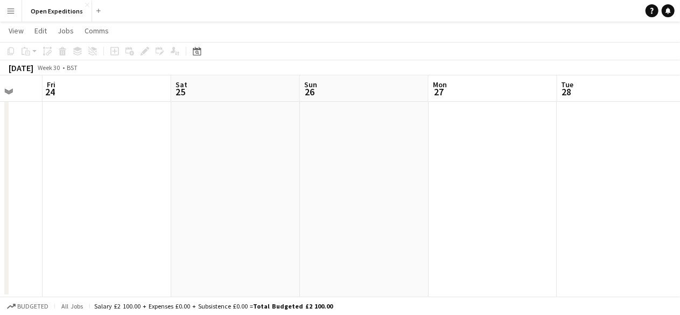
drag, startPoint x: 93, startPoint y: 156, endPoint x: 3, endPoint y: 137, distance: 92.3
click at [3, 137] on app-calendar-viewport "Mon 20 Tue 21 Wed 22 Thu 23 Fri 24 Sat 25 Sun 26 Mon 27 Tue 28 Wed 29 Thu 30" at bounding box center [340, 158] width 680 height 278
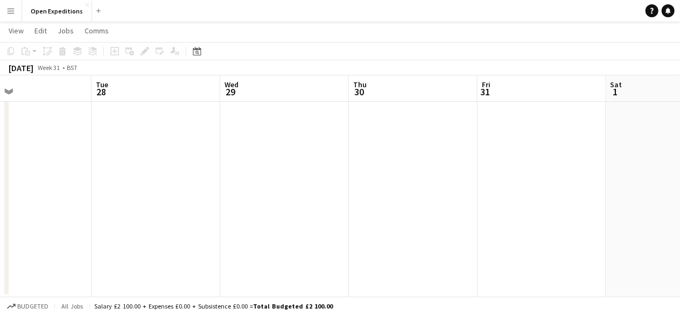
drag, startPoint x: 548, startPoint y: 188, endPoint x: 65, endPoint y: 142, distance: 485.8
click at [65, 142] on app-calendar-viewport "Fri 24 Sat 25 Sun 26 Mon 27 Tue 28 Wed 29 Thu 30 Fri 31 Sat 1 Sun 2 Mon 3" at bounding box center [340, 158] width 680 height 278
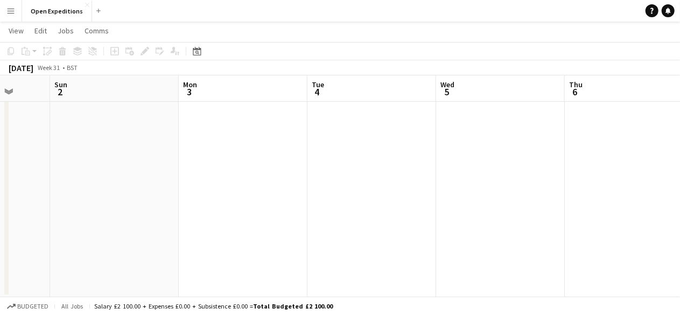
drag, startPoint x: 216, startPoint y: 155, endPoint x: 98, endPoint y: 152, distance: 118.5
click at [98, 152] on app-calendar-viewport "Thu 30 Fri 31 Sat 1 Sun 2 Mon 3 Tue 4 Wed 5 Thu 6 Fri 7 Sat 8 Sun 9 0/2 1 Job T…" at bounding box center [340, 158] width 680 height 278
click at [98, 152] on app-date-cell at bounding box center [112, 197] width 129 height 199
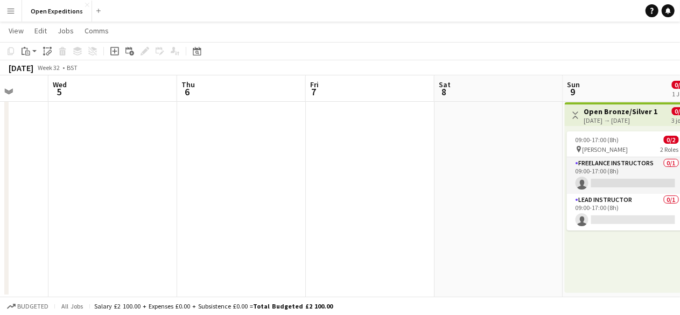
drag, startPoint x: 547, startPoint y: 162, endPoint x: 161, endPoint y: 179, distance: 386.5
click at [161, 179] on app-calendar-viewport "Sat 1 Sun 2 Mon 3 Tue 4 Wed 5 Thu 6 Fri 7 Sat 8 Sun 9 0/2 1 Job Mon 10 0/2 1 Jo…" at bounding box center [340, 158] width 680 height 278
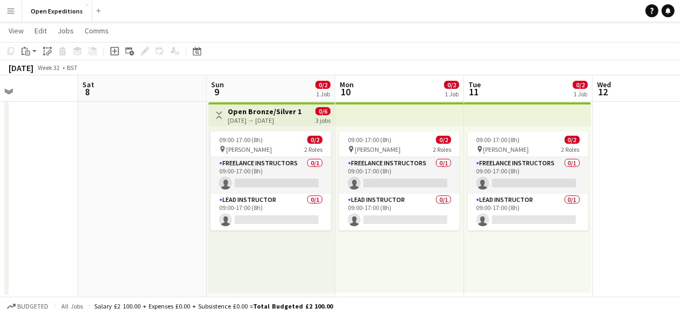
scroll to position [0, 321]
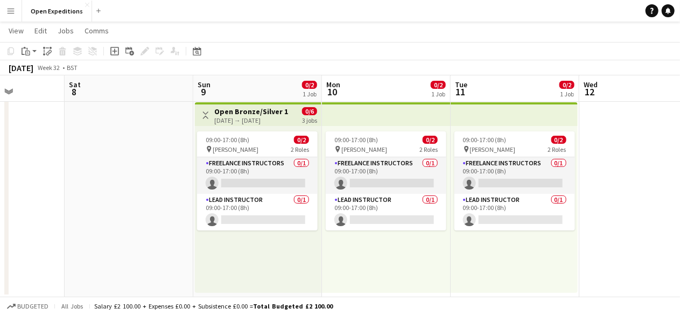
drag, startPoint x: 510, startPoint y: 162, endPoint x: 141, endPoint y: 186, distance: 370.7
click at [141, 186] on app-calendar-viewport "Wed 5 Thu 6 Fri 7 Sat 8 Sun 9 0/2 1 Job Mon 10 0/2 1 Job Tue 11 0/2 1 Job Wed 1…" at bounding box center [340, 158] width 680 height 278
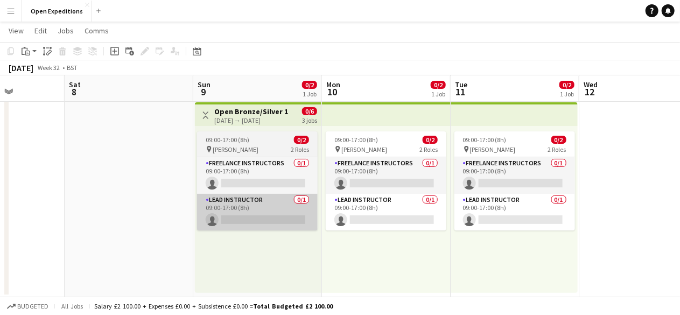
drag, startPoint x: 141, startPoint y: 186, endPoint x: 250, endPoint y: 203, distance: 111.2
click at [250, 203] on app-card-role "Lead Instructor 0/1 09:00-17:00 (8h) single-neutral-actions" at bounding box center [257, 212] width 121 height 37
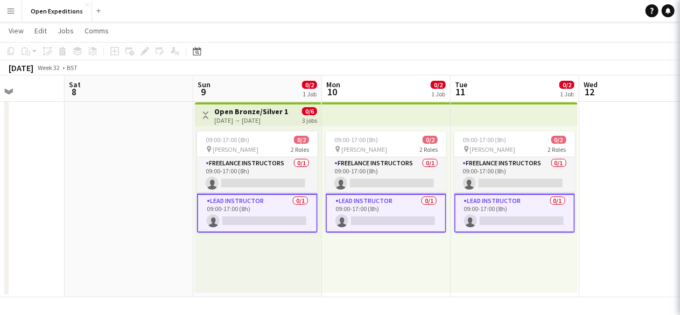
scroll to position [0, 321]
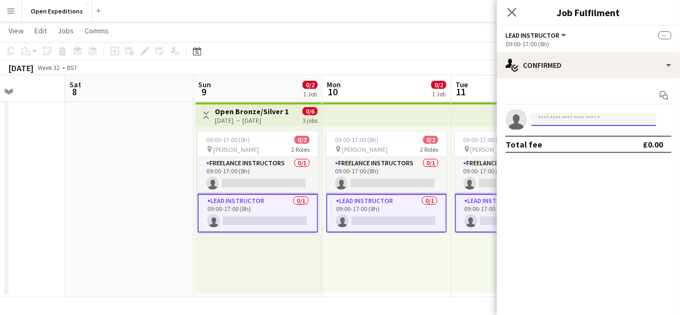
click at [569, 121] on input at bounding box center [593, 119] width 125 height 13
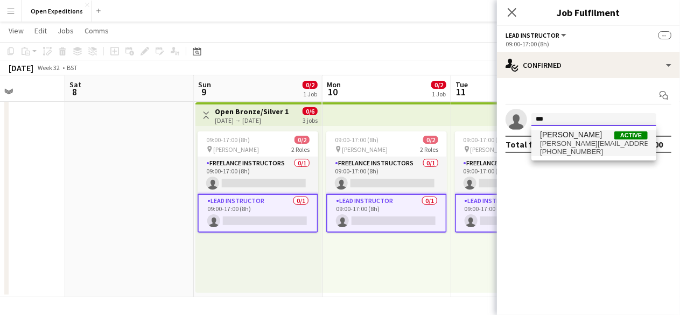
type input "***"
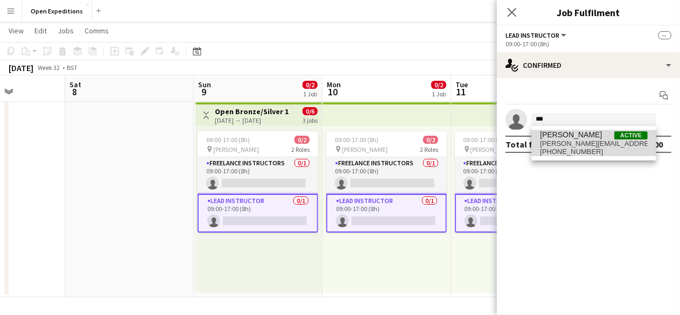
click at [578, 141] on span "[PERSON_NAME][EMAIL_ADDRESS][DOMAIN_NAME]" at bounding box center [594, 143] width 108 height 9
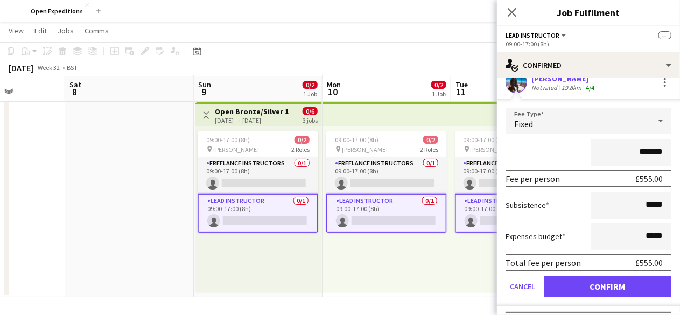
scroll to position [59, 0]
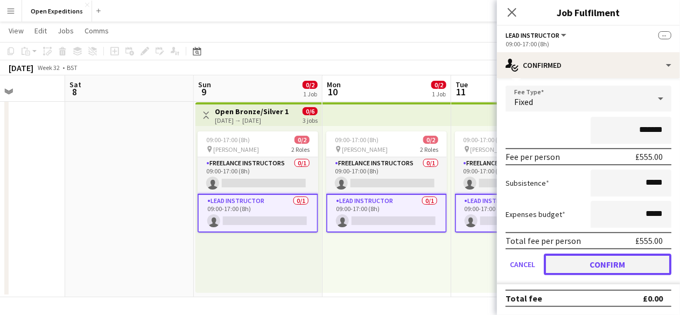
click at [594, 260] on button "Confirm" at bounding box center [608, 265] width 128 height 22
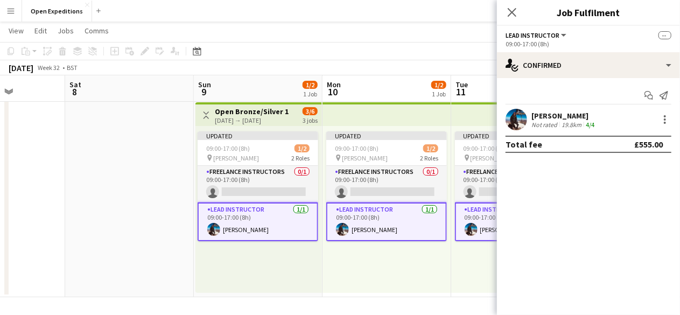
scroll to position [0, 0]
click at [509, 17] on icon at bounding box center [512, 12] width 10 height 10
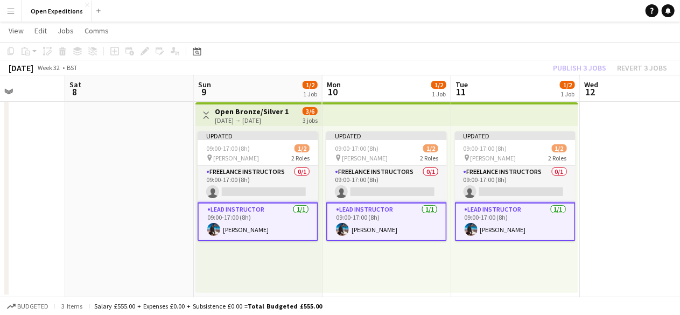
click at [631, 146] on app-date-cell at bounding box center [644, 197] width 129 height 199
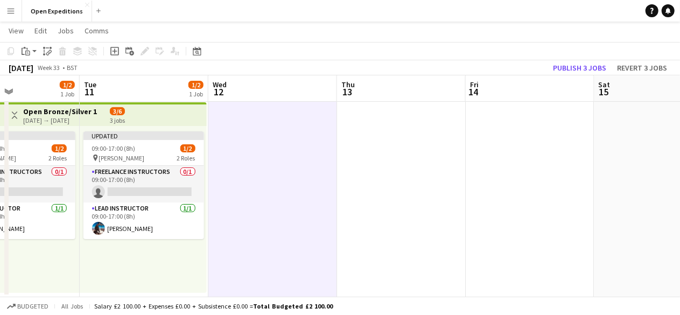
drag, startPoint x: 631, startPoint y: 146, endPoint x: 256, endPoint y: 176, distance: 375.9
click at [256, 176] on app-calendar-viewport "Fri 7 Sat 8 Sun 9 1/2 1 Job Mon 10 1/2 1 Job Tue 11 1/2 1 Job Wed 12 Thu 13 Fri…" at bounding box center [340, 158] width 680 height 278
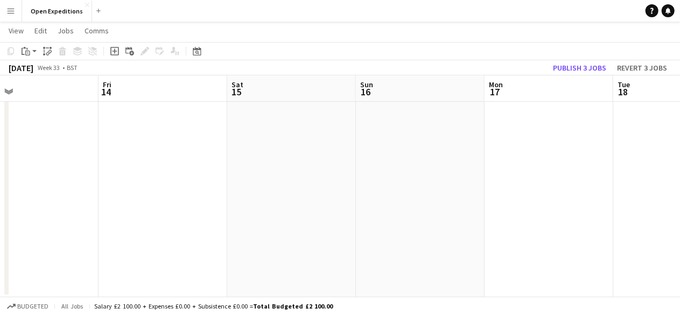
drag, startPoint x: 593, startPoint y: 158, endPoint x: 281, endPoint y: 174, distance: 312.7
click at [229, 179] on app-calendar-viewport "Tue 11 1/2 1 Job Wed 12 Thu 13 Fri 14 Sat 15 Sun 16 Mon 17 Tue 18 Wed 19 Thu 20…" at bounding box center [340, 158] width 680 height 278
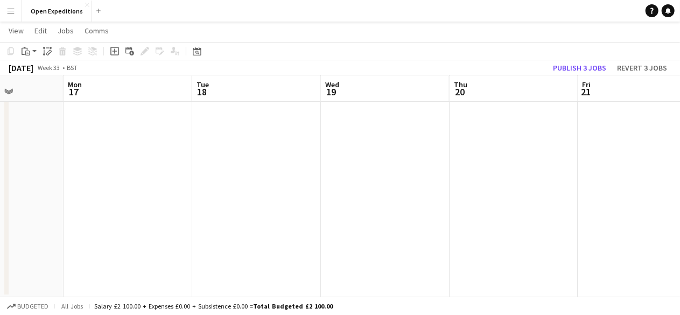
drag, startPoint x: 586, startPoint y: 153, endPoint x: 165, endPoint y: 180, distance: 422.0
click at [165, 180] on app-calendar-viewport "Thu 13 Fri 14 Sat 15 Sun 16 Mon 17 Tue 18 Wed 19 Thu 20 Fri 21 Sat 22 Sun 23" at bounding box center [340, 158] width 680 height 278
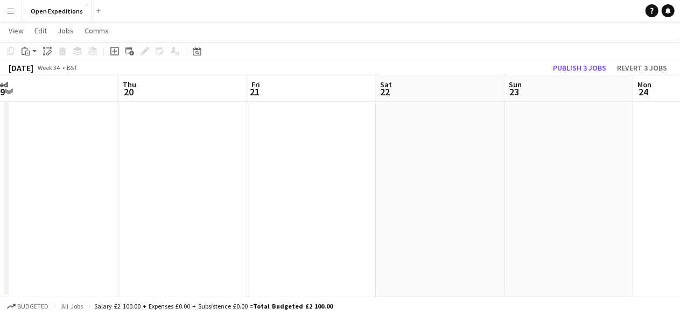
drag, startPoint x: 523, startPoint y: 162, endPoint x: 320, endPoint y: 174, distance: 203.4
click at [192, 174] on app-calendar-viewport "Mon 17 Tue 18 Wed 19 Thu 20 Fri 21 Sat 22 Sun 23 Mon 24 Tue 25 0/2 1 Job Wed 26…" at bounding box center [340, 158] width 680 height 278
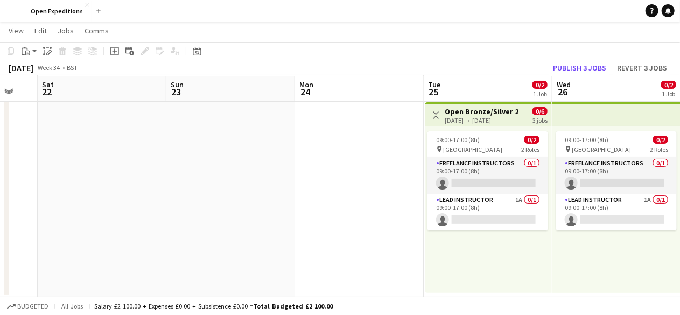
drag, startPoint x: 618, startPoint y: 151, endPoint x: 280, endPoint y: 170, distance: 338.7
click at [280, 170] on app-calendar-viewport "Wed 19 Thu 20 Fri 21 Sat 22 Sun 23 Mon 24 Tue 25 0/2 1 Job Wed 26 0/2 1 Job Thu…" at bounding box center [340, 158] width 680 height 278
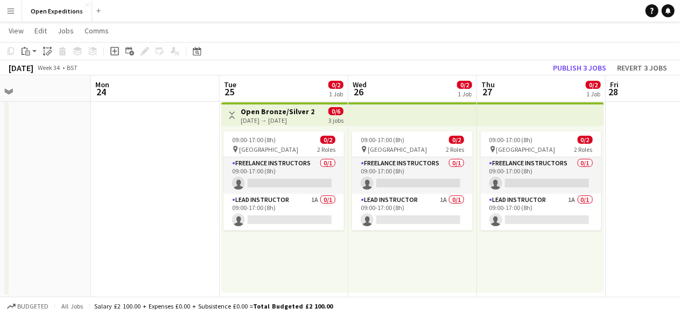
scroll to position [0, 308]
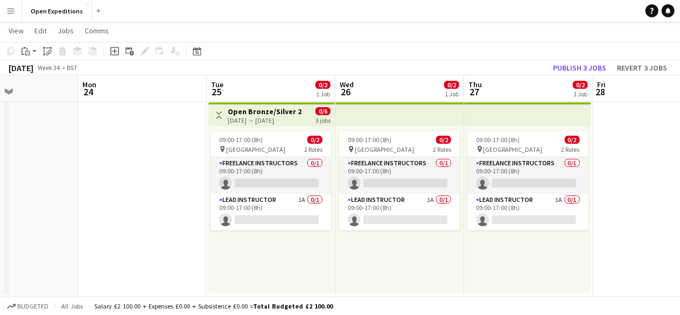
drag, startPoint x: 600, startPoint y: 254, endPoint x: 383, endPoint y: 257, distance: 216.5
click at [383, 257] on app-calendar-viewport "Fri 21 Sat 22 Sun 23 Mon 24 Tue 25 0/2 1 Job Wed 26 0/2 1 Job Thu 27 0/2 1 Job …" at bounding box center [340, 158] width 680 height 278
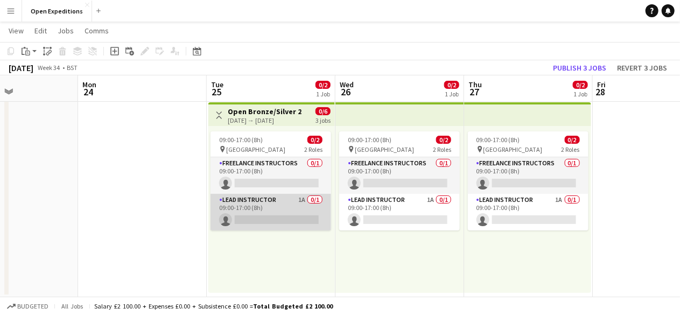
click at [279, 209] on app-card-role "Lead Instructor 1A 0/1 09:00-17:00 (8h) single-neutral-actions" at bounding box center [271, 212] width 121 height 37
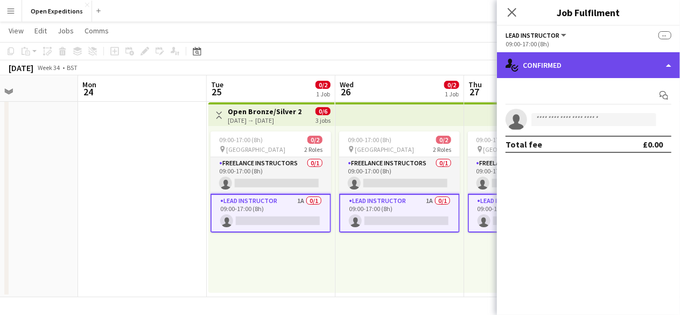
click at [611, 68] on div "single-neutral-actions-check-2 Confirmed" at bounding box center [588, 65] width 183 height 26
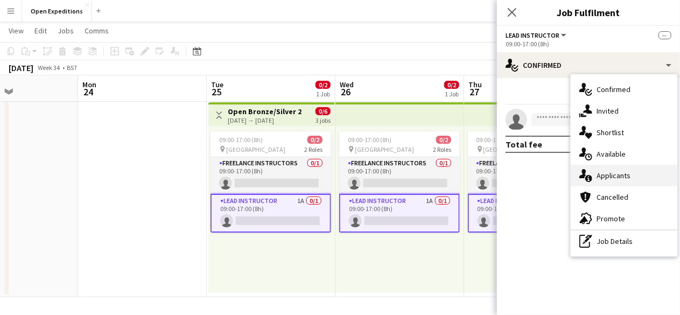
click at [629, 176] on span "Applicants" at bounding box center [614, 176] width 34 height 10
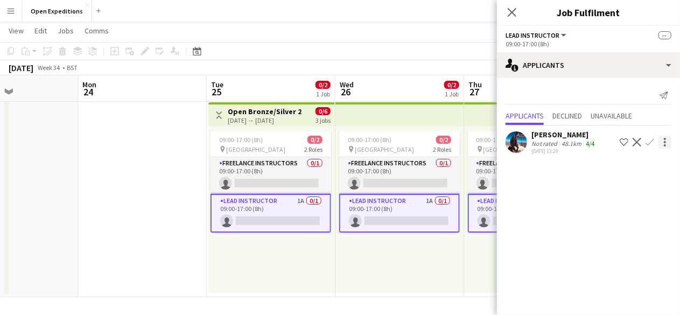
click at [663, 144] on div at bounding box center [665, 142] width 13 height 13
click at [553, 204] on div at bounding box center [340, 157] width 680 height 315
click at [649, 143] on app-icon "Confirm" at bounding box center [650, 142] width 9 height 9
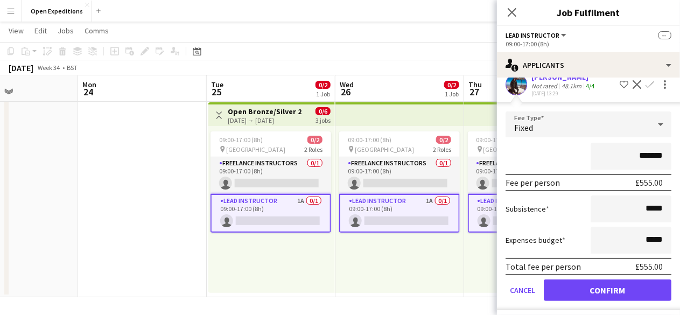
scroll to position [62, 0]
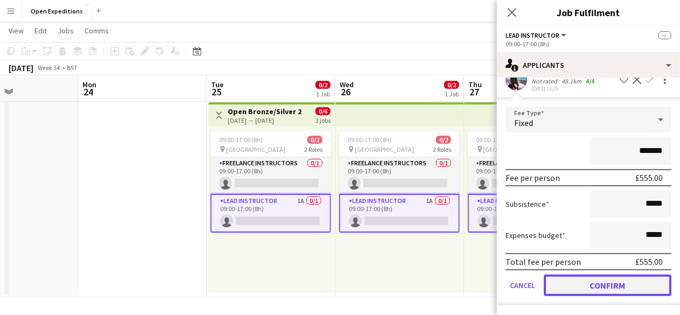
click at [593, 286] on button "Confirm" at bounding box center [608, 286] width 128 height 22
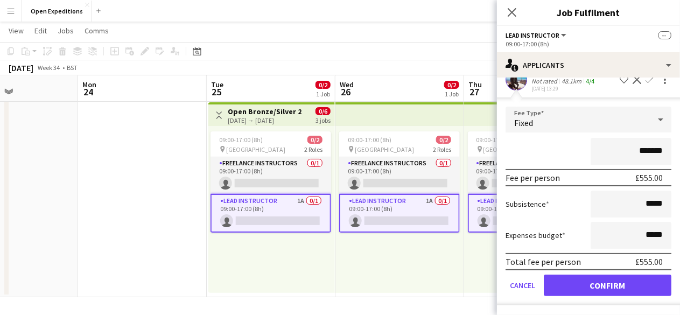
scroll to position [0, 0]
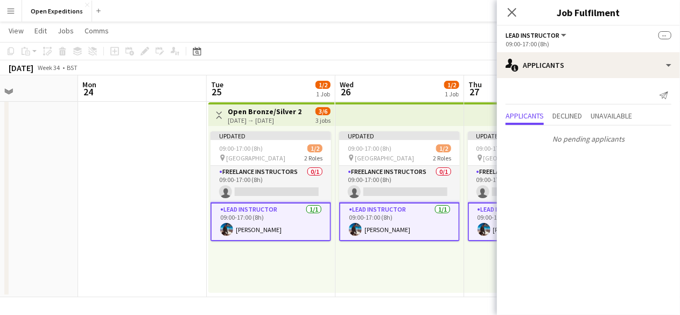
click at [128, 172] on app-date-cell at bounding box center [142, 197] width 129 height 199
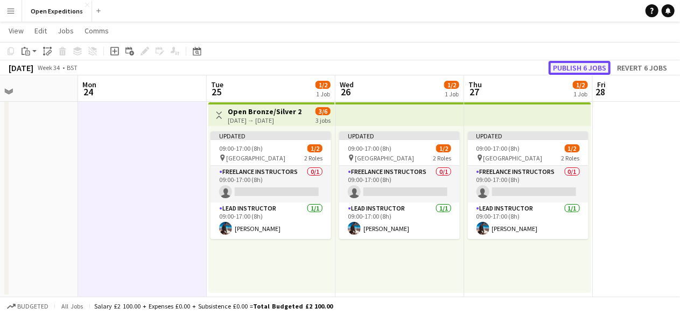
click at [568, 68] on button "Publish 6 jobs" at bounding box center [580, 68] width 62 height 14
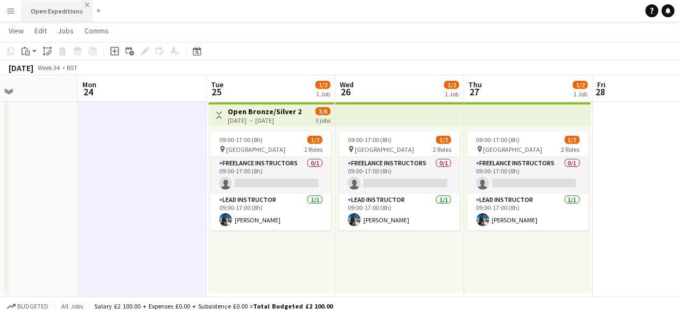
click at [85, 3] on app-icon "Close" at bounding box center [87, 5] width 4 height 4
